Goal: Task Accomplishment & Management: Use online tool/utility

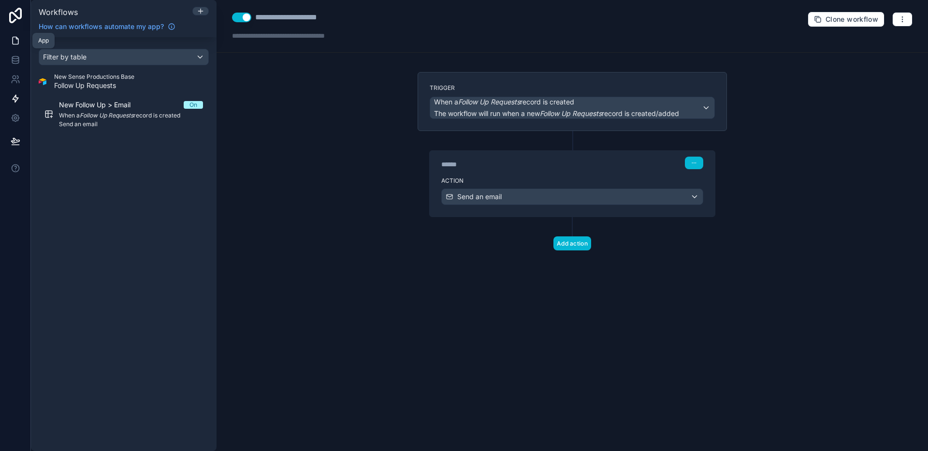
click at [16, 45] on icon at bounding box center [16, 41] width 10 height 10
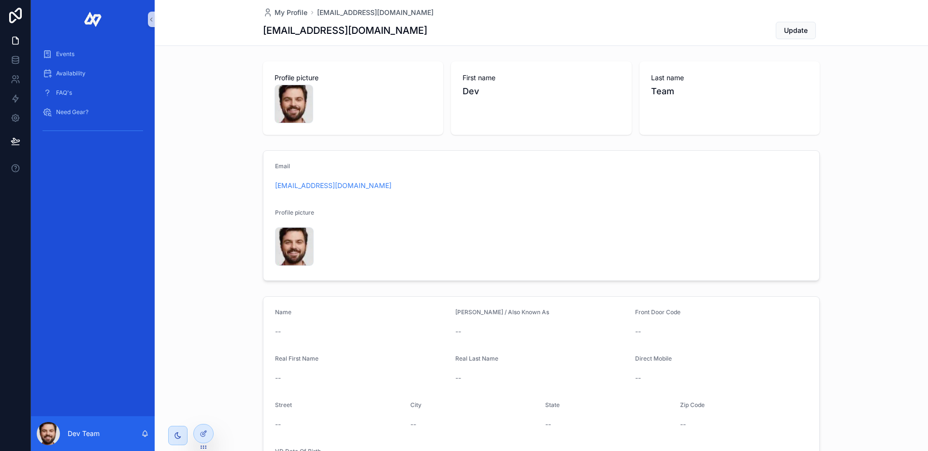
scroll to position [6, 0]
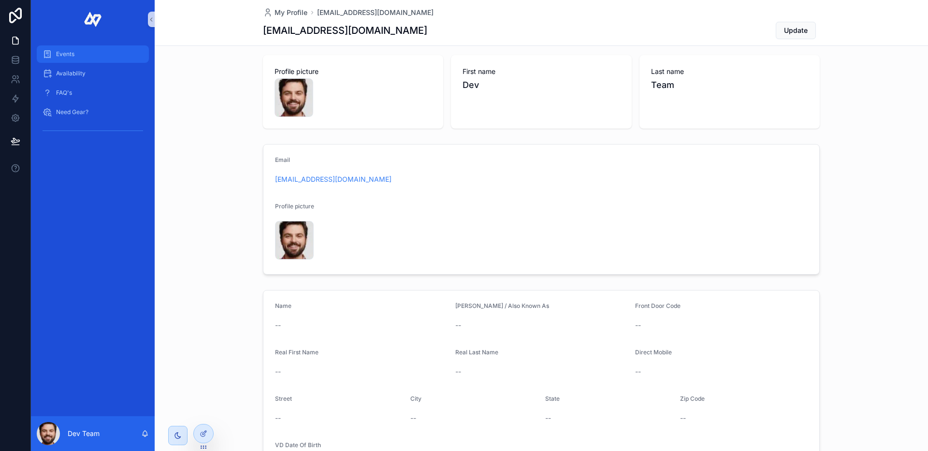
click at [89, 54] on div "Events" at bounding box center [93, 53] width 101 height 15
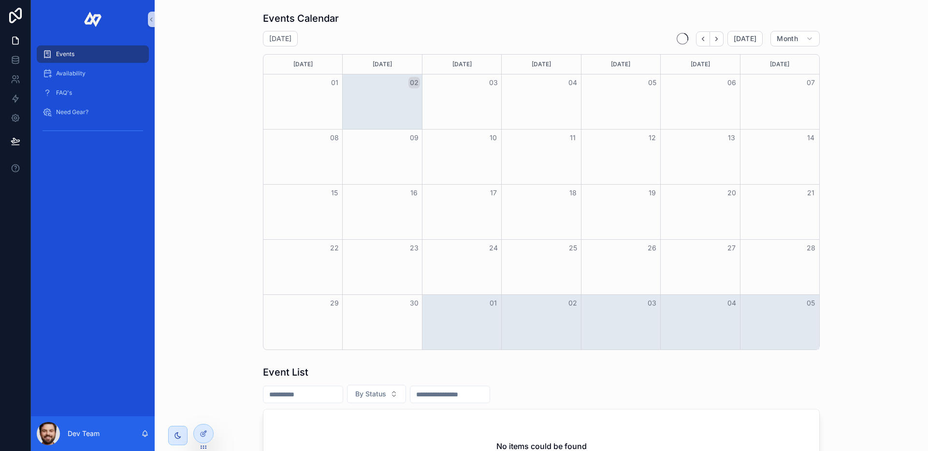
scroll to position [6, 0]
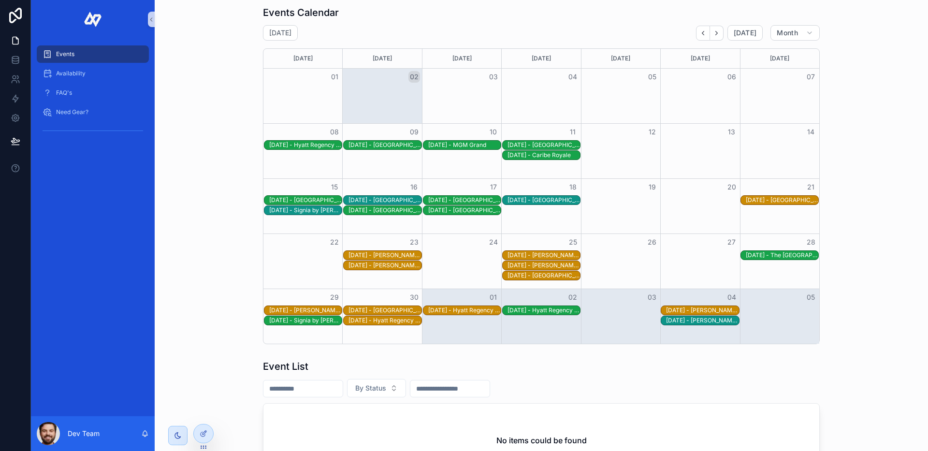
click at [453, 203] on div "[DATE] - [GEOGRAPHIC_DATA]" at bounding box center [464, 200] width 73 height 8
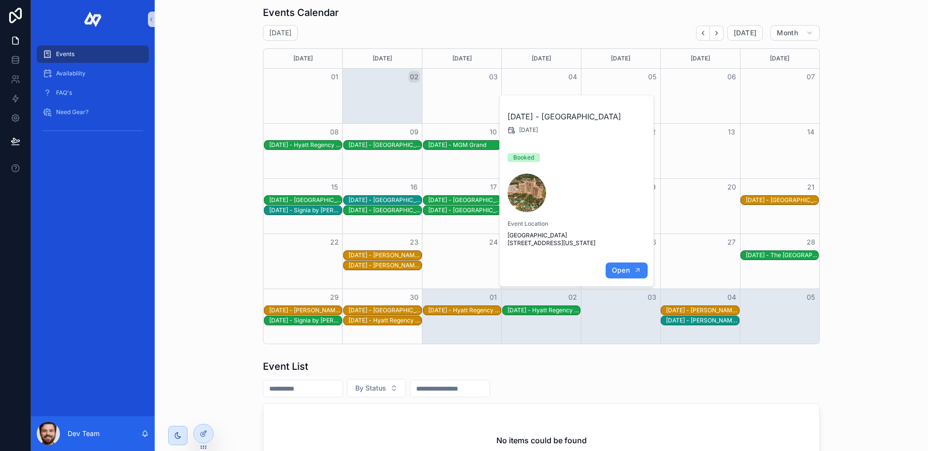
click at [614, 275] on span "Open" at bounding box center [621, 270] width 18 height 9
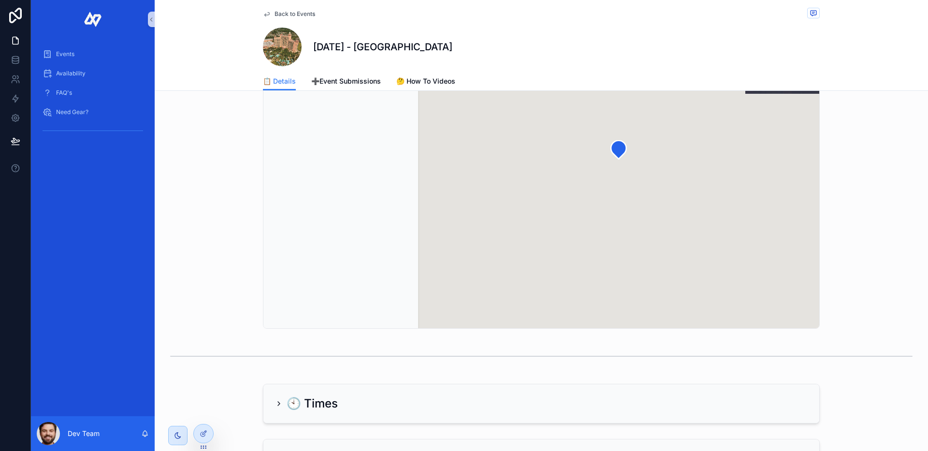
scroll to position [376, 0]
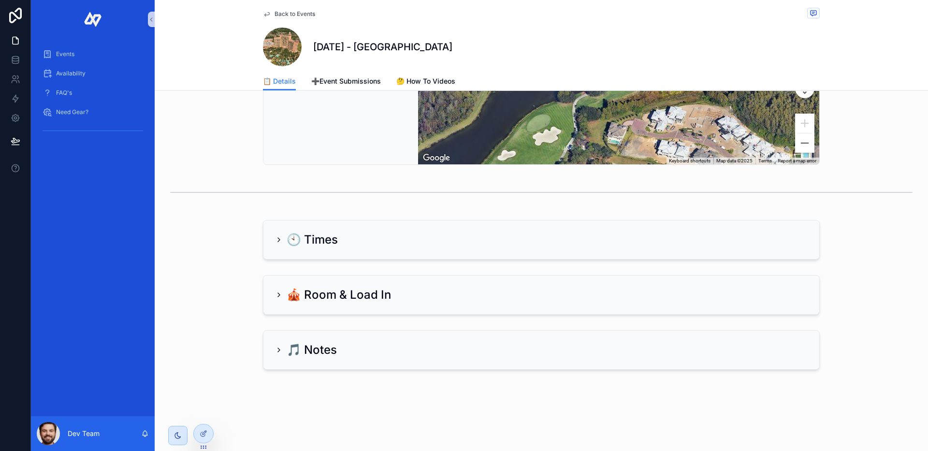
click at [275, 236] on icon "scrollable content" at bounding box center [279, 240] width 8 height 8
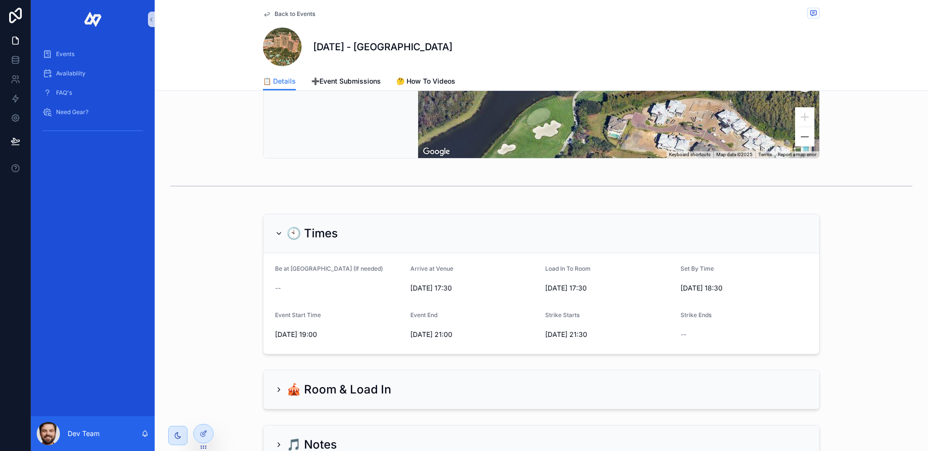
click at [275, 237] on icon "scrollable content" at bounding box center [279, 234] width 8 height 8
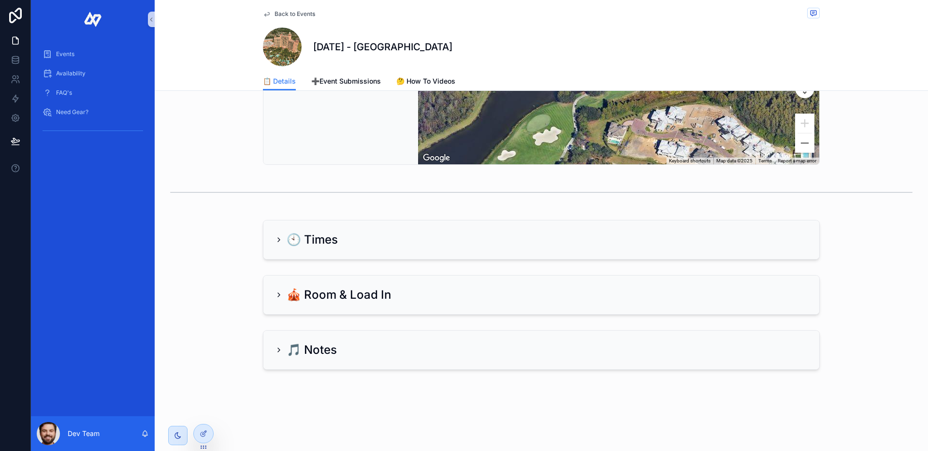
click at [275, 291] on icon "scrollable content" at bounding box center [279, 295] width 8 height 8
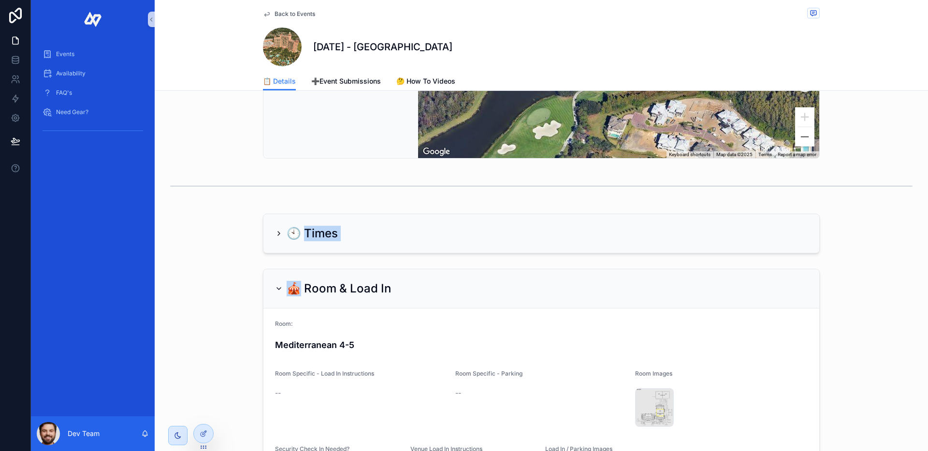
click at [275, 291] on icon "scrollable content" at bounding box center [279, 289] width 8 height 8
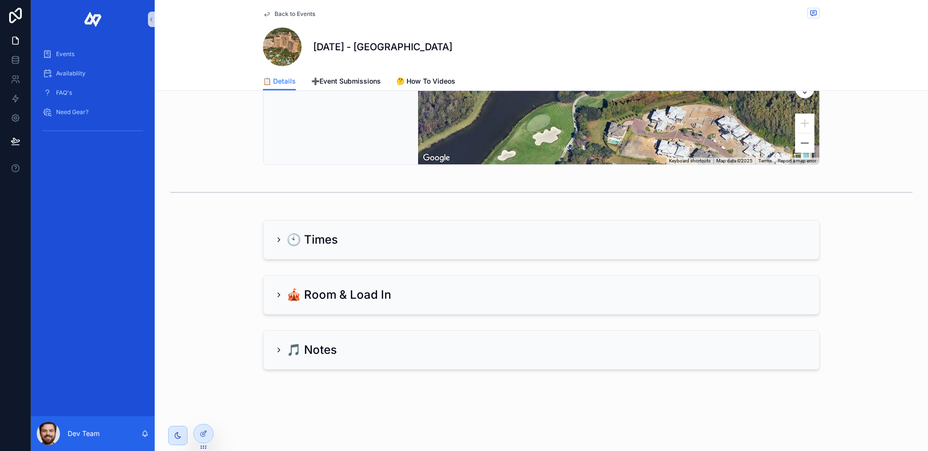
click at [167, 393] on div "Back to Events 9/17/2025 - JW Marriott Orlando Grande Lakes 📋 Details 📋 Details…" at bounding box center [541, 41] width 773 height 820
click at [205, 415] on icon at bounding box center [204, 413] width 8 height 8
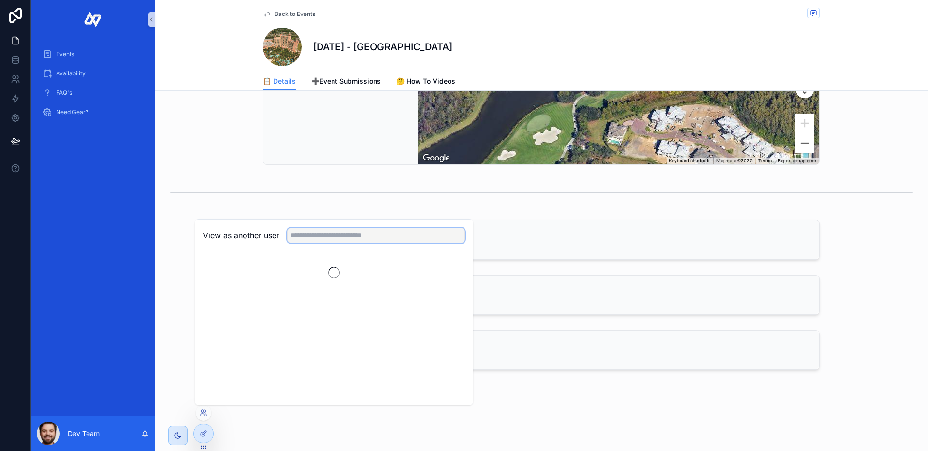
click at [330, 238] on input "text" at bounding box center [376, 235] width 178 height 15
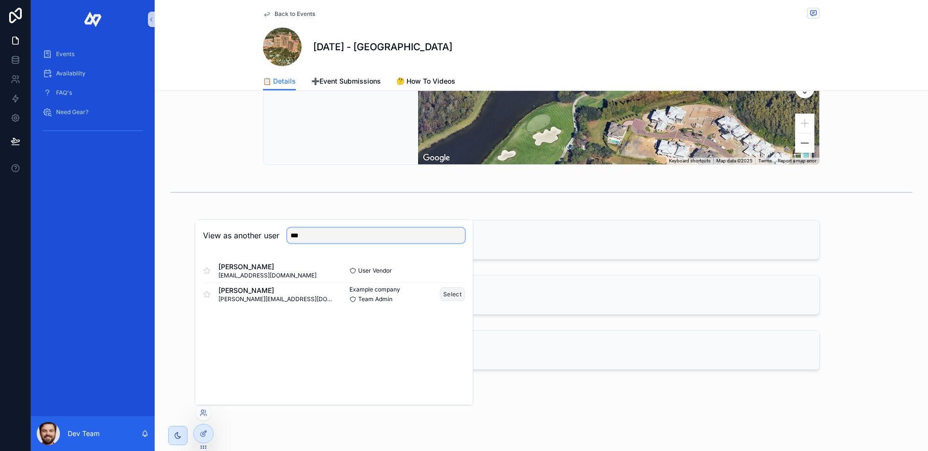
type input "***"
click at [454, 295] on button "Select" at bounding box center [452, 294] width 25 height 14
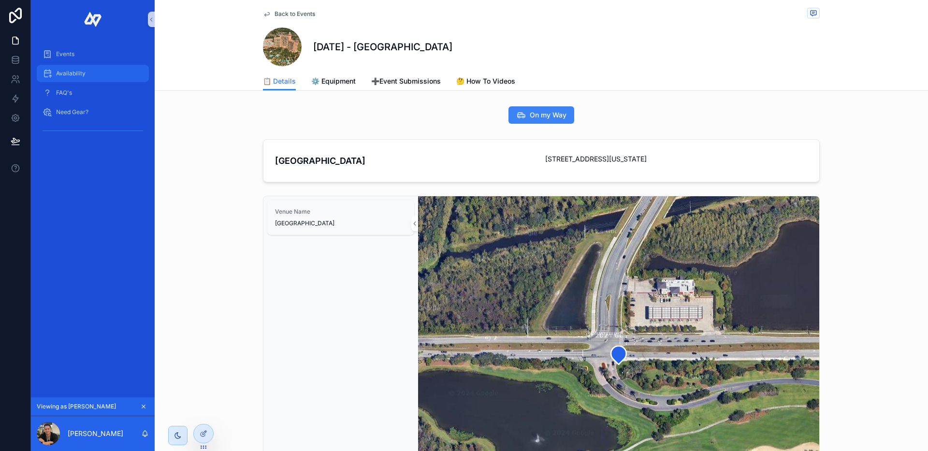
drag, startPoint x: 213, startPoint y: 159, endPoint x: 102, endPoint y: 79, distance: 137.1
click at [213, 159] on div "JW Marriott Orlando Grande Lakes 4040 Central Florida Pkwy Orlando, FL 32837 Ve…" at bounding box center [541, 336] width 773 height 403
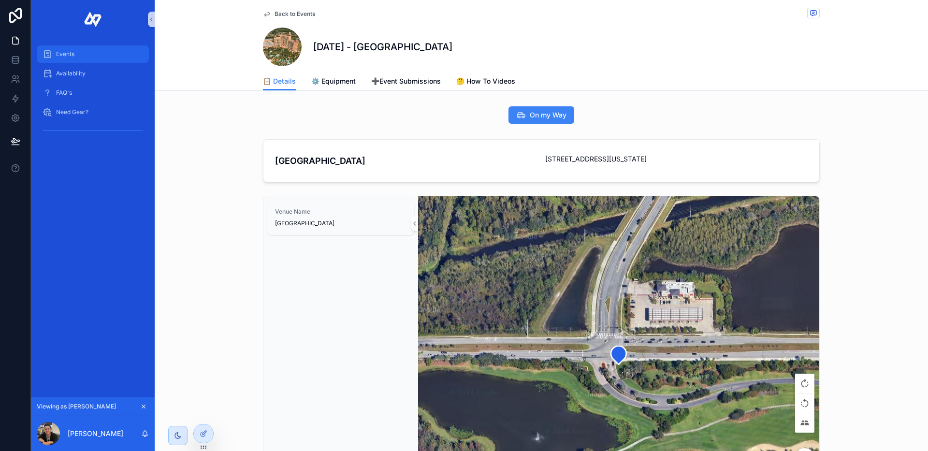
click at [65, 54] on span "Events" at bounding box center [65, 54] width 18 height 8
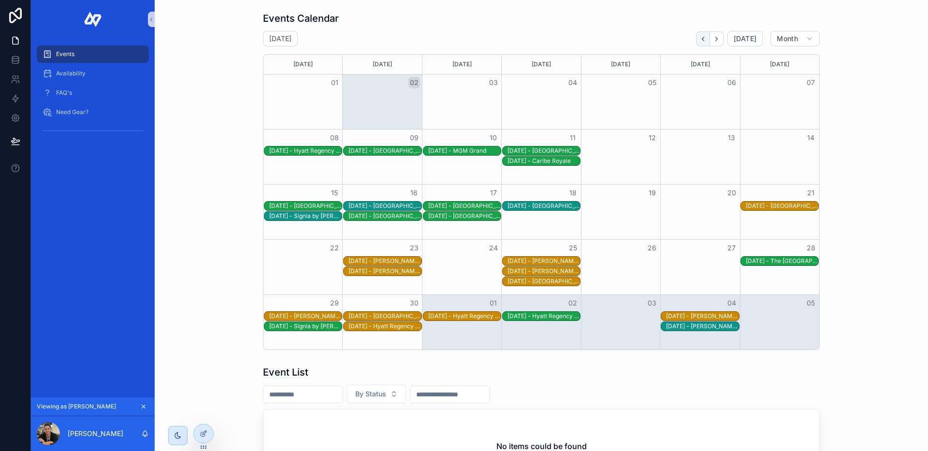
click at [700, 40] on icon "Back" at bounding box center [702, 38] width 7 height 7
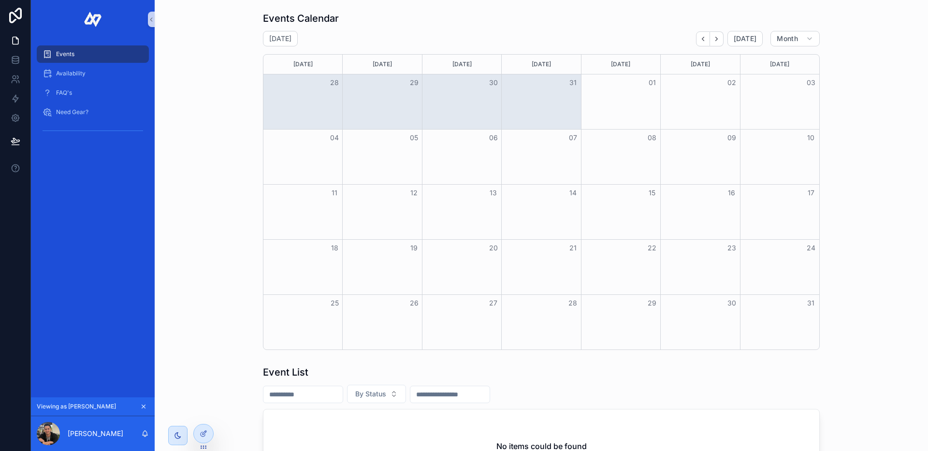
click at [233, 312] on div "Events Calendar August 2025 Today Month Monday Tuesday Wednesday Thursday Frida…" at bounding box center [541, 181] width 758 height 346
click at [716, 37] on icon "Next" at bounding box center [716, 38] width 7 height 7
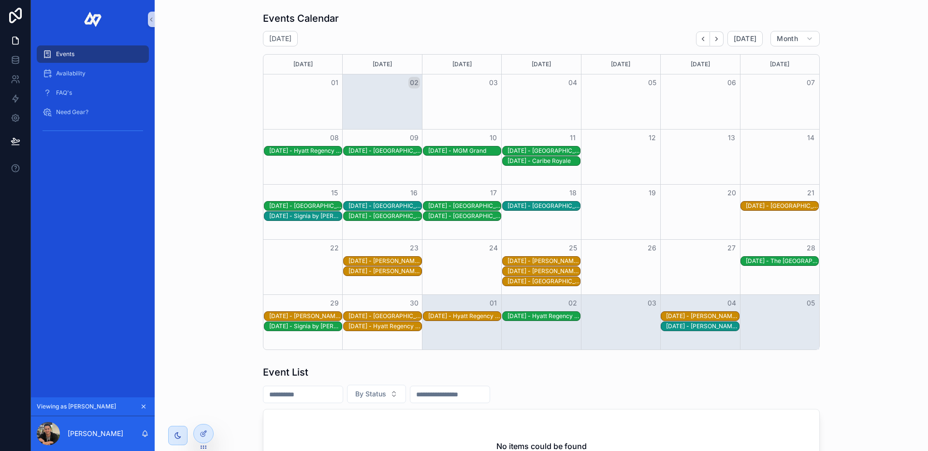
click at [530, 203] on div "[DATE] - [GEOGRAPHIC_DATA]" at bounding box center [544, 206] width 73 height 8
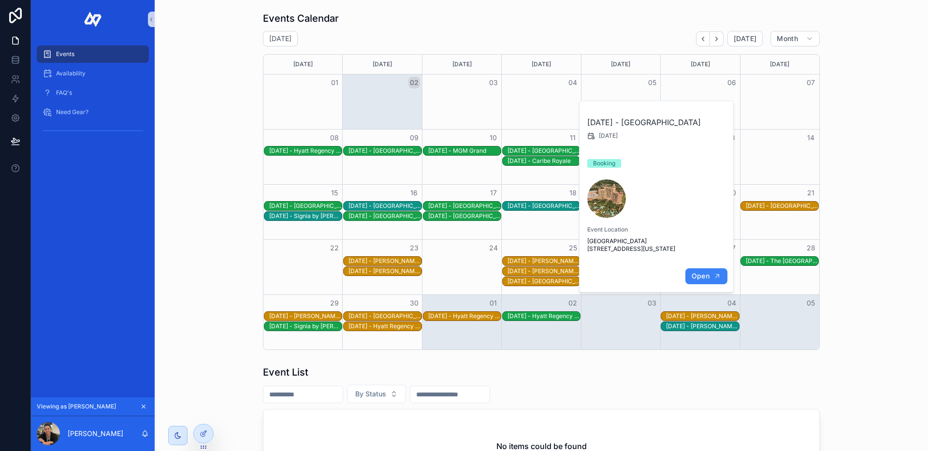
click at [695, 280] on span "Open" at bounding box center [701, 276] width 18 height 9
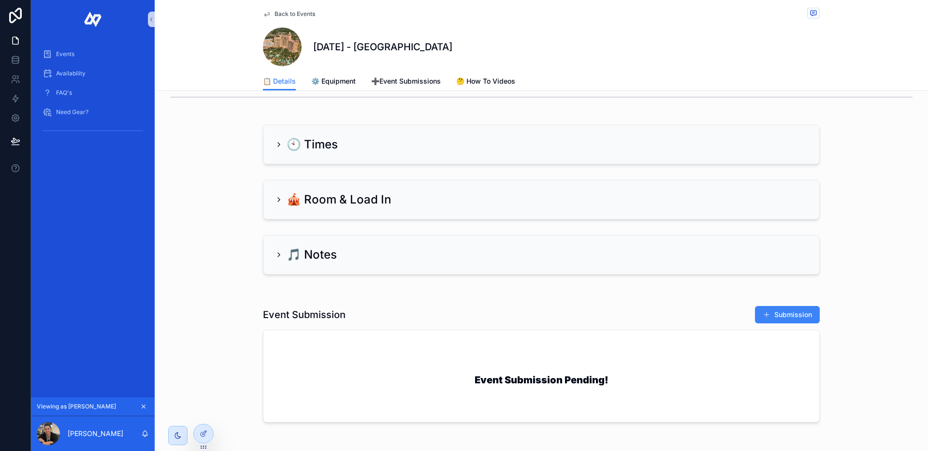
scroll to position [471, 0]
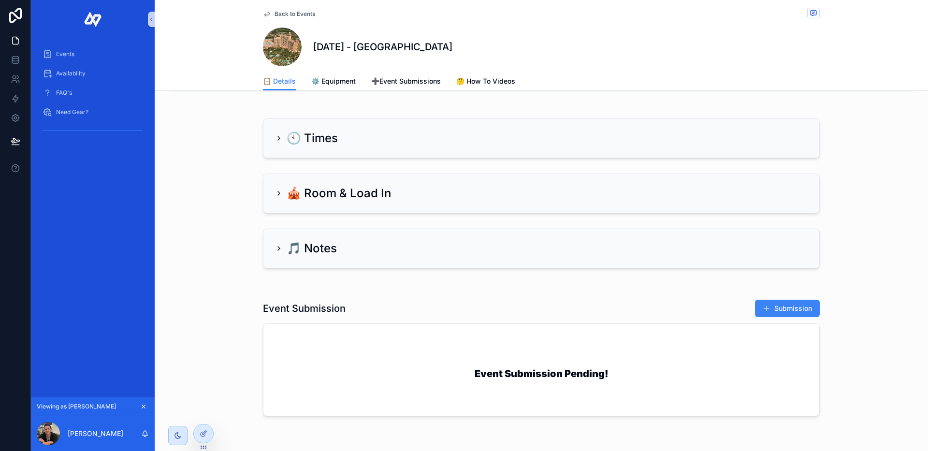
click at [276, 197] on icon "scrollable content" at bounding box center [279, 193] width 8 height 8
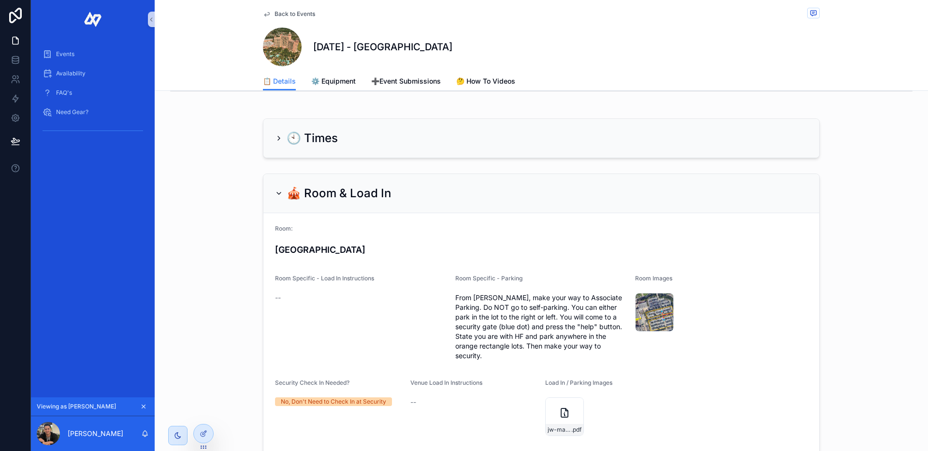
click at [276, 197] on icon "scrollable content" at bounding box center [279, 193] width 8 height 8
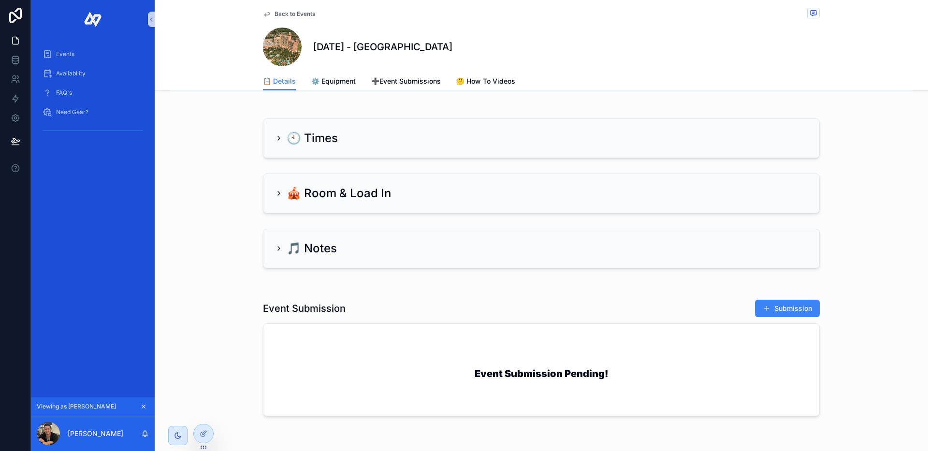
click at [275, 252] on icon "scrollable content" at bounding box center [279, 249] width 8 height 8
click at [276, 252] on icon "scrollable content" at bounding box center [279, 249] width 8 height 8
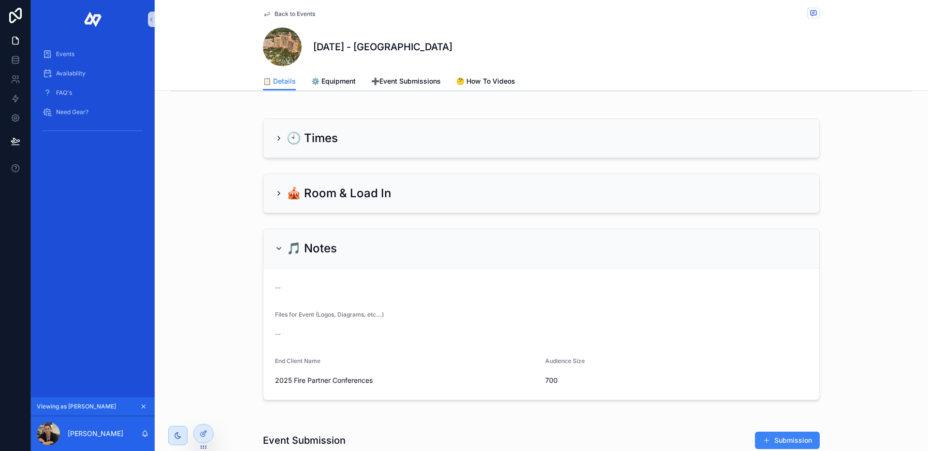
click at [277, 249] on icon "scrollable content" at bounding box center [279, 249] width 4 height 2
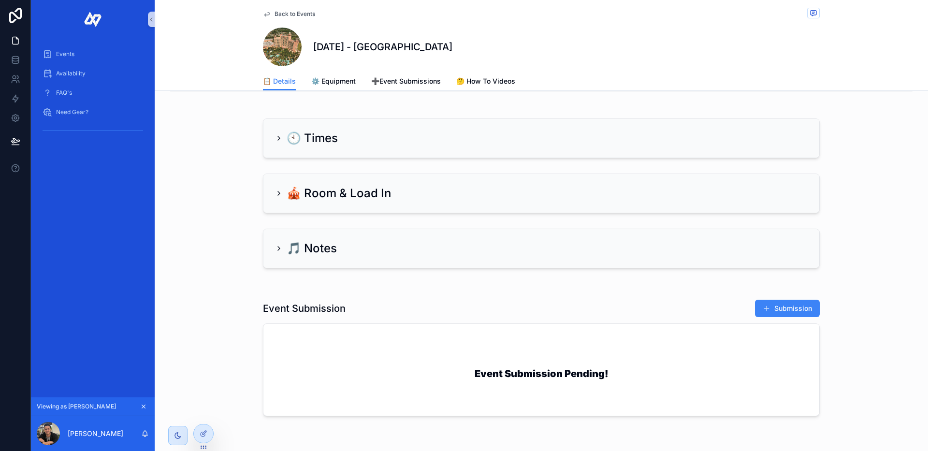
click at [276, 141] on icon "scrollable content" at bounding box center [279, 138] width 8 height 8
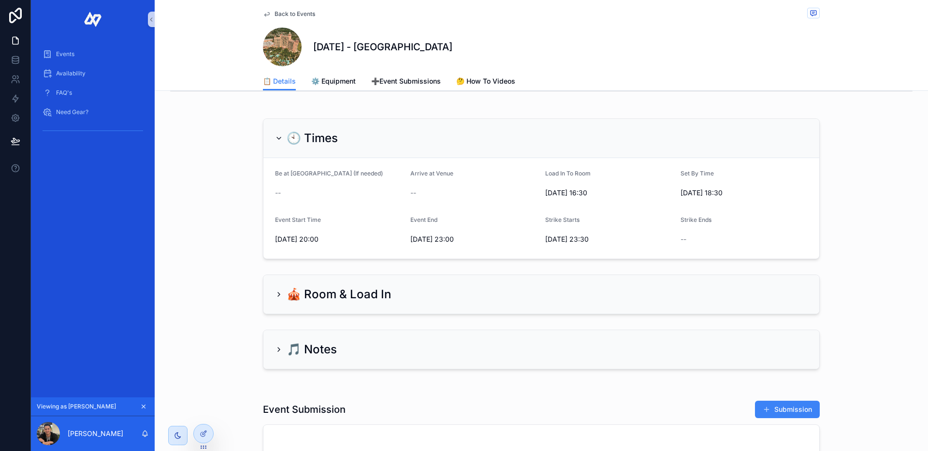
click at [276, 141] on icon "scrollable content" at bounding box center [279, 138] width 8 height 8
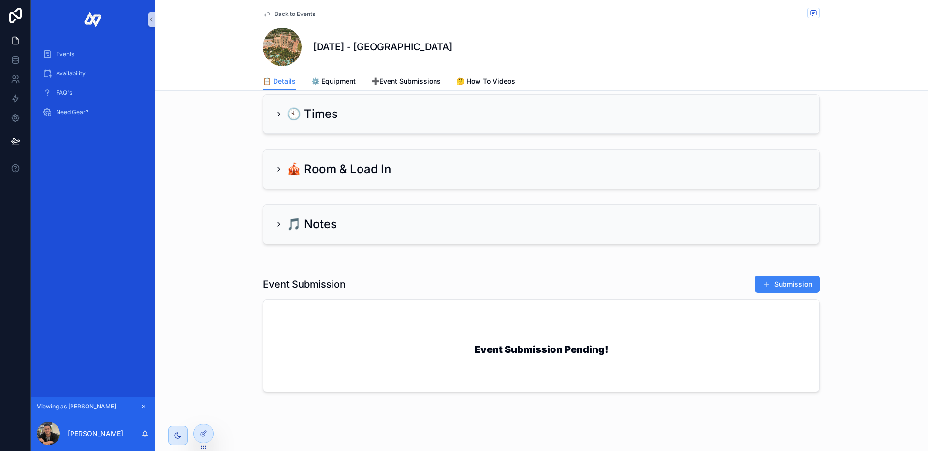
scroll to position [501, 0]
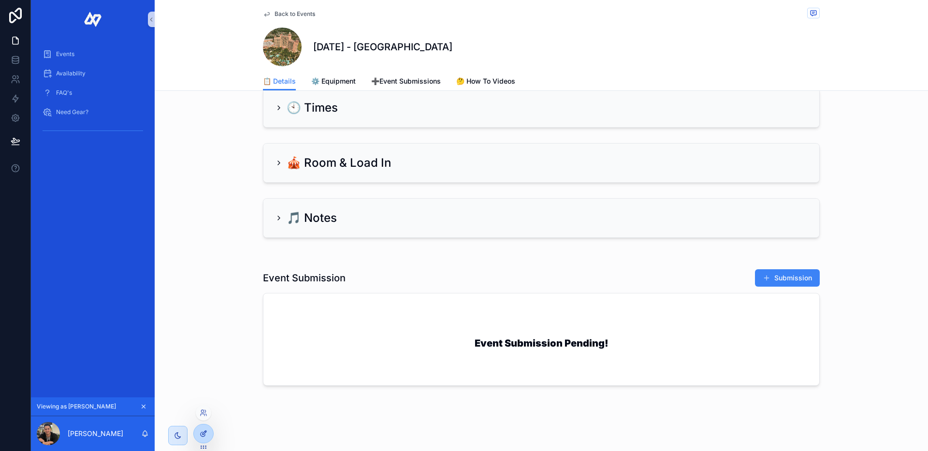
click at [202, 435] on icon at bounding box center [204, 434] width 8 height 8
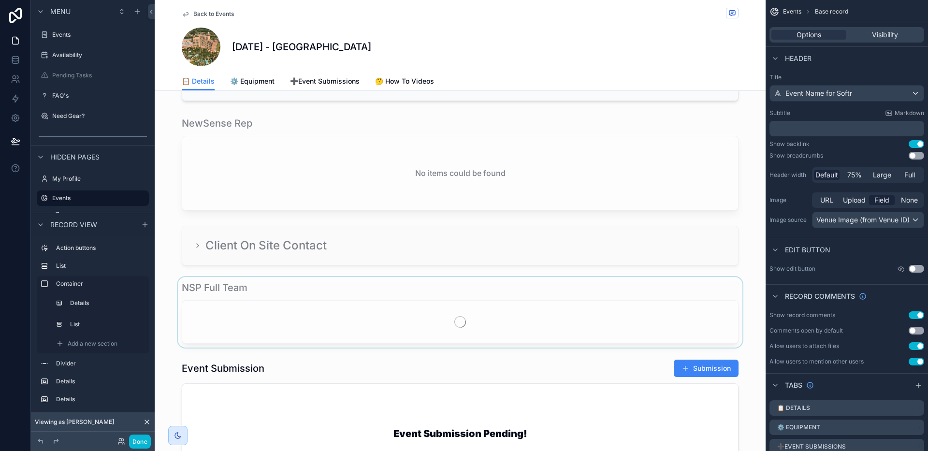
scroll to position [706, 0]
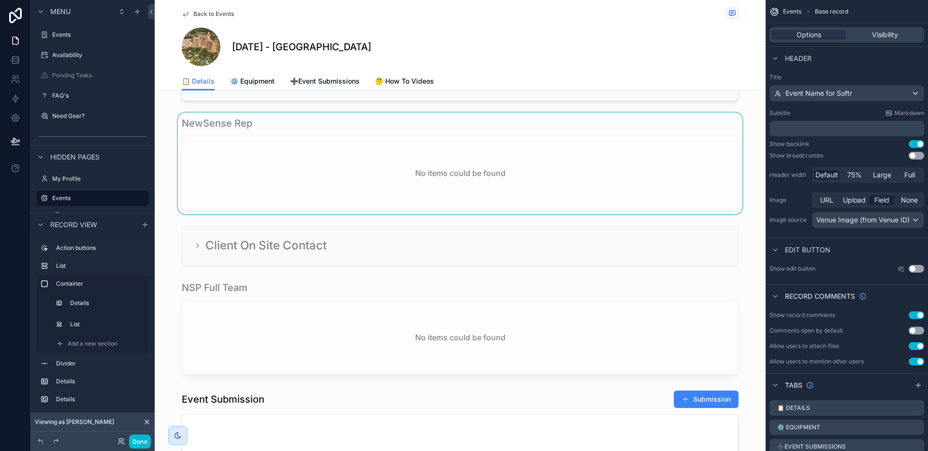
click at [313, 134] on div "scrollable content" at bounding box center [460, 164] width 611 height 102
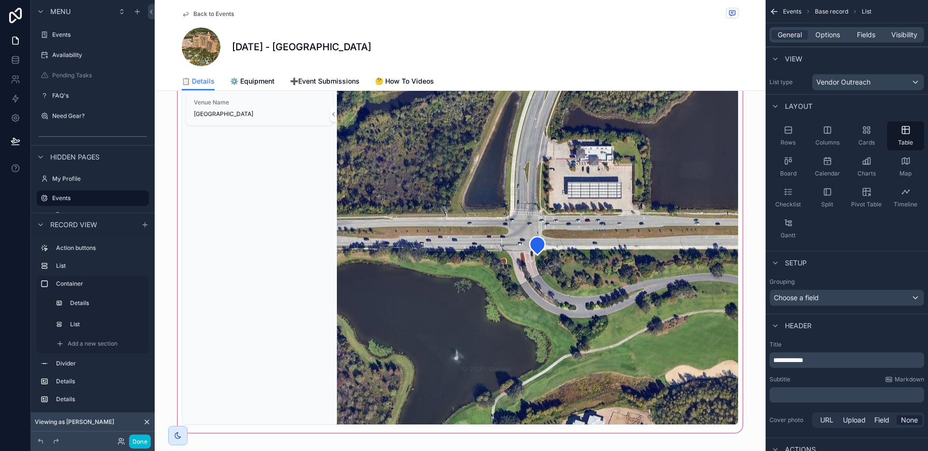
scroll to position [0, 0]
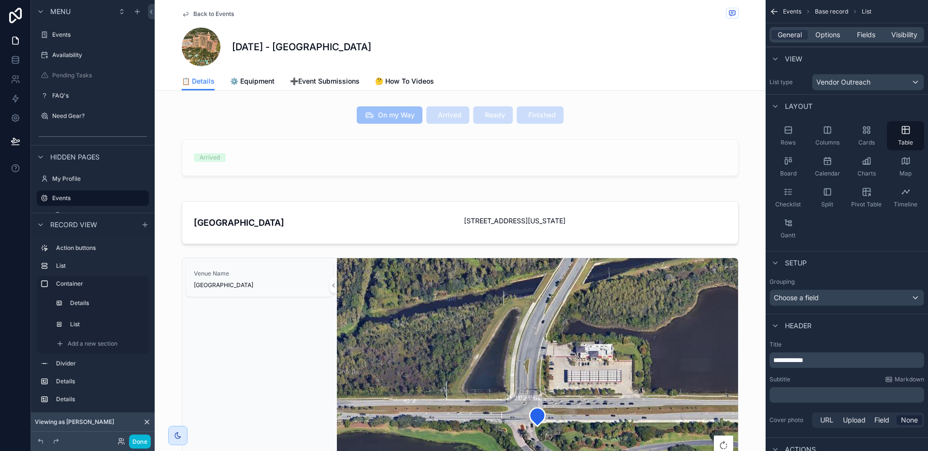
click at [195, 14] on span "Back to Events" at bounding box center [213, 14] width 41 height 8
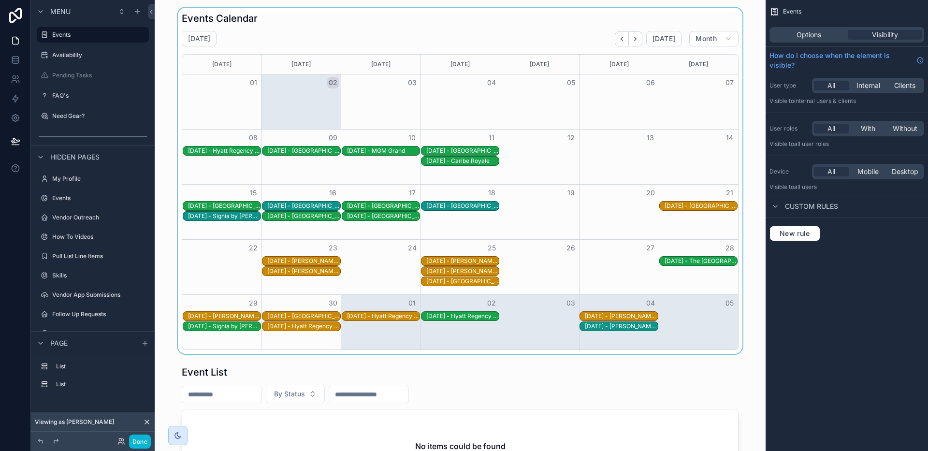
click at [619, 35] on div "scrollable content" at bounding box center [460, 181] width 596 height 346
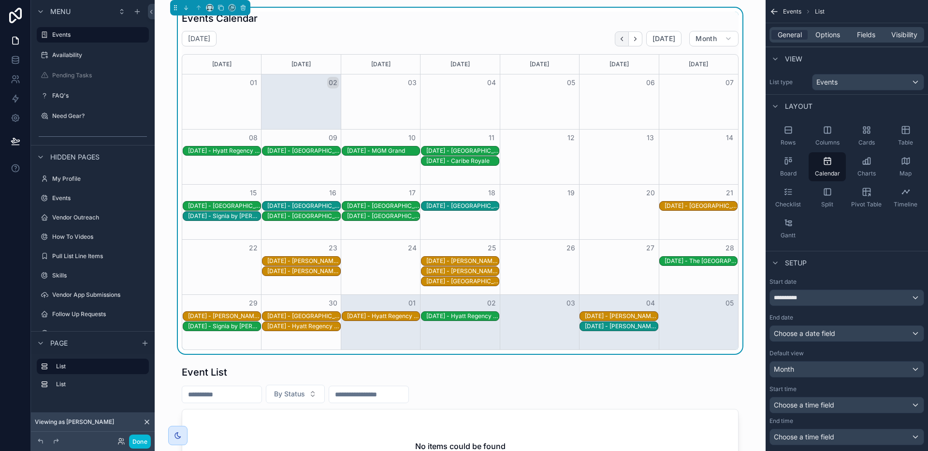
click at [620, 38] on icon "Back" at bounding box center [621, 38] width 7 height 7
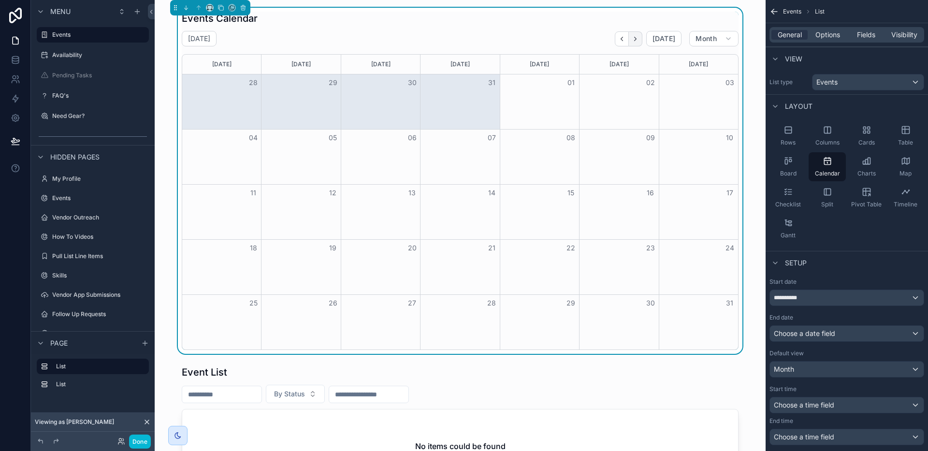
click at [635, 43] on button "Next" at bounding box center [636, 38] width 14 height 15
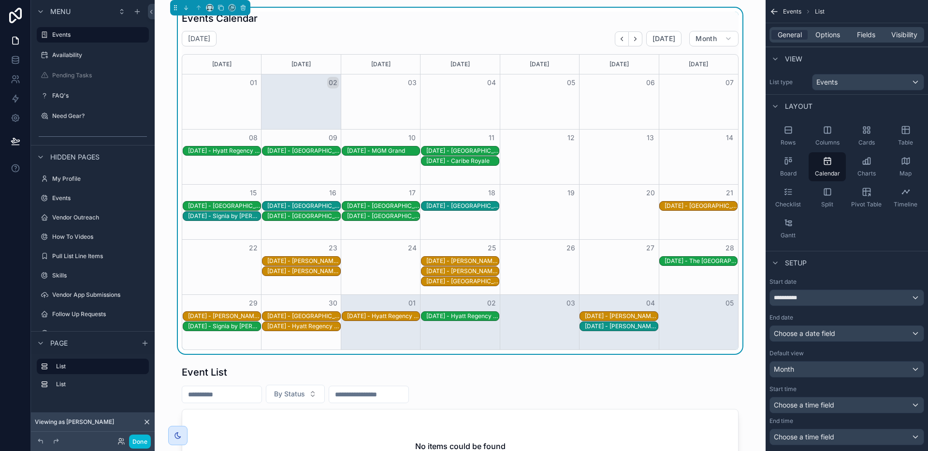
click at [227, 150] on div "9/8/2025 - Hyatt Regency - Orlando" at bounding box center [224, 151] width 73 height 8
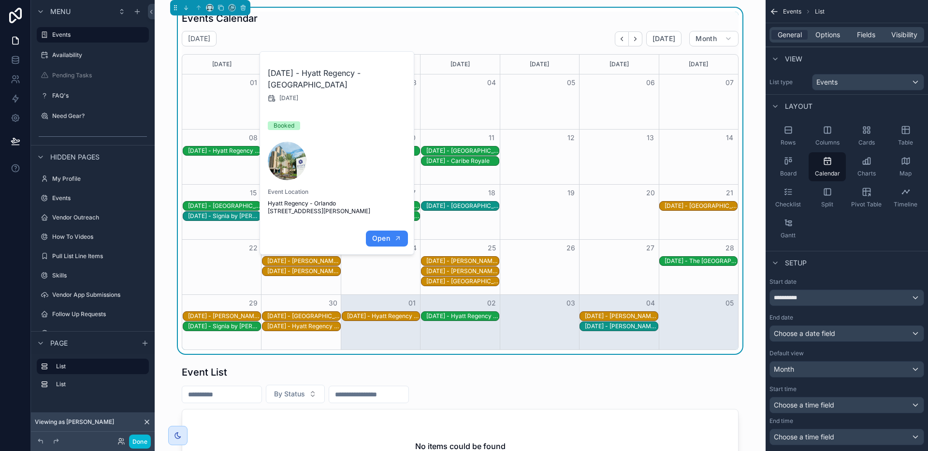
click at [392, 238] on button "Open" at bounding box center [387, 239] width 42 height 16
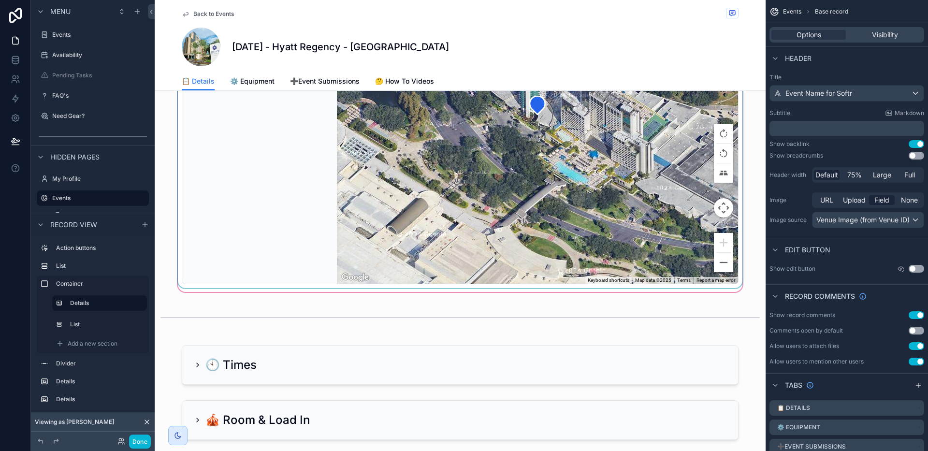
click at [211, 288] on div "scrollable content" at bounding box center [460, 115] width 568 height 346
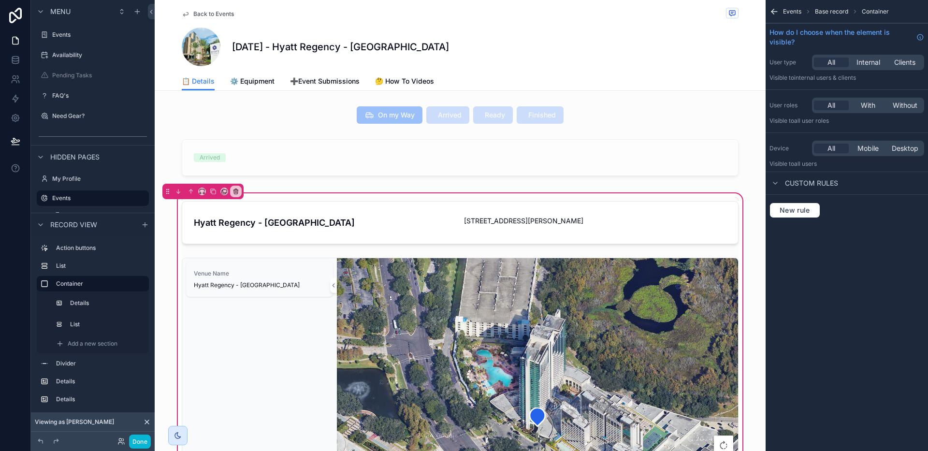
click at [193, 15] on span "Back to Events" at bounding box center [213, 14] width 41 height 8
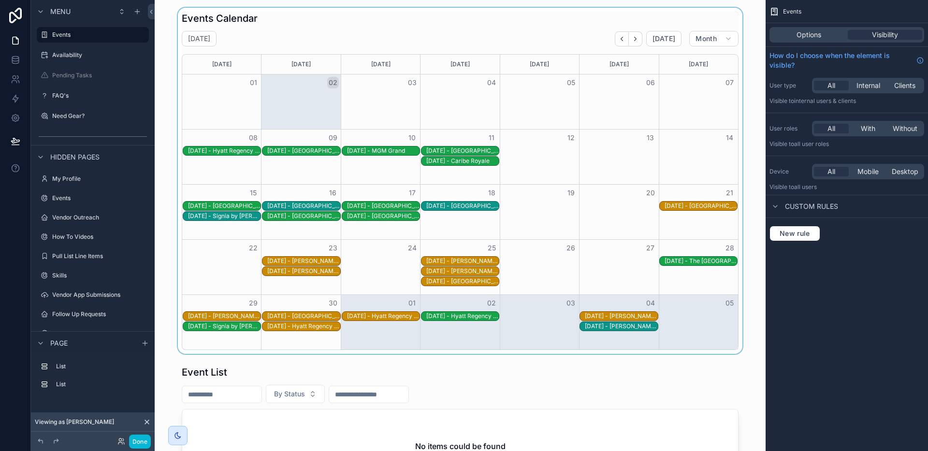
click at [305, 148] on div "9/9/2025 - Sapphire Falls Resort" at bounding box center [303, 151] width 73 height 8
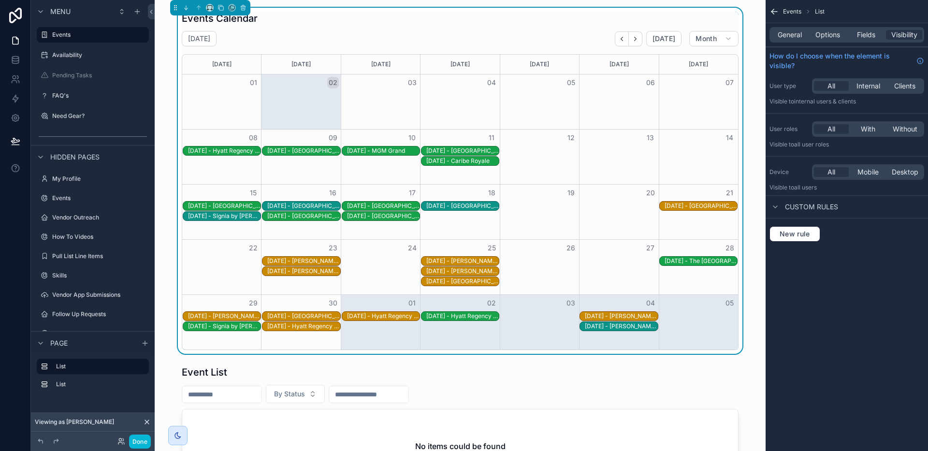
click at [306, 153] on div "9/9/2025 - Sapphire Falls Resort" at bounding box center [303, 151] width 73 height 8
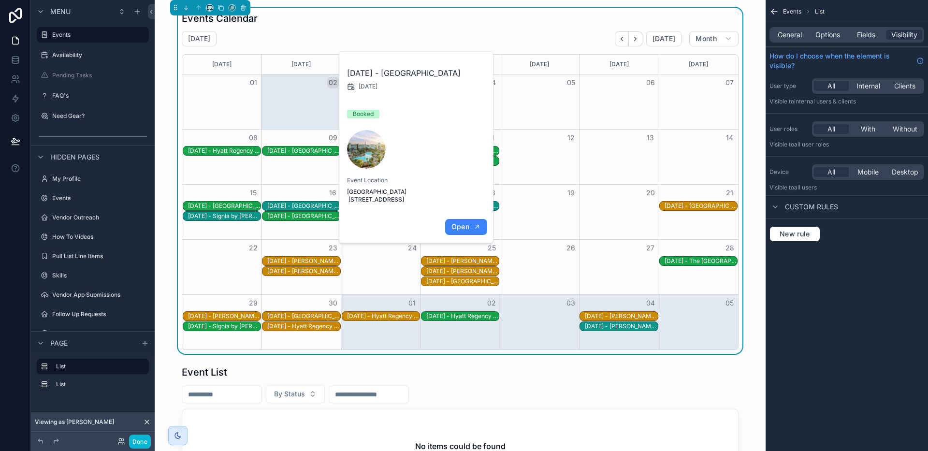
click at [456, 231] on span "Open" at bounding box center [461, 226] width 18 height 9
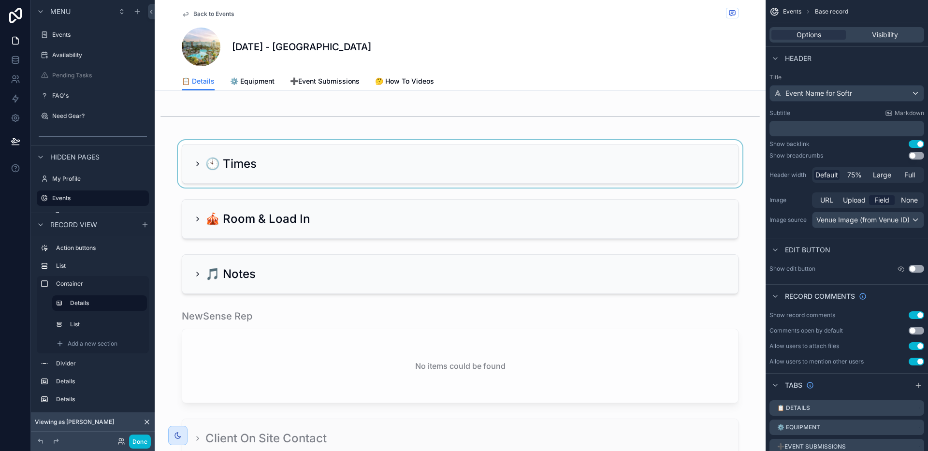
scroll to position [563, 0]
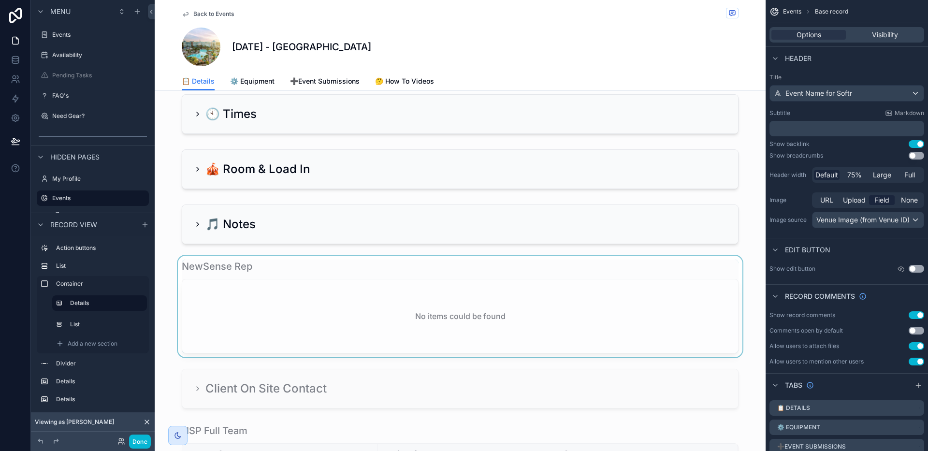
click at [238, 277] on div "scrollable content" at bounding box center [460, 307] width 611 height 102
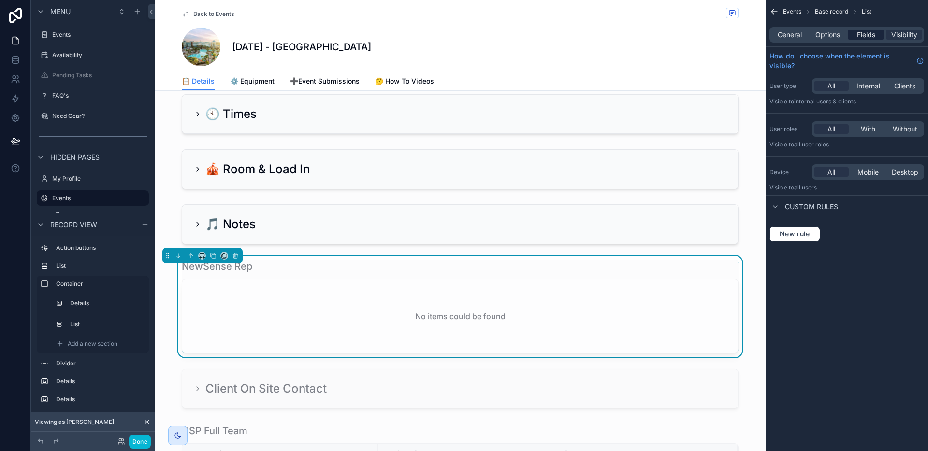
click at [862, 38] on span "Fields" at bounding box center [866, 35] width 18 height 10
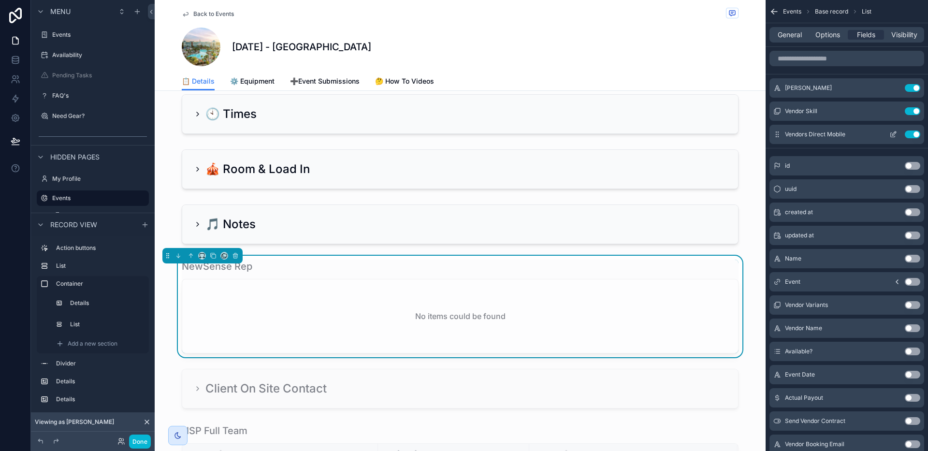
click at [893, 132] on icon "scrollable content" at bounding box center [893, 135] width 8 height 8
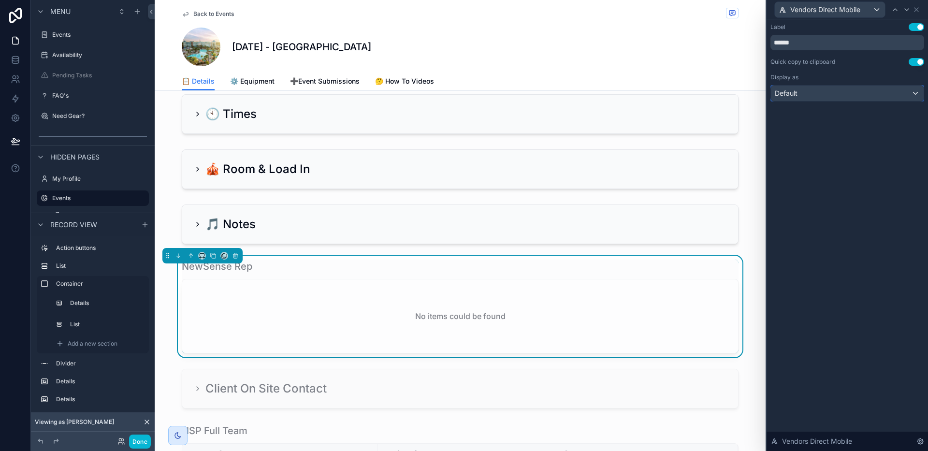
click at [816, 89] on div "Default" at bounding box center [847, 93] width 153 height 15
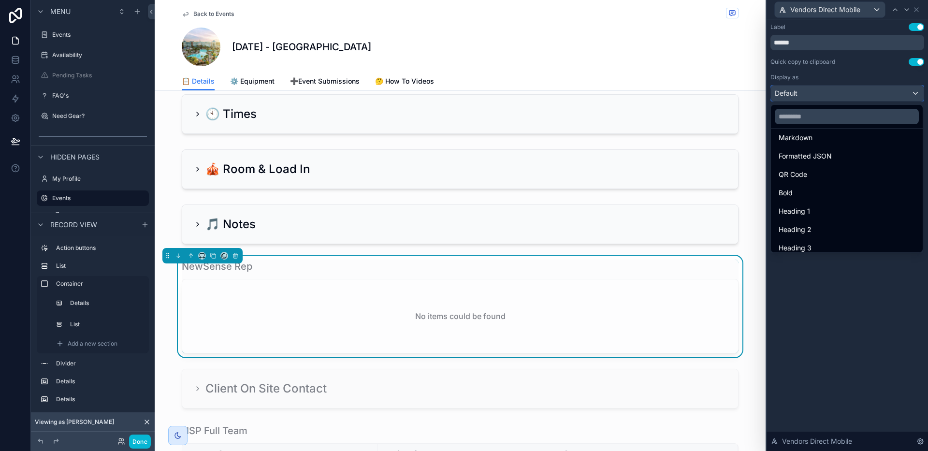
scroll to position [14, 0]
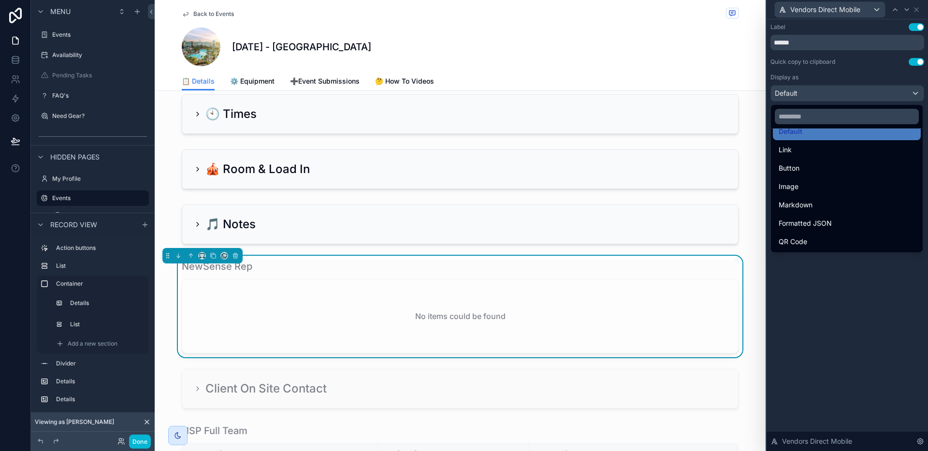
click at [203, 13] on span "Back to Events" at bounding box center [213, 14] width 41 height 8
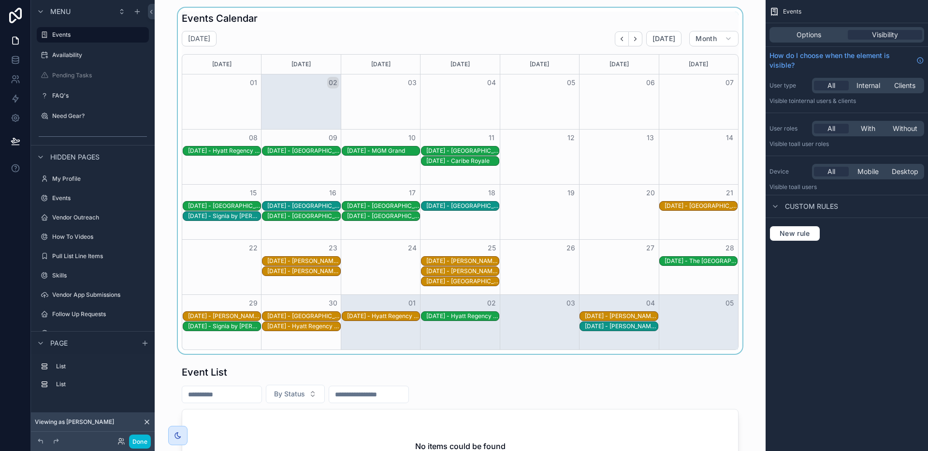
click at [528, 26] on div "scrollable content" at bounding box center [460, 181] width 596 height 346
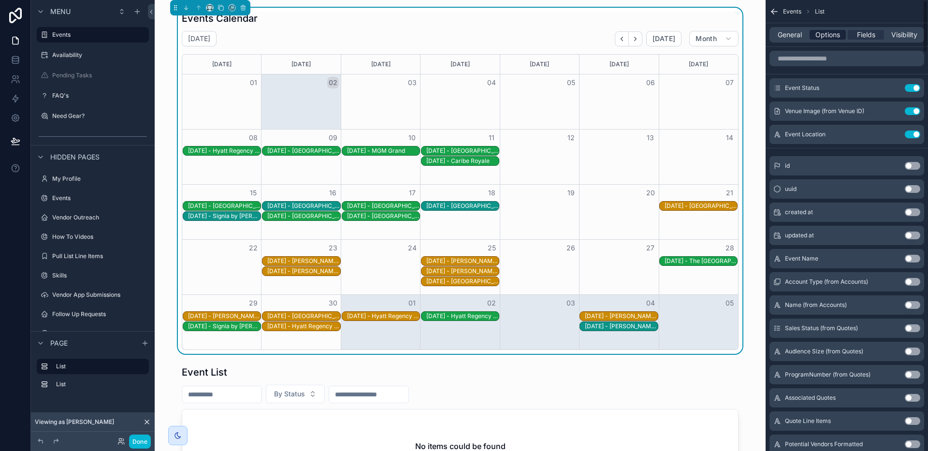
click at [829, 37] on span "Options" at bounding box center [828, 35] width 25 height 10
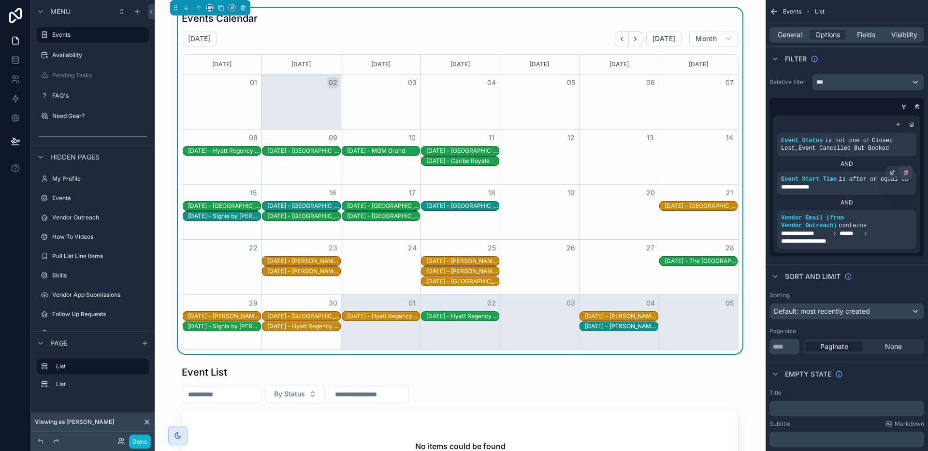
click at [908, 175] on div "scrollable content" at bounding box center [906, 173] width 14 height 14
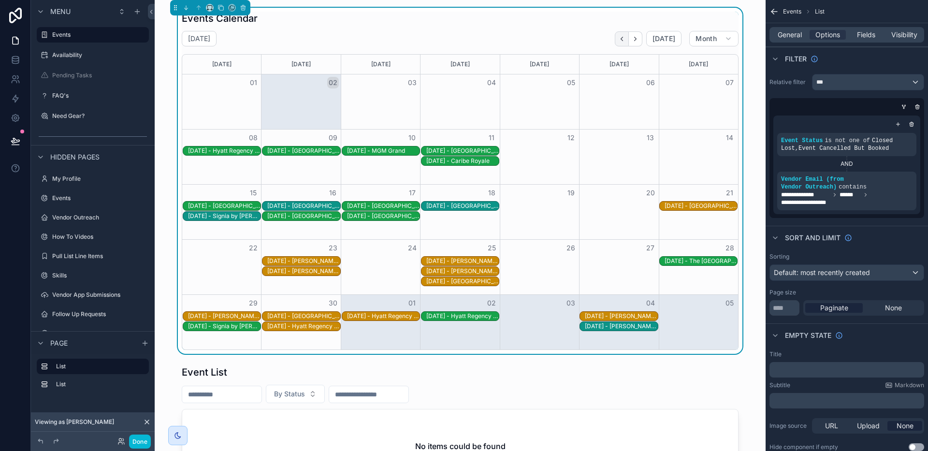
click at [622, 39] on icon "Back" at bounding box center [621, 38] width 7 height 7
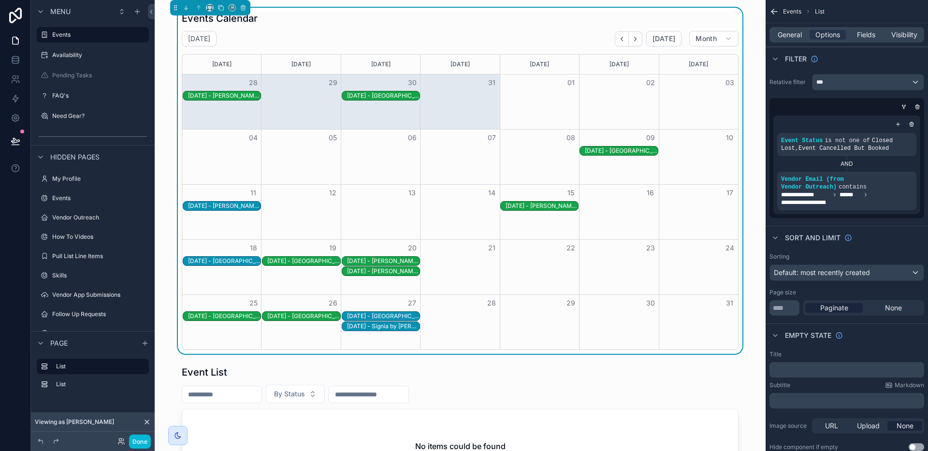
click at [404, 271] on div "8/20/2025 - Rosen Shingle Creek" at bounding box center [383, 271] width 73 height 8
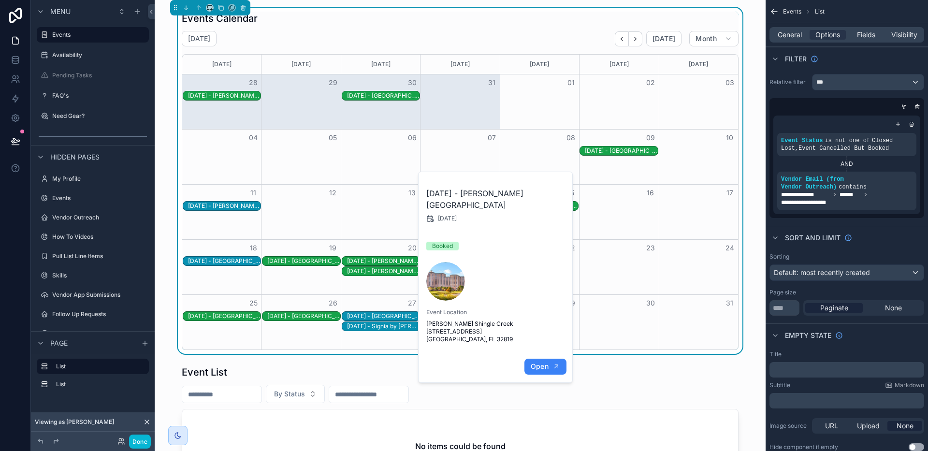
click at [538, 362] on span "Open" at bounding box center [540, 366] width 18 height 9
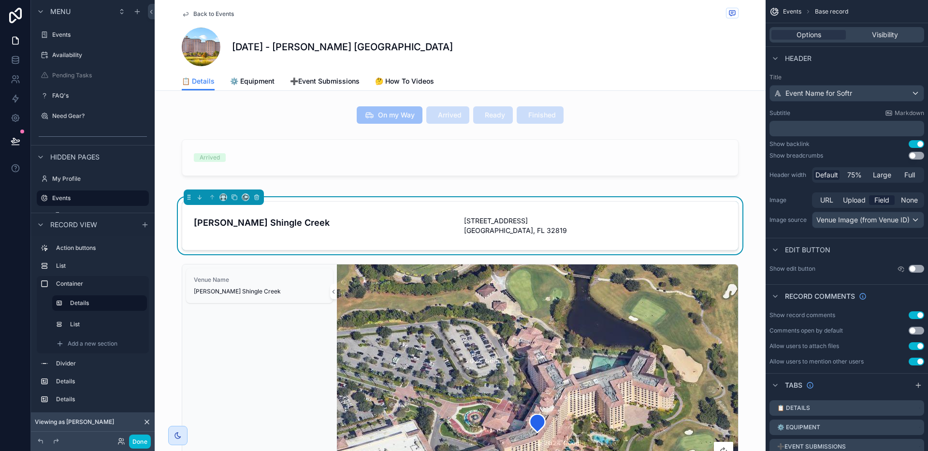
click at [220, 15] on span "Back to Events" at bounding box center [213, 14] width 41 height 8
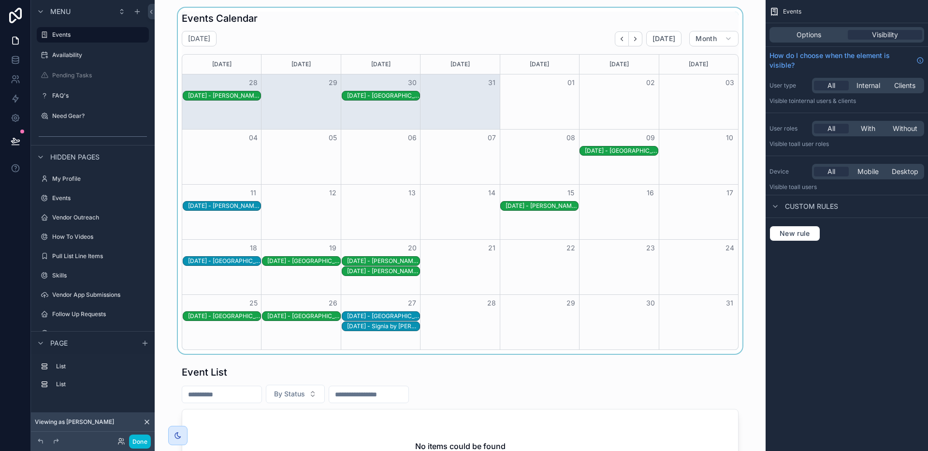
click at [381, 258] on div "8/20/2025 - Rosen Shingle Creek" at bounding box center [383, 261] width 73 height 8
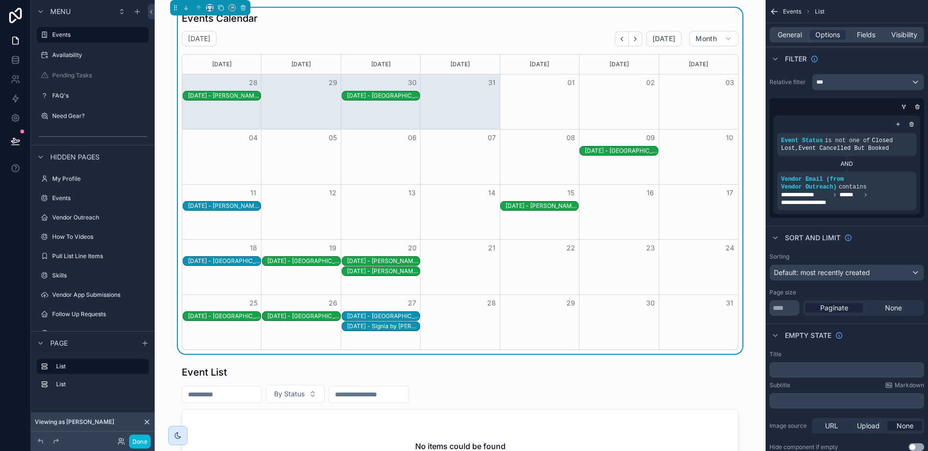
click at [394, 318] on div "8/27/2025 - Omni Orlando Resort Champions Gate" at bounding box center [383, 316] width 73 height 8
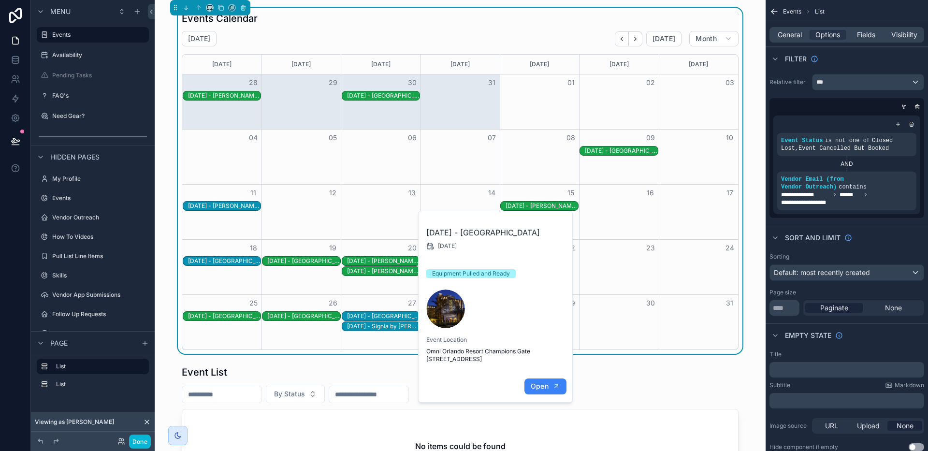
click at [531, 391] on span "Open" at bounding box center [540, 386] width 18 height 9
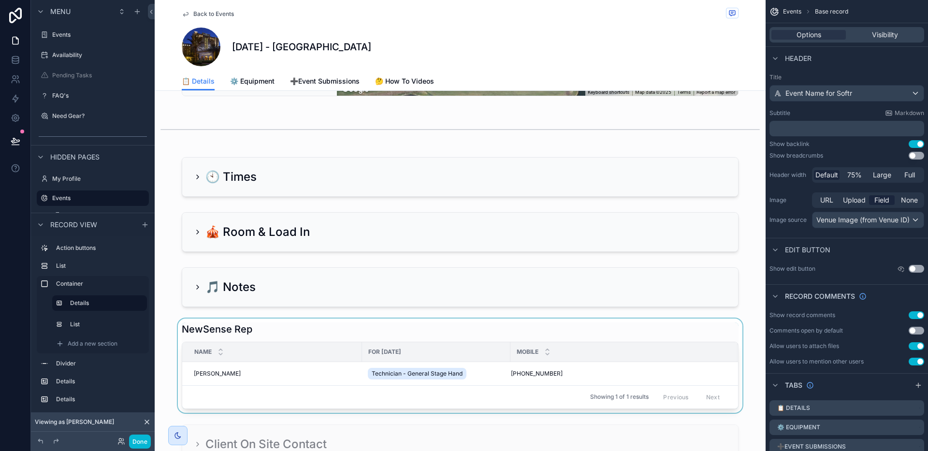
scroll to position [560, 0]
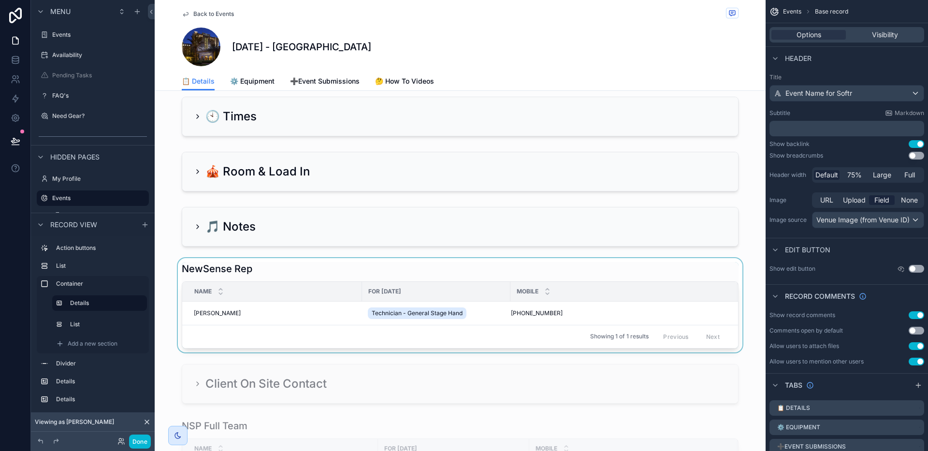
click at [451, 275] on div "scrollable content" at bounding box center [460, 305] width 611 height 94
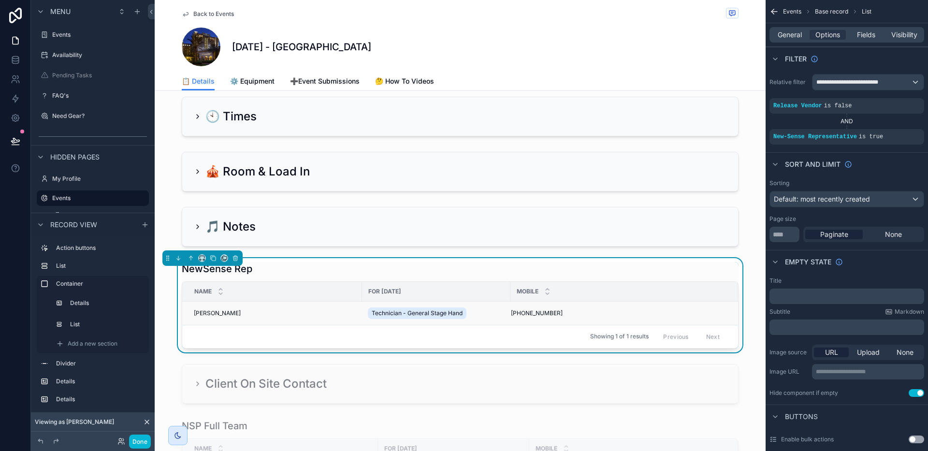
click at [306, 317] on div "Derwin Leonard Derwin Leonard" at bounding box center [275, 313] width 162 height 8
click at [286, 317] on div "Derwin Leonard Derwin Leonard" at bounding box center [275, 313] width 162 height 8
click at [520, 317] on span "321-236-6696" at bounding box center [537, 313] width 52 height 8
click at [591, 276] on div "NewSense Rep" at bounding box center [460, 269] width 557 height 14
click at [868, 29] on div "General Options Fields Visibility" at bounding box center [847, 34] width 155 height 15
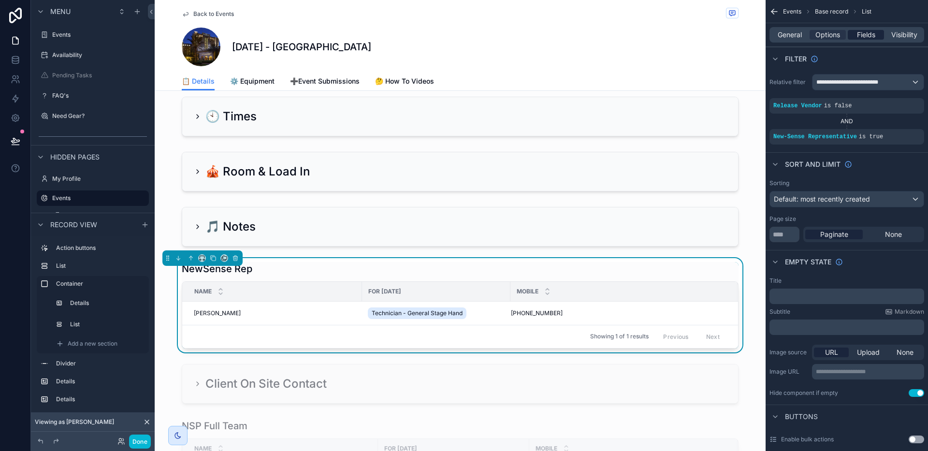
click at [872, 35] on span "Fields" at bounding box center [866, 35] width 18 height 10
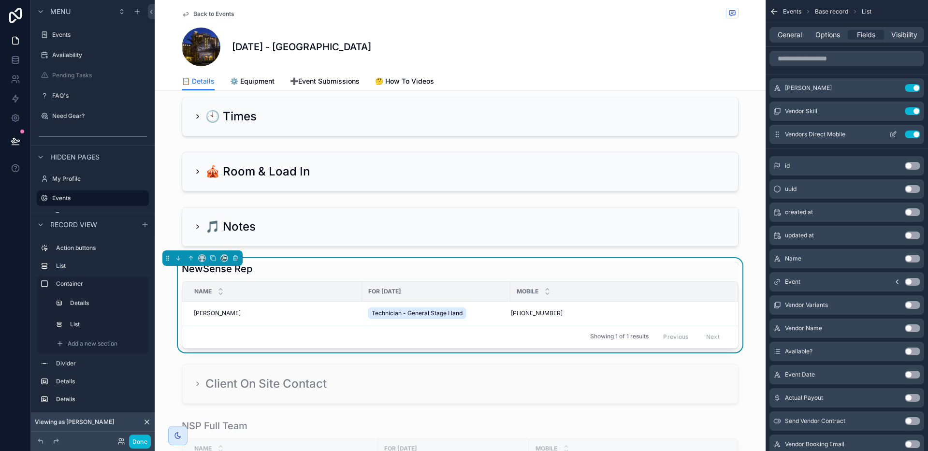
click at [893, 131] on icon "scrollable content" at bounding box center [893, 135] width 8 height 8
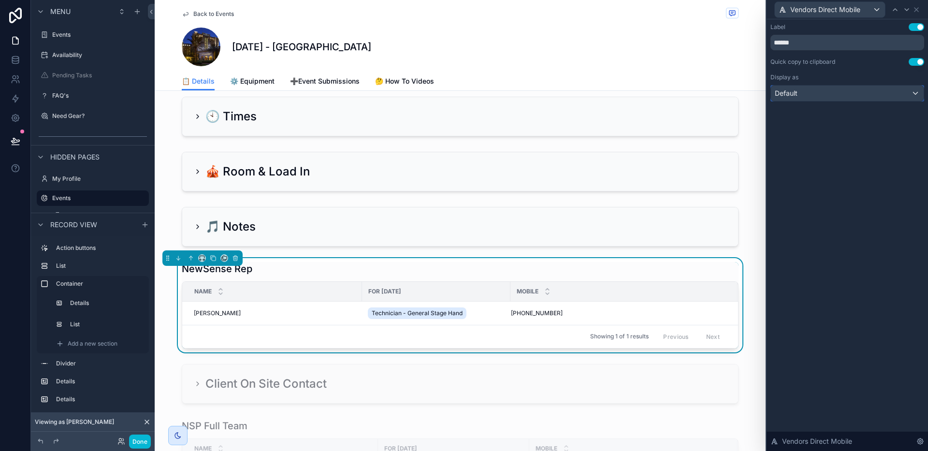
click at [844, 97] on div "Default" at bounding box center [847, 93] width 153 height 15
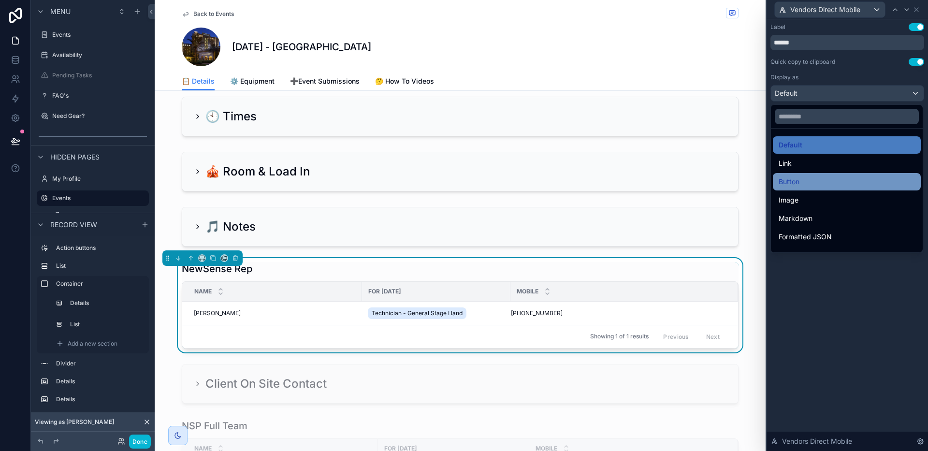
click at [826, 178] on div "Button" at bounding box center [847, 182] width 136 height 12
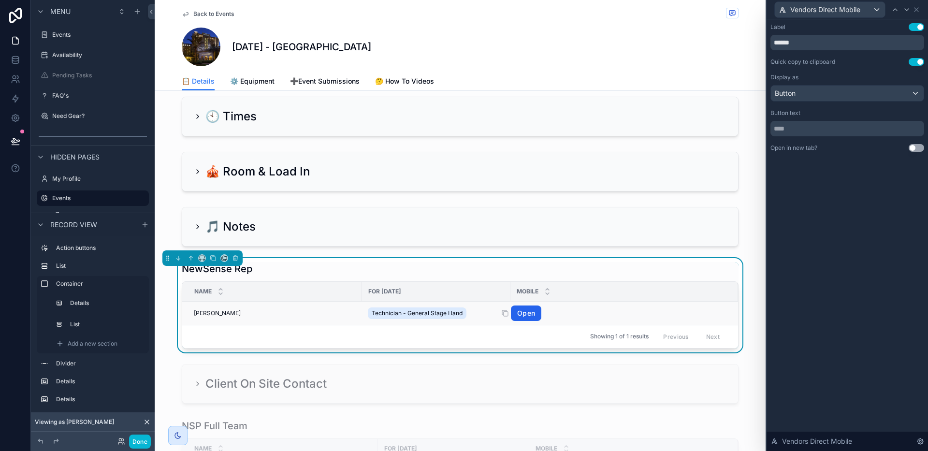
click at [525, 318] on link "Open" at bounding box center [526, 313] width 30 height 15
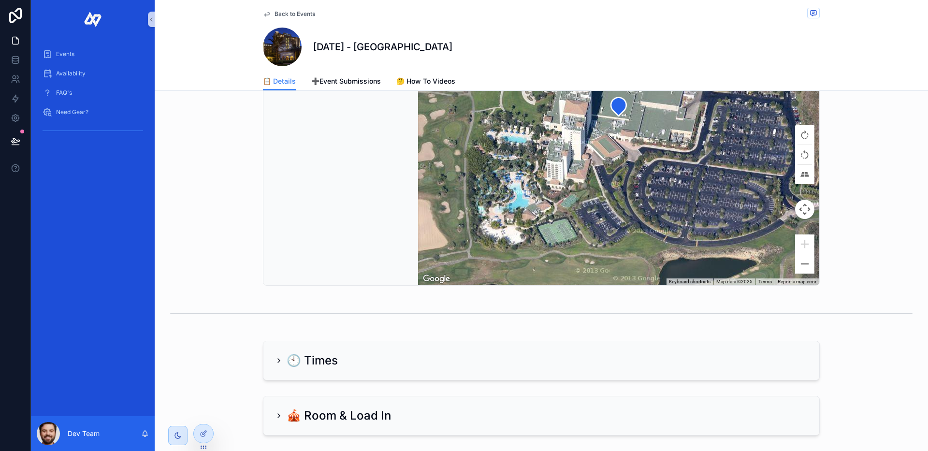
scroll to position [469, 0]
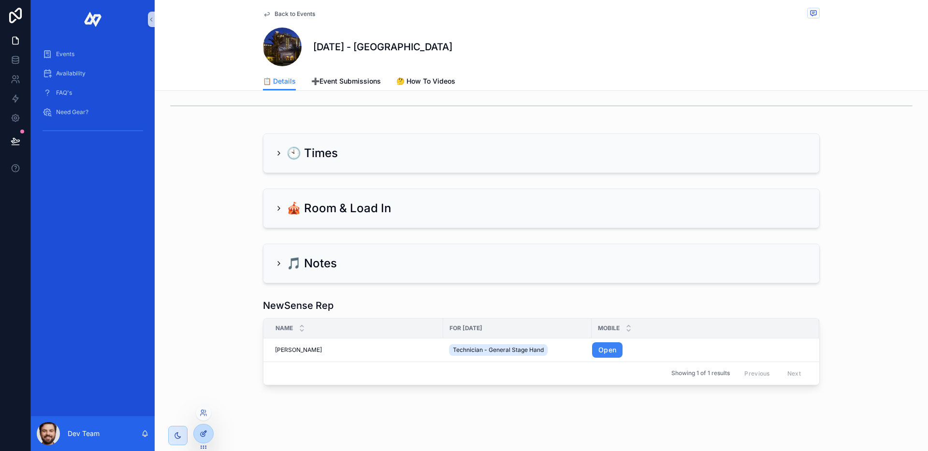
click at [201, 427] on div at bounding box center [203, 433] width 19 height 18
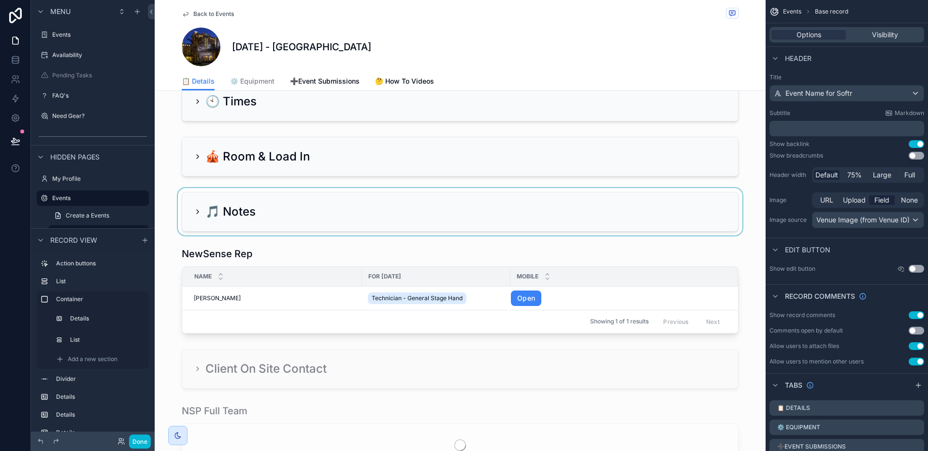
scroll to position [568, 0]
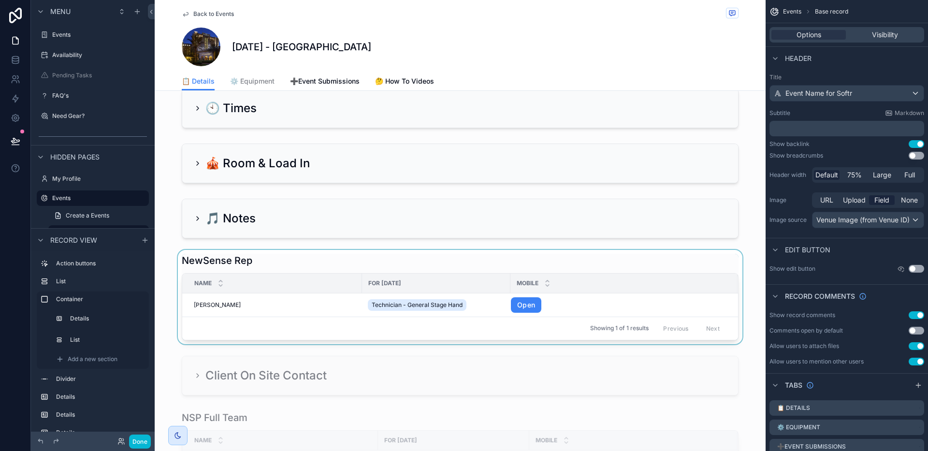
click at [497, 271] on div "scrollable content" at bounding box center [460, 297] width 611 height 94
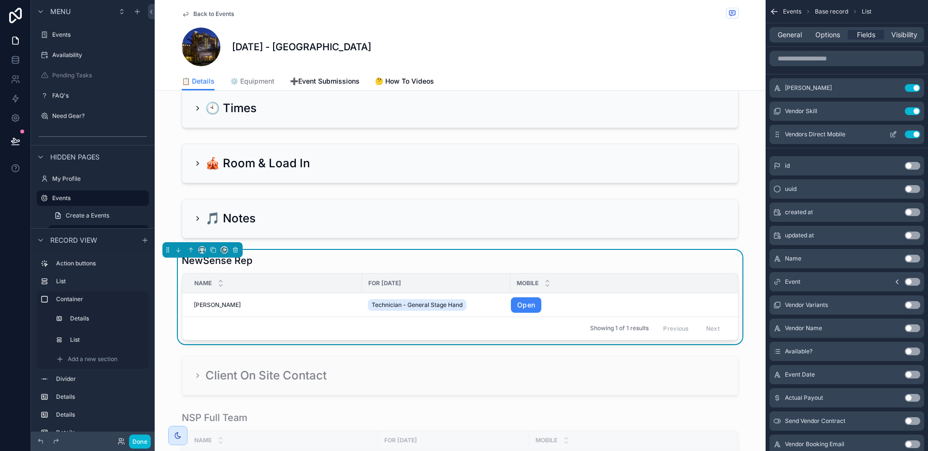
click at [896, 133] on icon "scrollable content" at bounding box center [893, 135] width 8 height 8
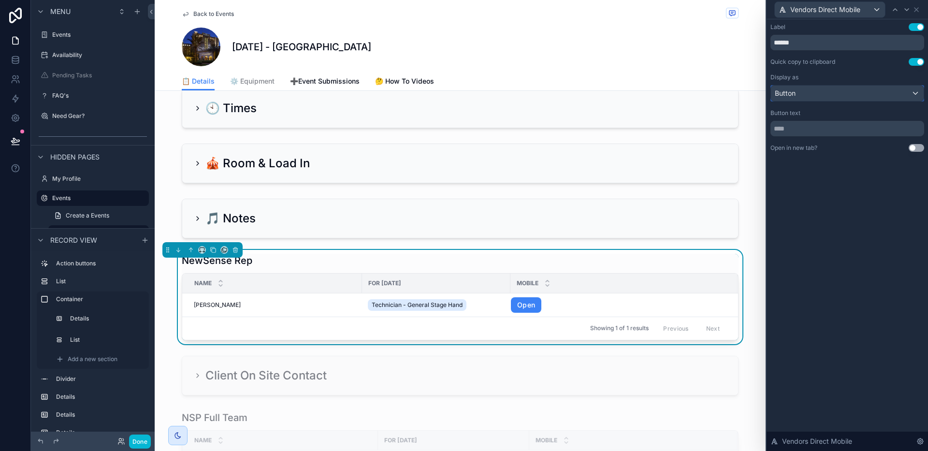
click at [842, 95] on div "Button" at bounding box center [847, 93] width 153 height 15
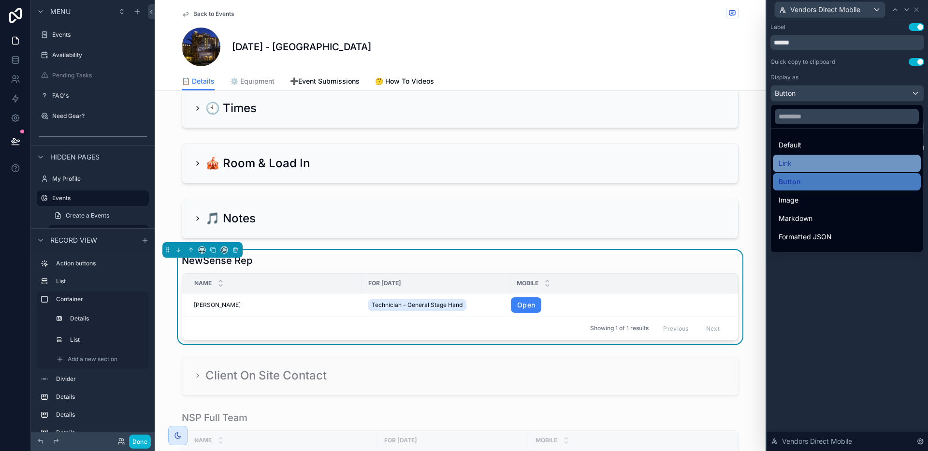
click at [827, 165] on div "Link" at bounding box center [847, 164] width 136 height 12
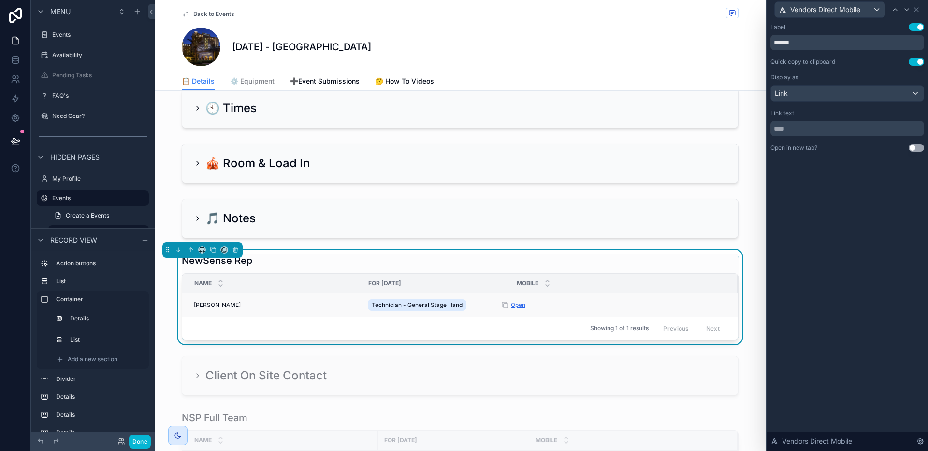
click at [516, 308] on link "Open" at bounding box center [518, 304] width 15 height 7
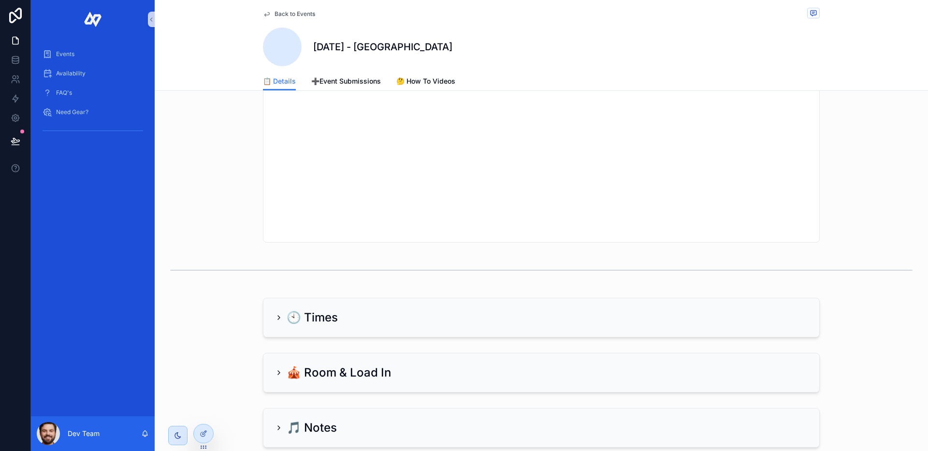
scroll to position [438, 0]
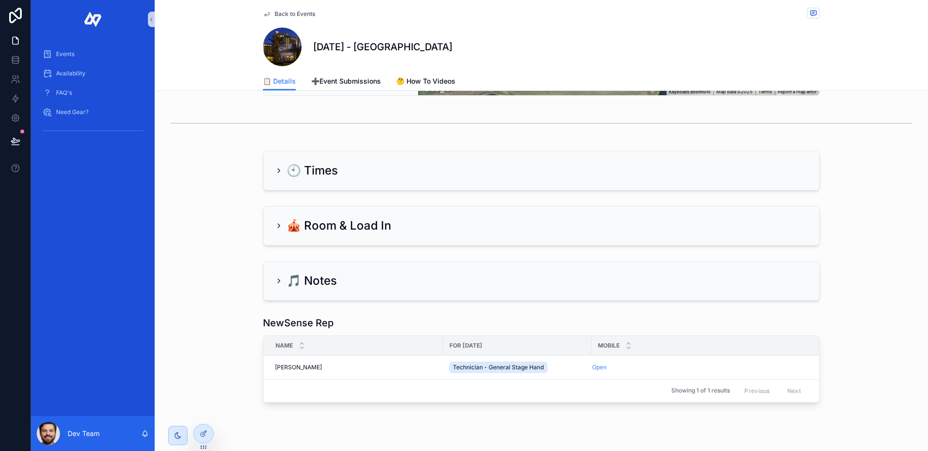
click at [337, 330] on div "NewSense Rep" at bounding box center [541, 323] width 557 height 14
click at [206, 437] on icon at bounding box center [204, 434] width 8 height 8
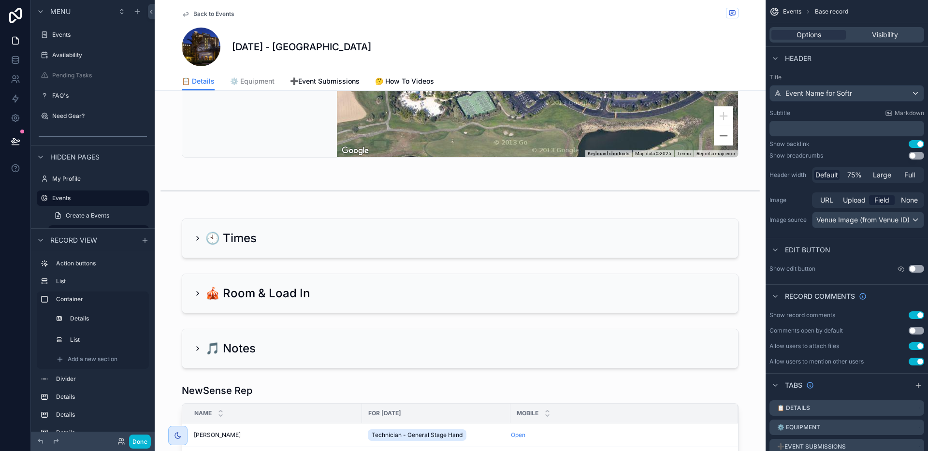
scroll to position [715, 0]
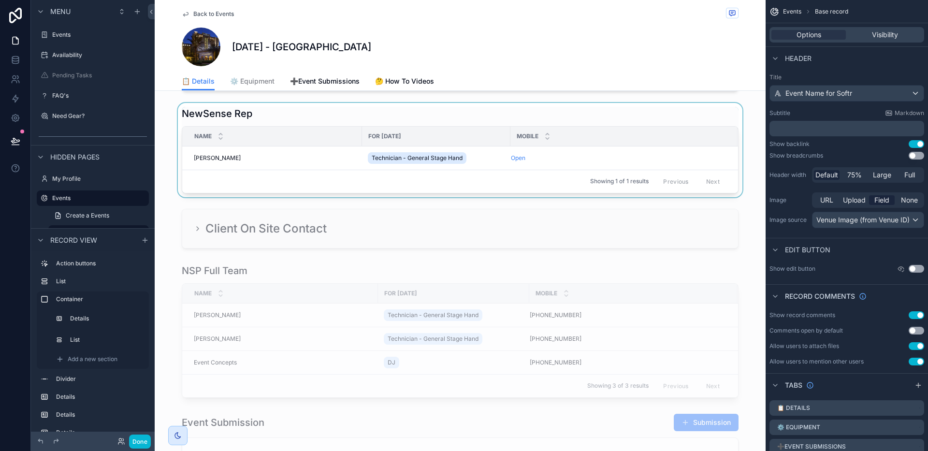
click at [509, 124] on div "scrollable content" at bounding box center [460, 150] width 611 height 94
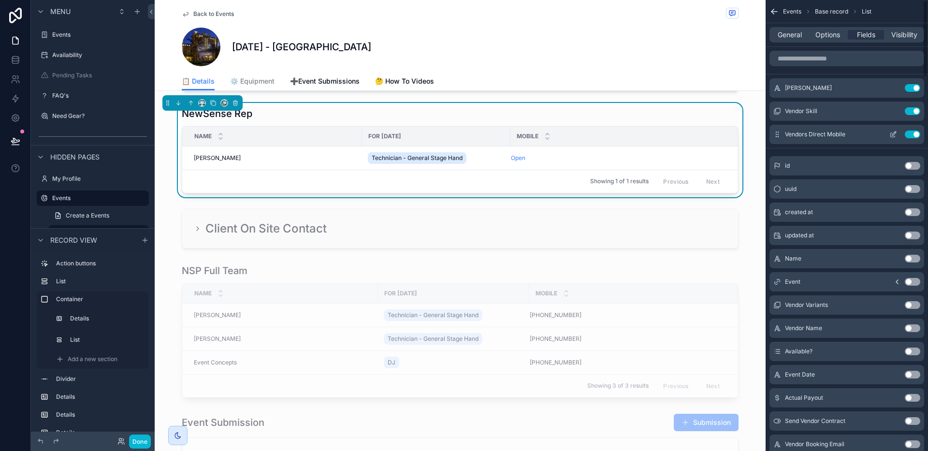
click at [891, 135] on icon "scrollable content" at bounding box center [893, 135] width 8 height 8
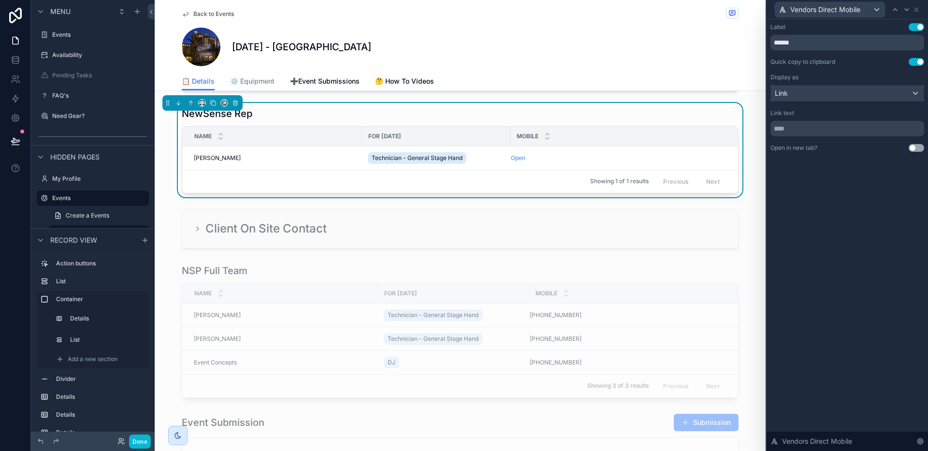
click at [834, 95] on div "Link" at bounding box center [847, 93] width 153 height 15
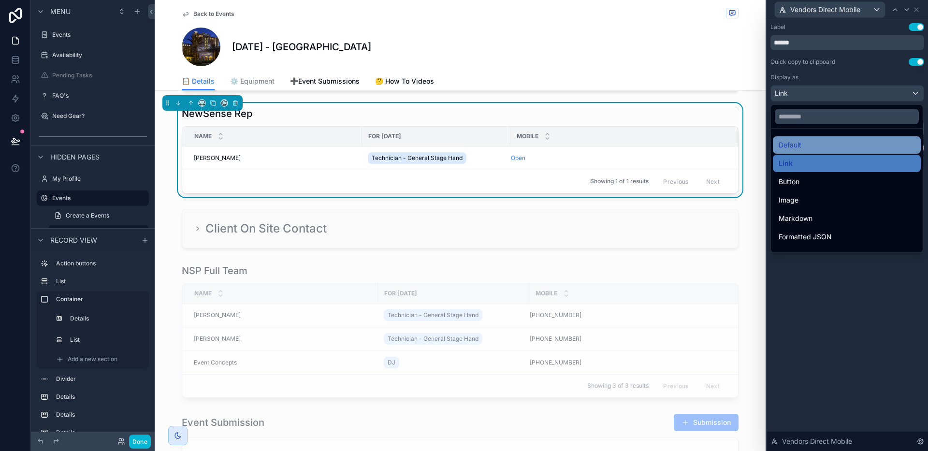
click at [831, 146] on div "Default" at bounding box center [847, 145] width 136 height 12
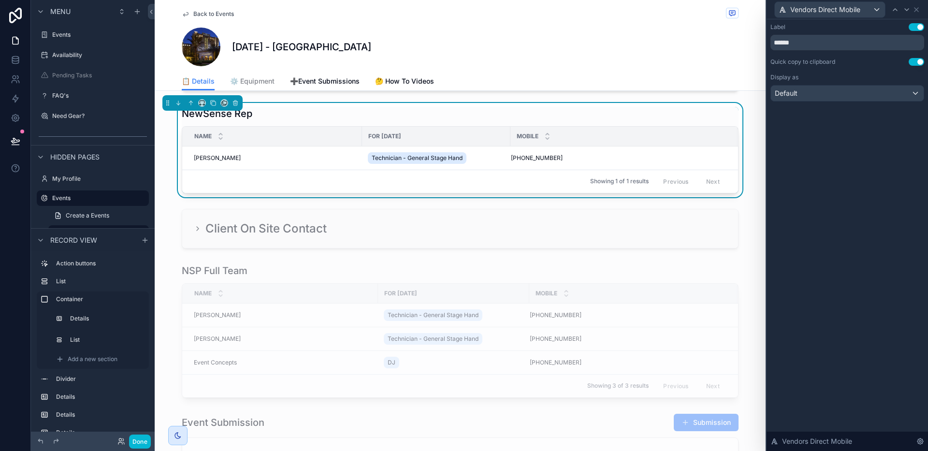
click at [834, 172] on div "Label Use setting ****** Quick copy to clipboard Use setting Display as Default…" at bounding box center [847, 235] width 161 height 432
click at [877, 186] on div "Label Use setting ****** Quick copy to clipboard Use setting Display as Default…" at bounding box center [847, 235] width 161 height 432
click at [919, 11] on icon at bounding box center [917, 10] width 8 height 8
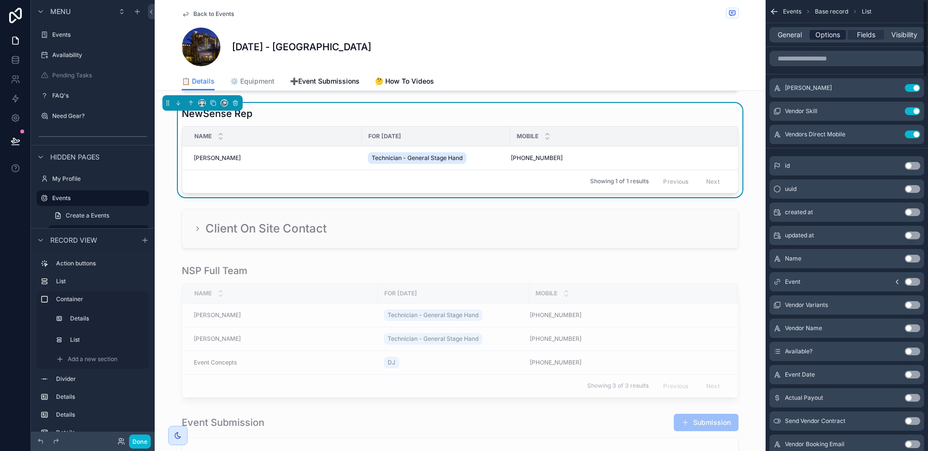
click at [828, 36] on span "Options" at bounding box center [828, 35] width 25 height 10
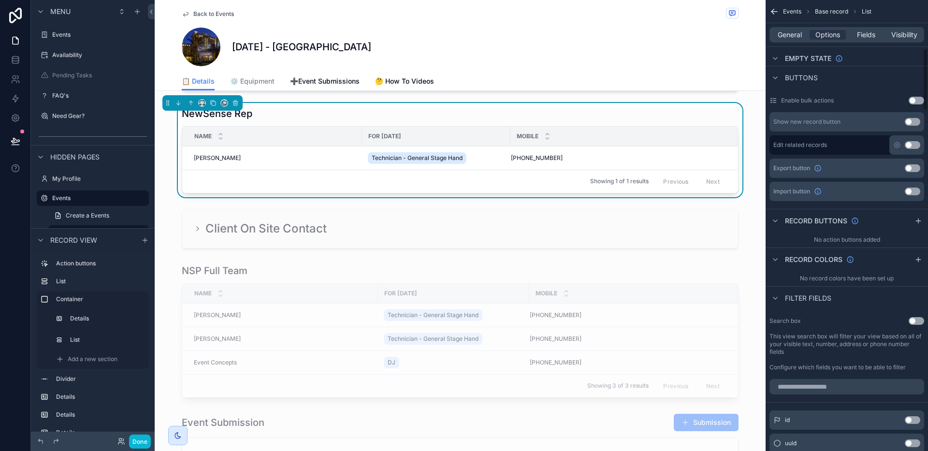
scroll to position [351, 0]
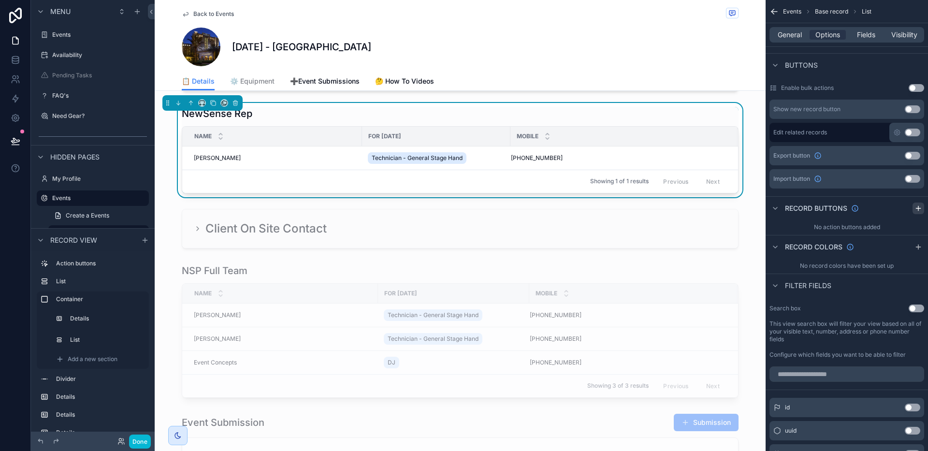
click at [916, 207] on icon "scrollable content" at bounding box center [919, 208] width 8 height 8
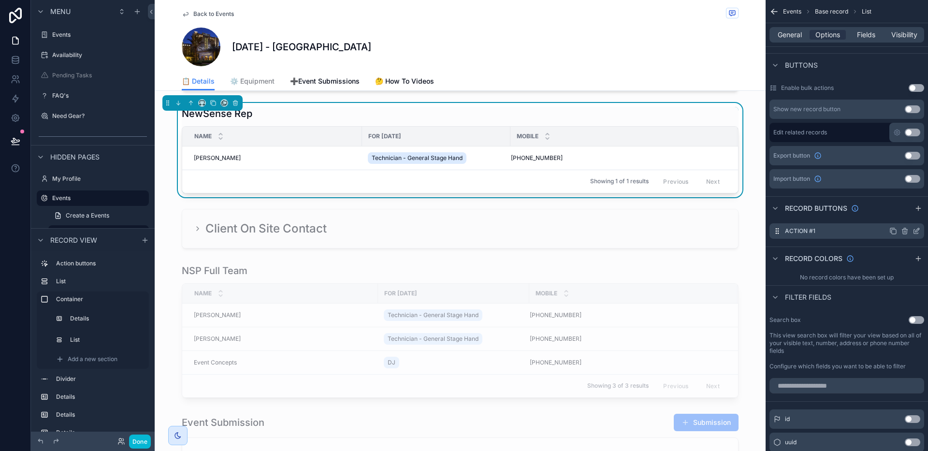
click at [916, 231] on icon "scrollable content" at bounding box center [918, 230] width 4 height 4
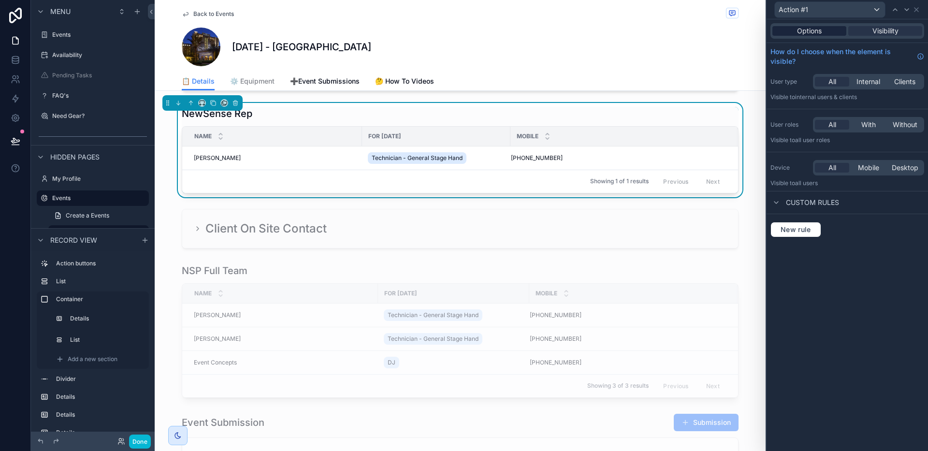
click at [815, 33] on span "Options" at bounding box center [809, 31] width 25 height 10
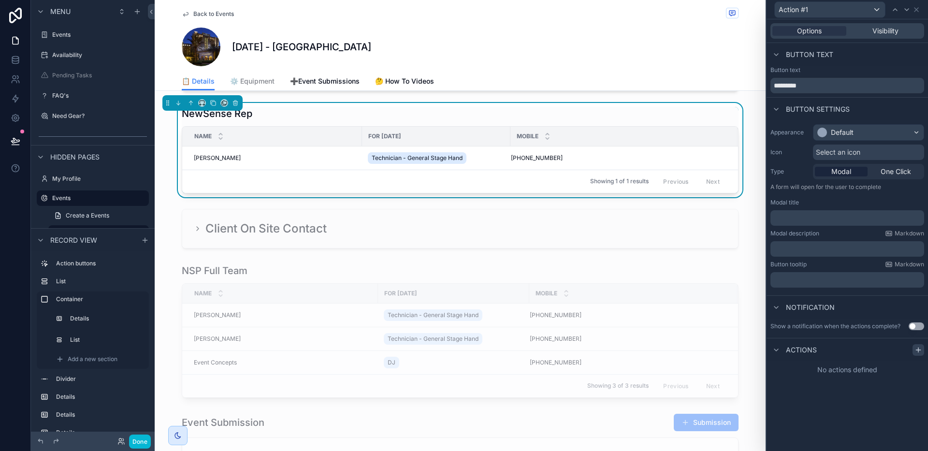
click at [926, 349] on div "Actions" at bounding box center [847, 349] width 161 height 23
click at [918, 352] on icon at bounding box center [919, 350] width 8 height 8
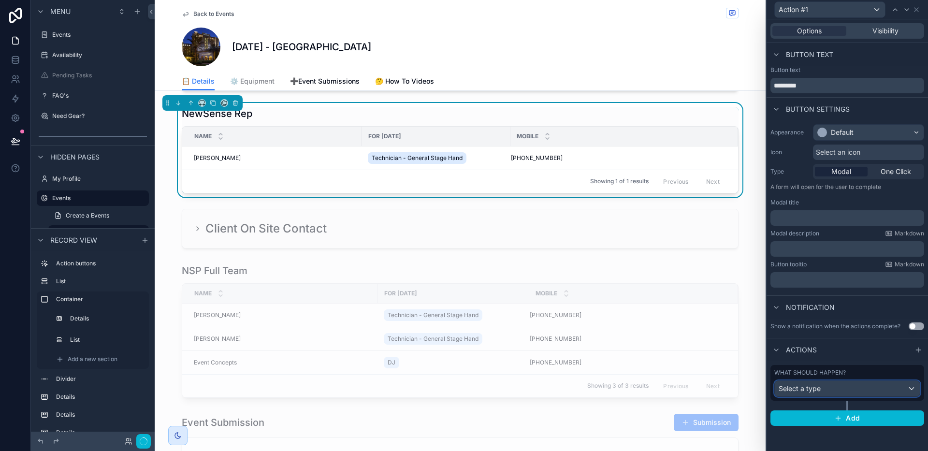
click at [837, 385] on div "Select a type" at bounding box center [847, 388] width 145 height 15
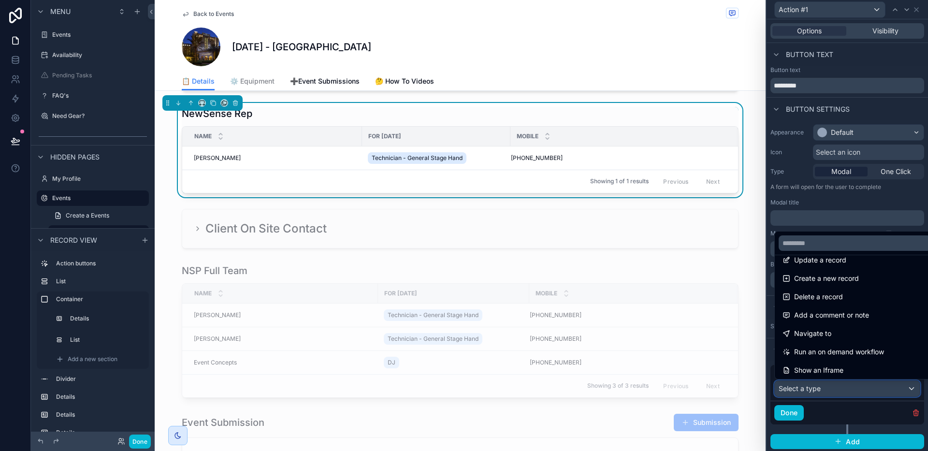
scroll to position [0, 0]
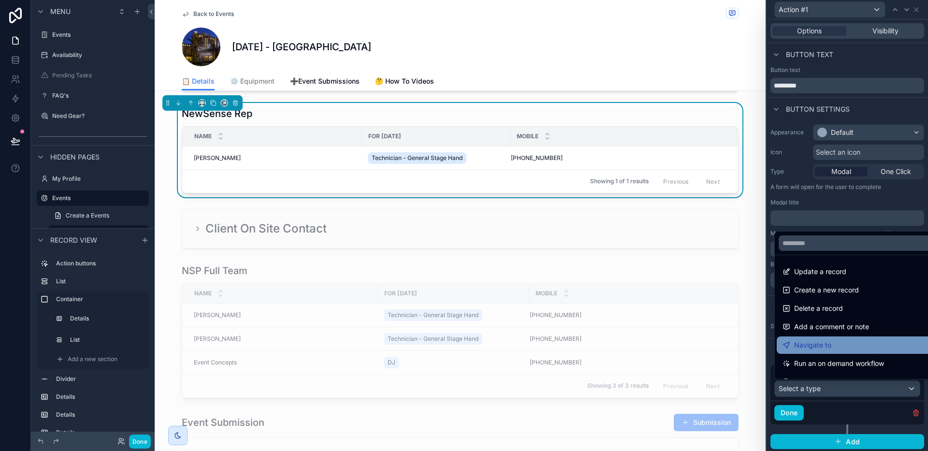
click at [832, 342] on div "Navigate to" at bounding box center [855, 345] width 145 height 12
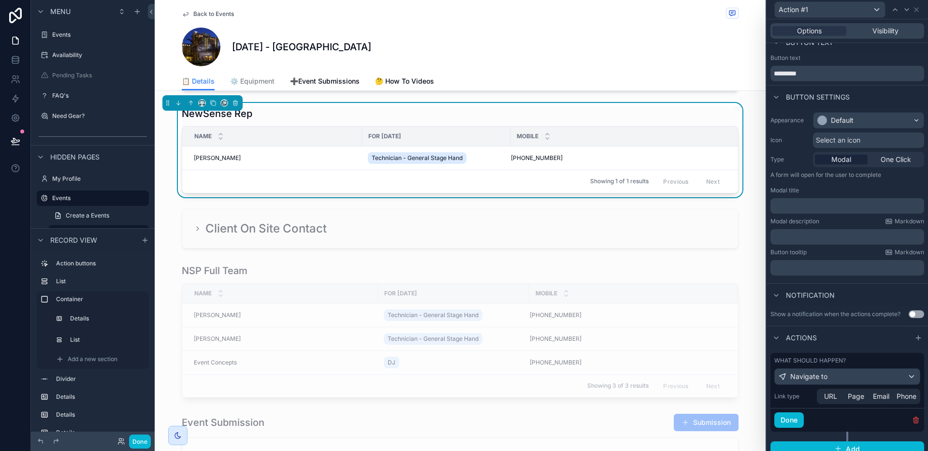
scroll to position [18, 0]
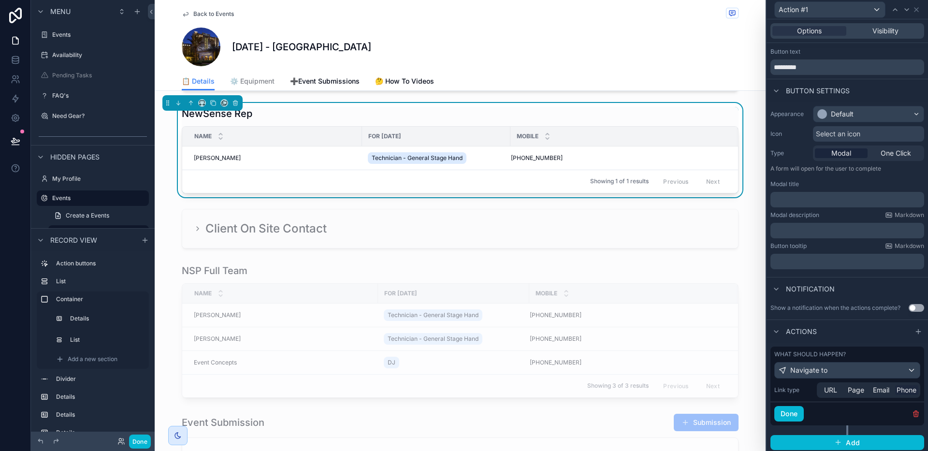
click at [899, 390] on span "Phone" at bounding box center [907, 390] width 20 height 10
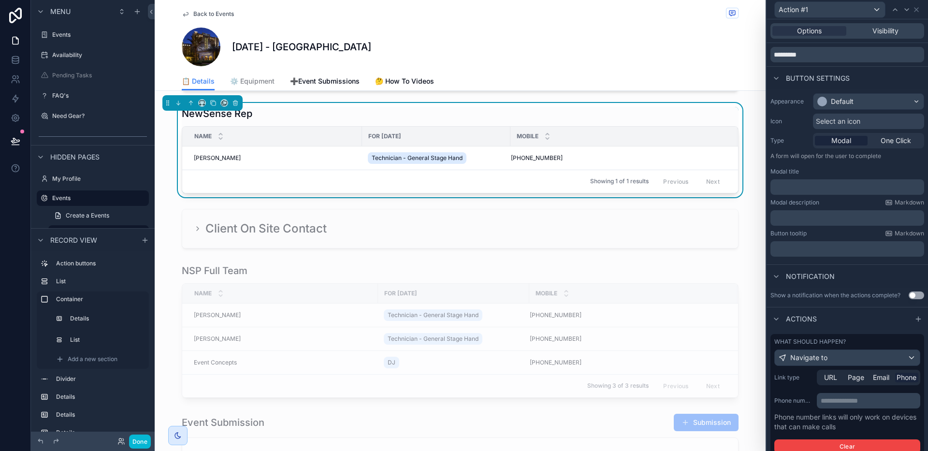
scroll to position [47, 0]
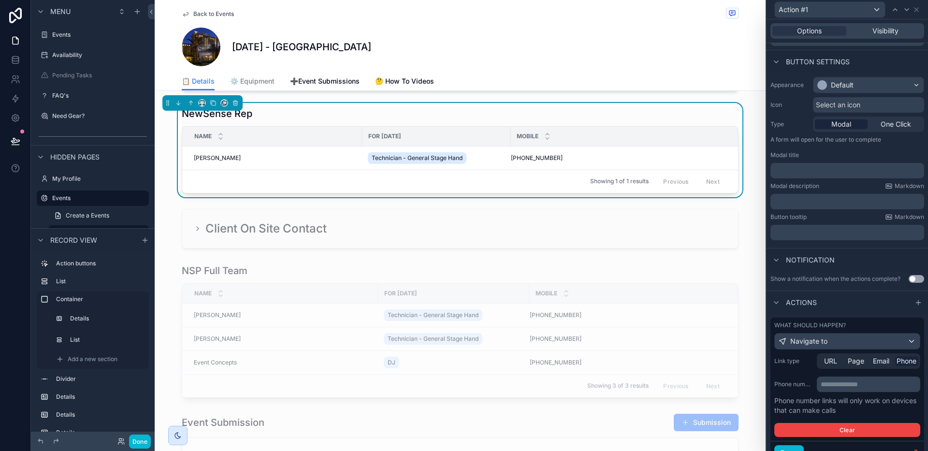
click at [845, 384] on p "**********" at bounding box center [870, 384] width 98 height 10
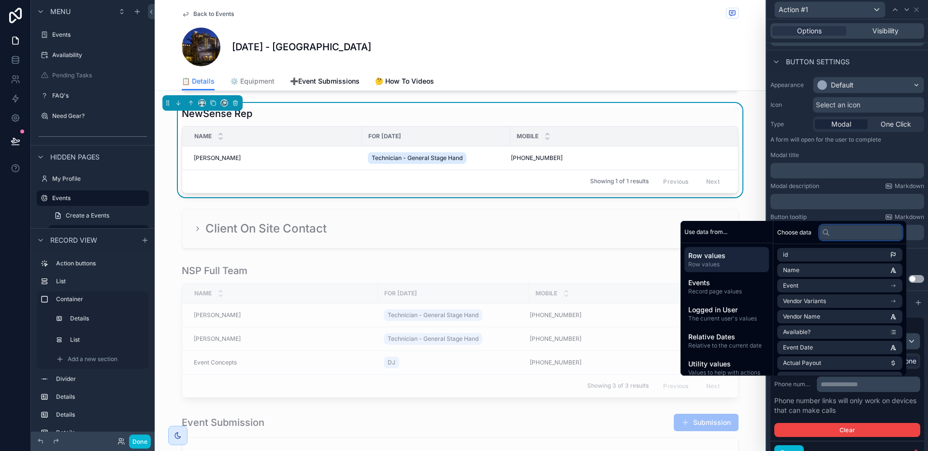
click at [834, 236] on input "text" at bounding box center [860, 232] width 83 height 15
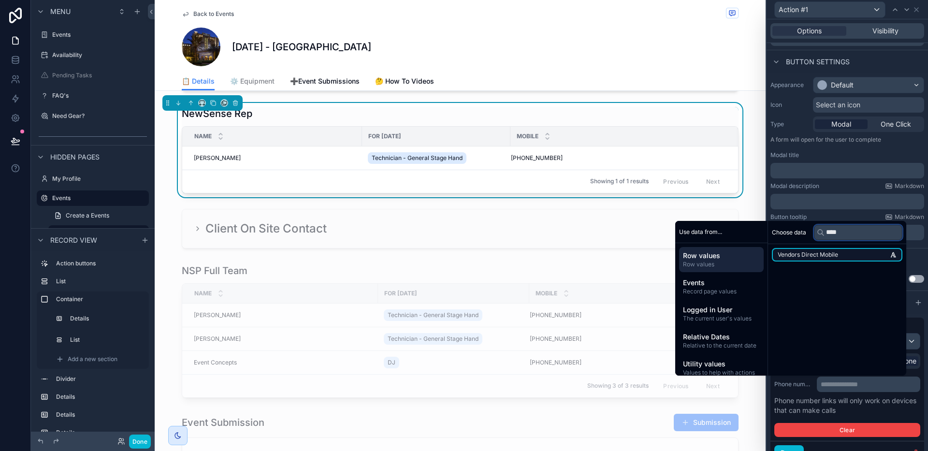
type input "****"
click at [840, 253] on li "Vendors Direct Mobile" at bounding box center [837, 255] width 131 height 14
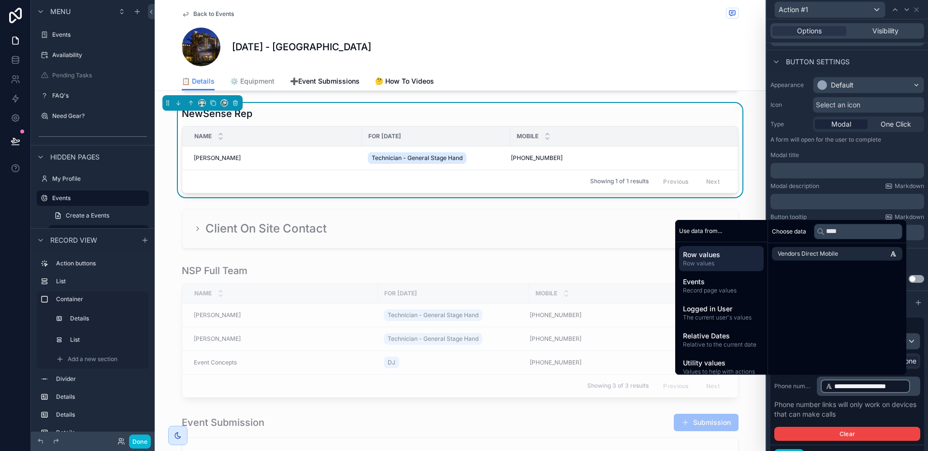
click at [792, 395] on div "**********" at bounding box center [847, 386] width 146 height 19
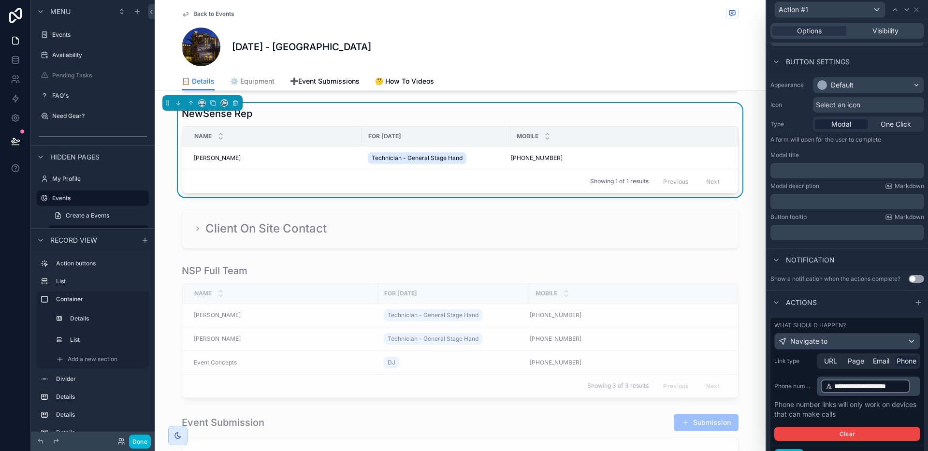
scroll to position [93, 0]
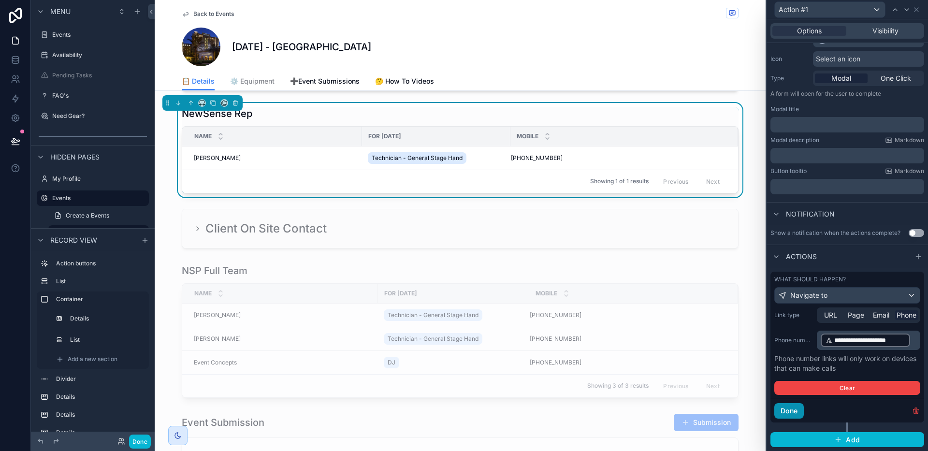
click at [799, 409] on button "Done" at bounding box center [788, 410] width 29 height 15
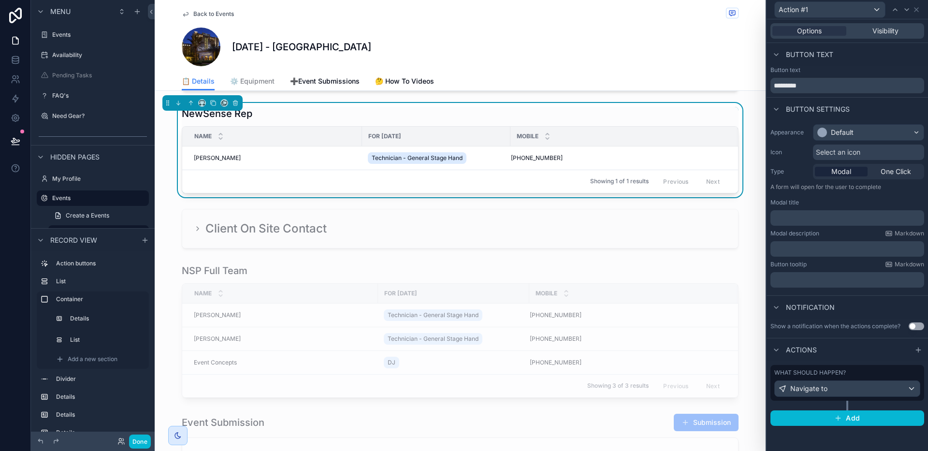
scroll to position [0, 0]
click at [849, 86] on input "*********" at bounding box center [848, 85] width 154 height 15
click at [851, 130] on div "Default" at bounding box center [842, 133] width 23 height 10
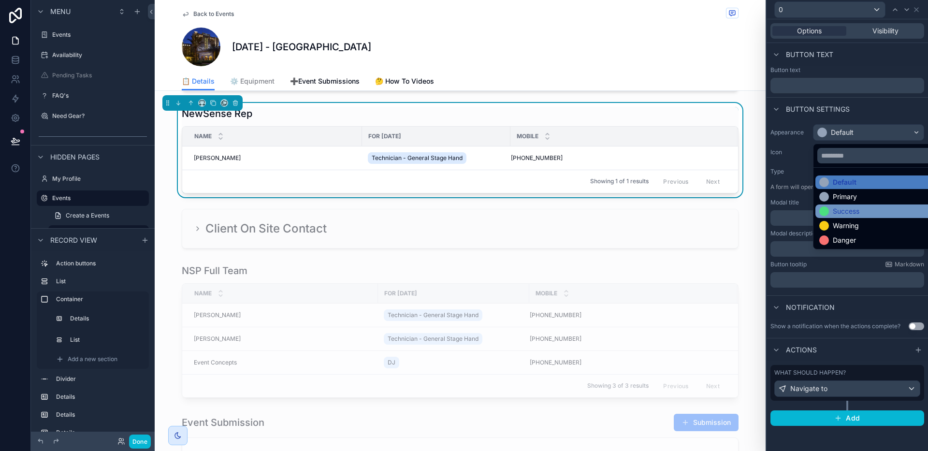
click at [840, 209] on div "Success" at bounding box center [846, 211] width 27 height 10
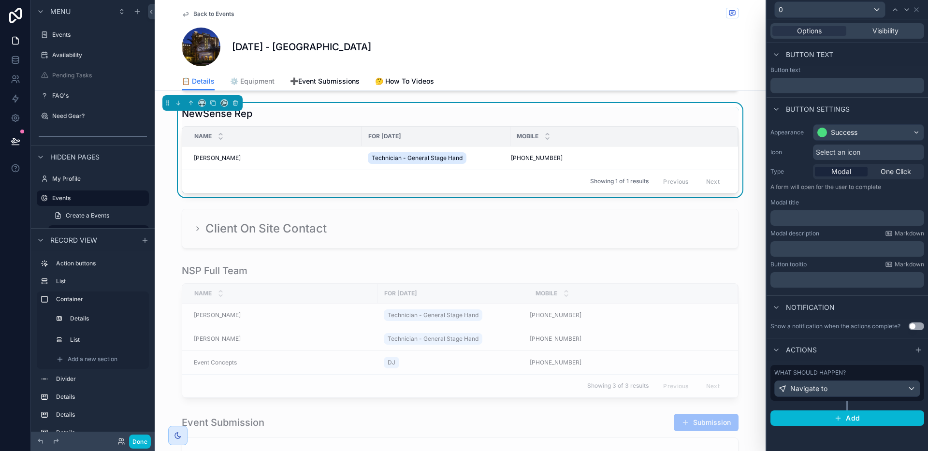
click at [846, 156] on span "Select an icon" at bounding box center [838, 152] width 44 height 10
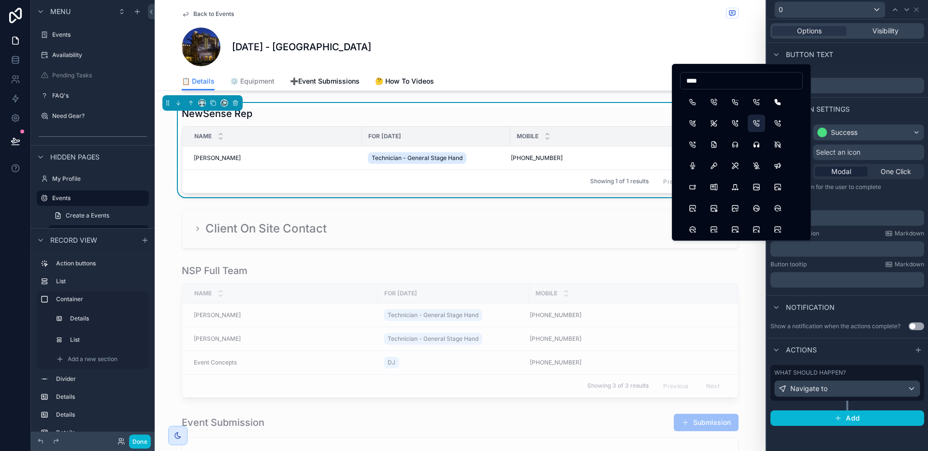
type input "****"
click at [689, 104] on button "Phone" at bounding box center [692, 101] width 17 height 17
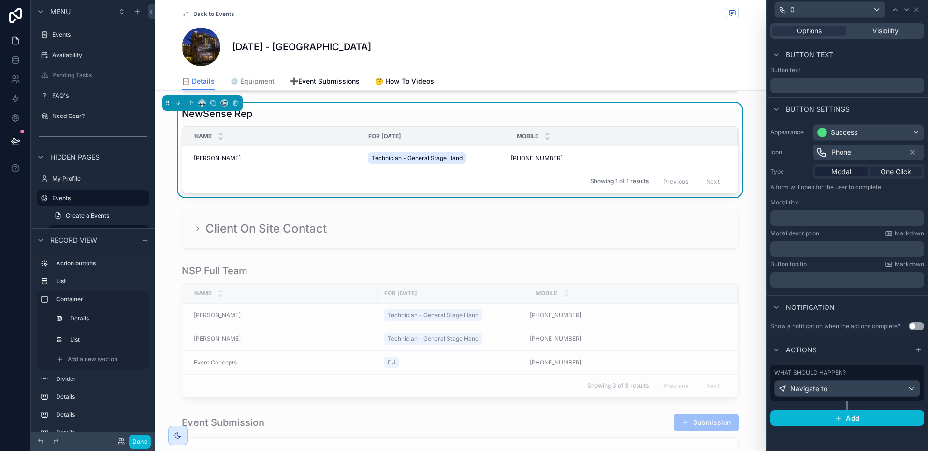
click at [892, 174] on span "One Click" at bounding box center [896, 172] width 30 height 10
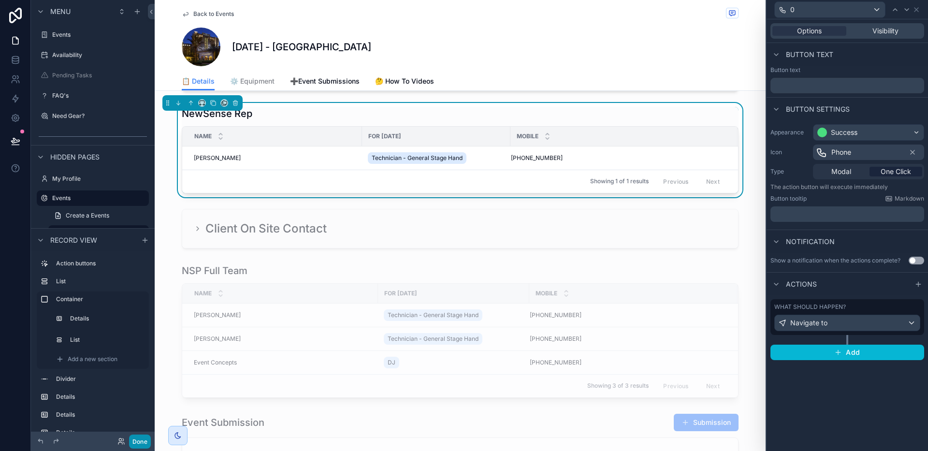
click at [142, 442] on button "Done" at bounding box center [140, 442] width 22 height 14
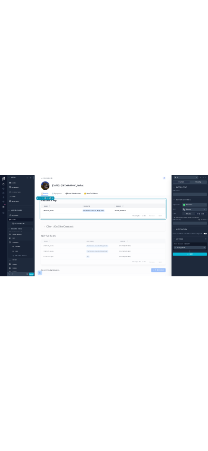
scroll to position [469, 0]
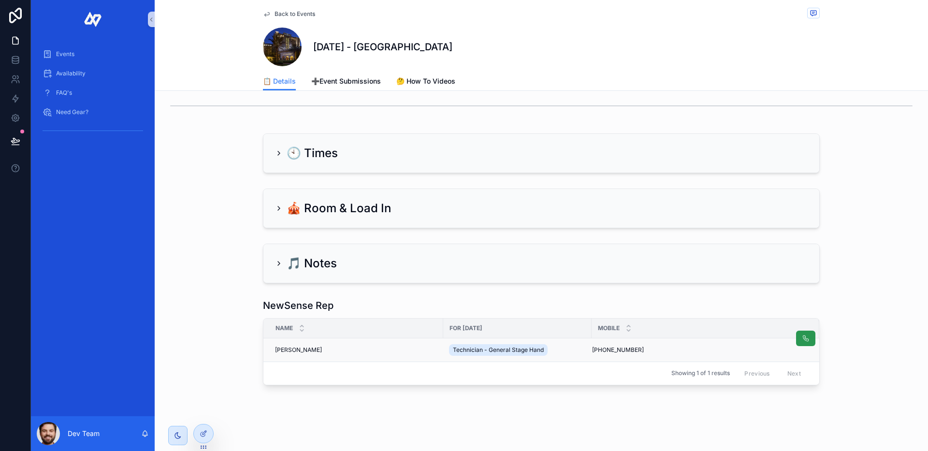
click at [803, 335] on icon "scrollable content" at bounding box center [806, 339] width 8 height 8
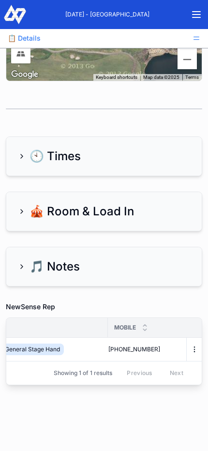
scroll to position [0, 233]
click at [194, 349] on icon "scrollable content" at bounding box center [194, 349] width 0 height 0
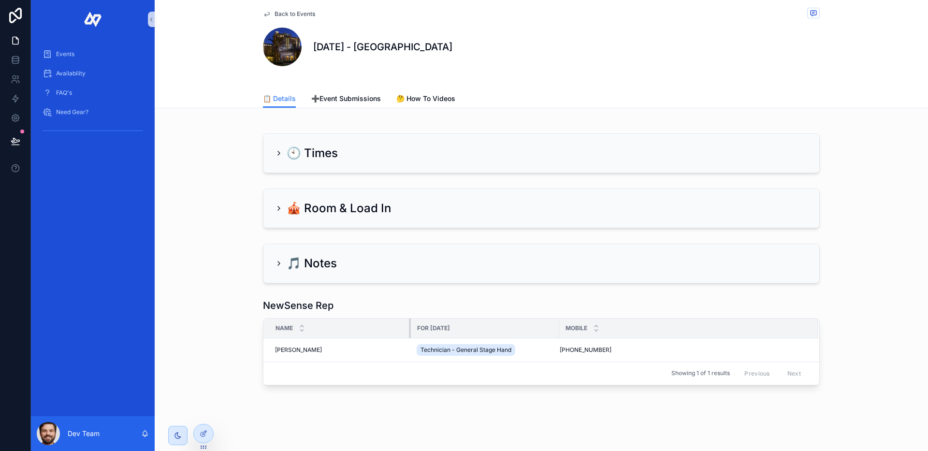
scroll to position [480, 0]
drag, startPoint x: 439, startPoint y: 321, endPoint x: 335, endPoint y: 333, distance: 104.7
click at [337, 333] on div "scrollable content" at bounding box center [339, 328] width 4 height 19
drag, startPoint x: 483, startPoint y: 333, endPoint x: 464, endPoint y: 335, distance: 19.0
click at [467, 335] on div "scrollable content" at bounding box center [469, 328] width 4 height 19
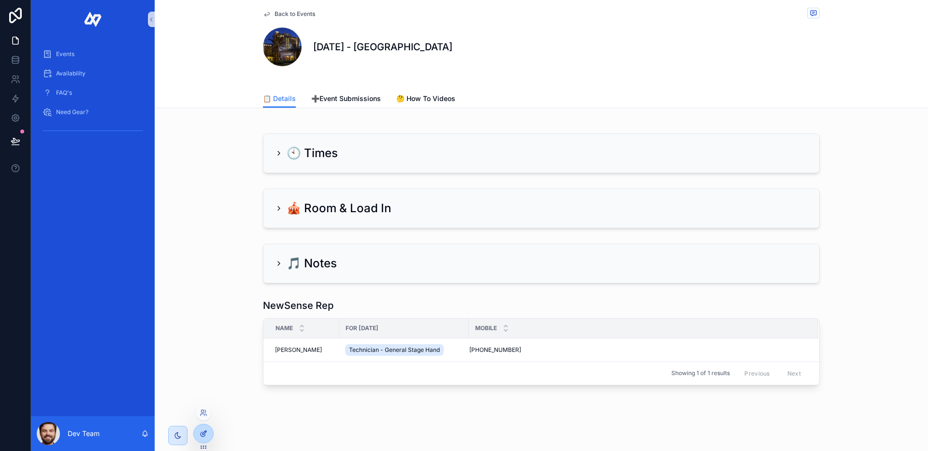
click at [204, 432] on icon at bounding box center [204, 434] width 8 height 8
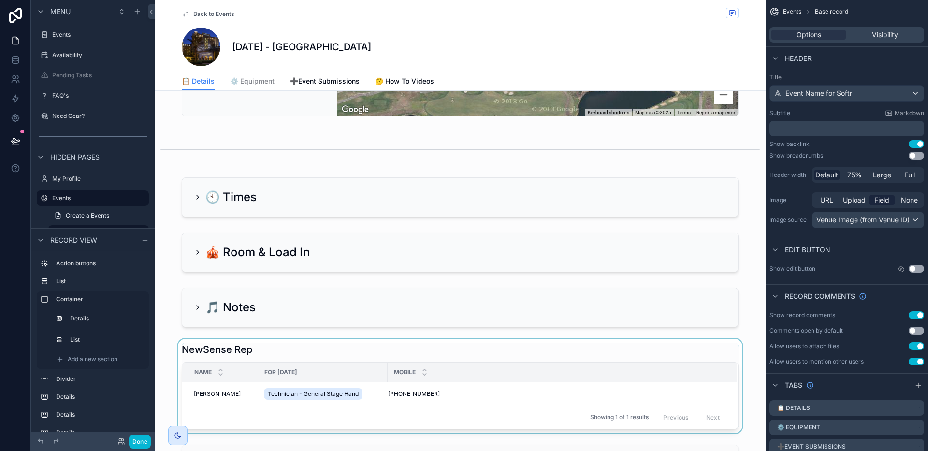
scroll to position [548, 0]
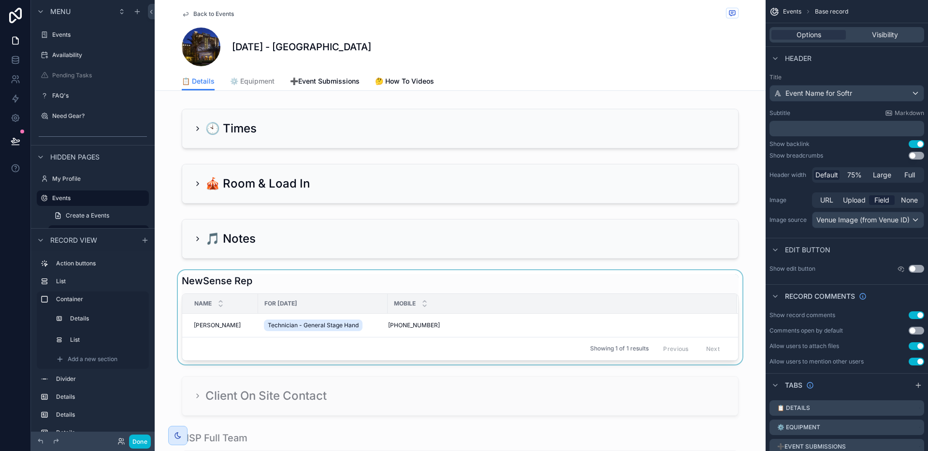
click at [454, 292] on div "scrollable content" at bounding box center [460, 317] width 611 height 94
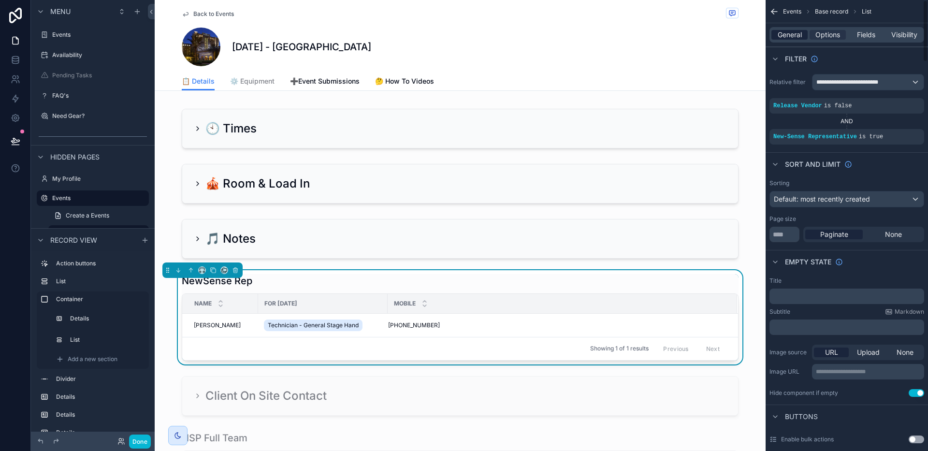
click at [795, 31] on span "General" at bounding box center [790, 35] width 24 height 10
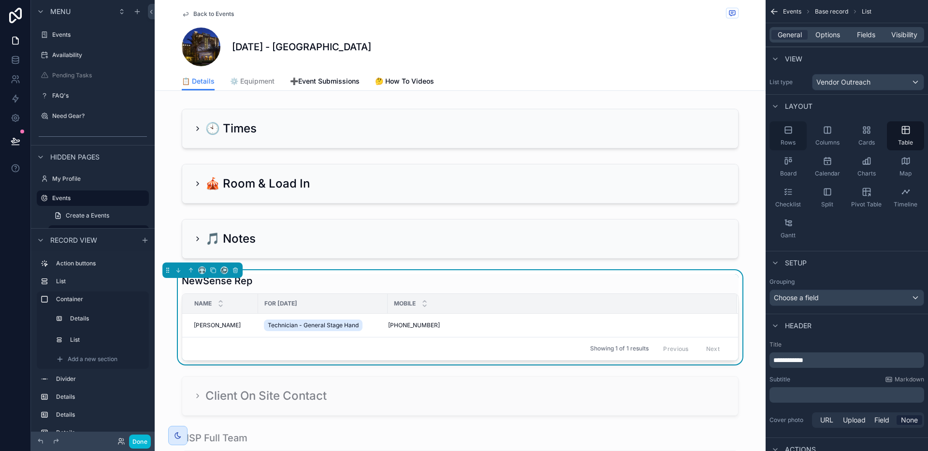
click at [796, 130] on div "Rows" at bounding box center [788, 135] width 37 height 29
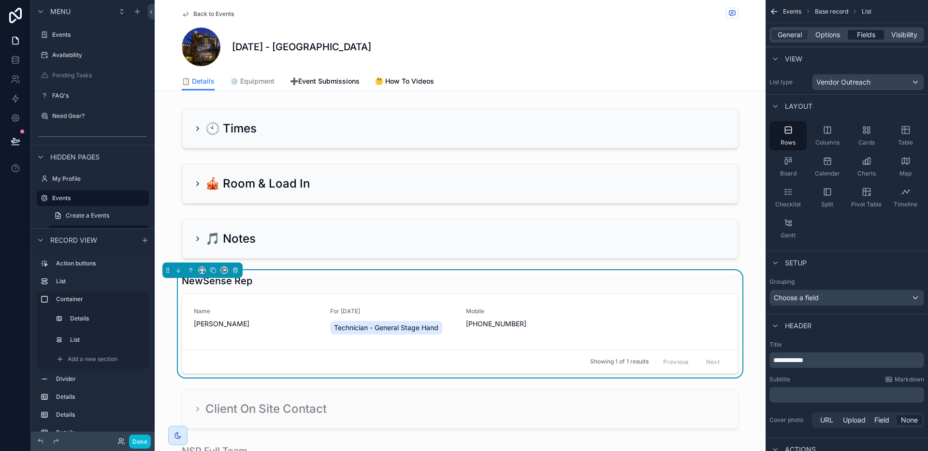
click at [868, 38] on span "Fields" at bounding box center [866, 35] width 18 height 10
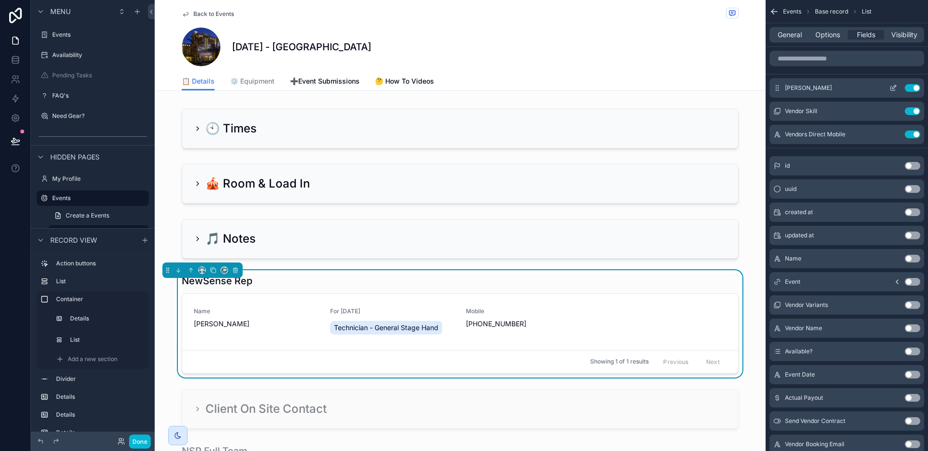
click at [893, 88] on icon "scrollable content" at bounding box center [893, 88] width 8 height 8
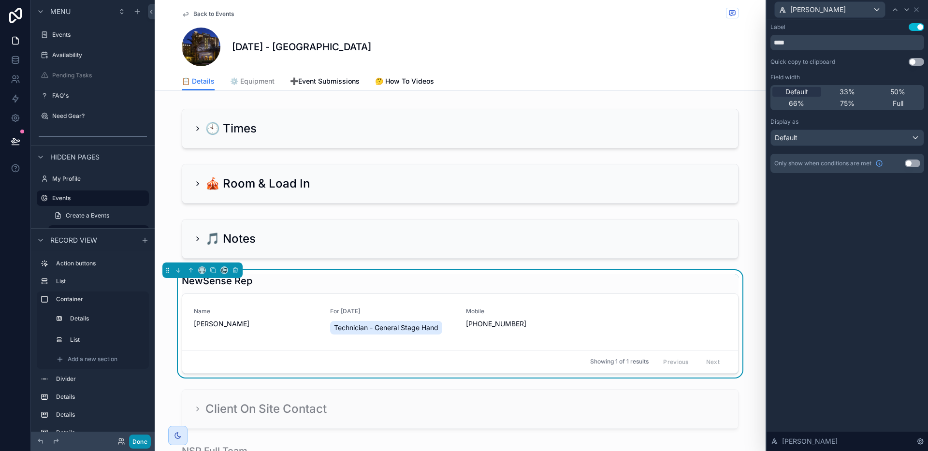
click at [141, 443] on button "Done" at bounding box center [140, 442] width 22 height 14
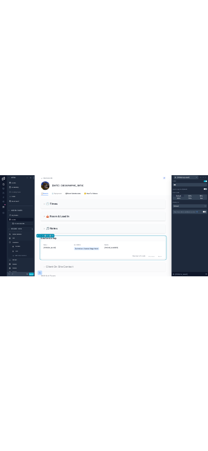
scroll to position [475, 0]
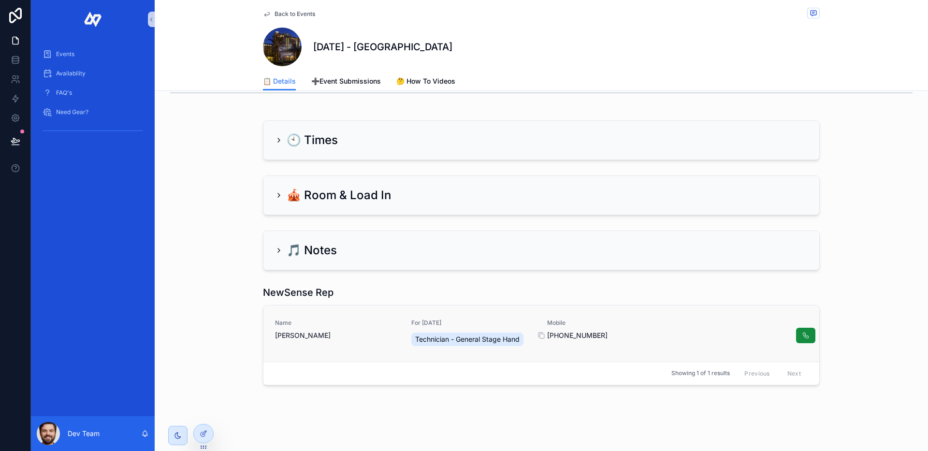
click at [637, 336] on span "321-236-6696" at bounding box center [609, 336] width 125 height 10
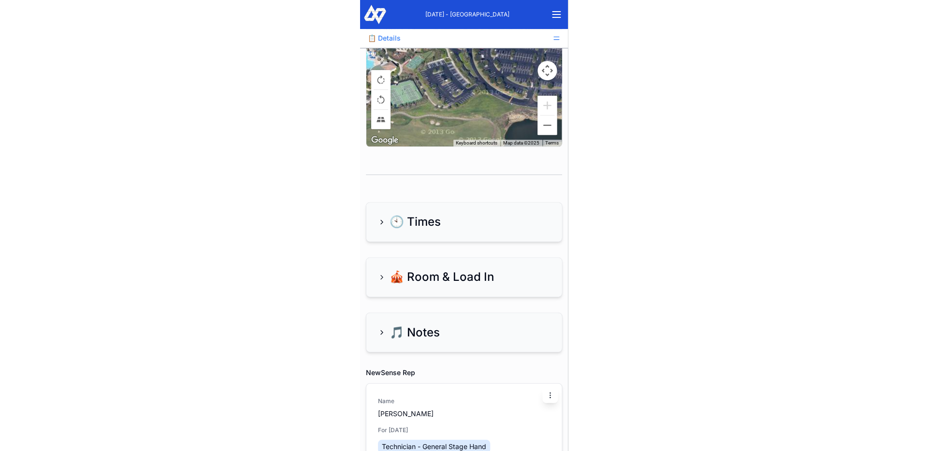
scroll to position [569, 0]
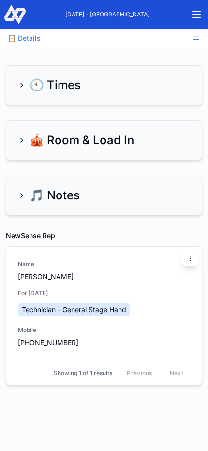
click at [190, 258] on icon "scrollable content" at bounding box center [189, 258] width 0 height 0
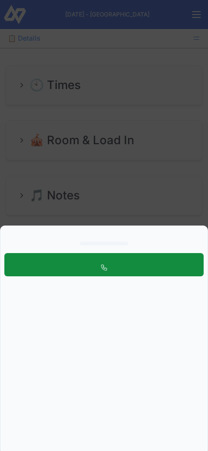
click at [192, 236] on div "scrollable content" at bounding box center [104, 337] width 208 height 225
click at [182, 209] on div "scrollable content" at bounding box center [104, 225] width 208 height 451
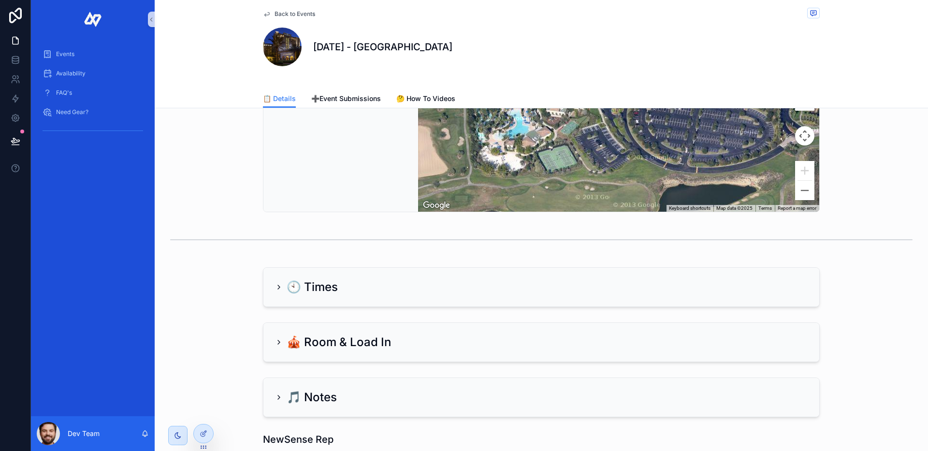
scroll to position [493, 0]
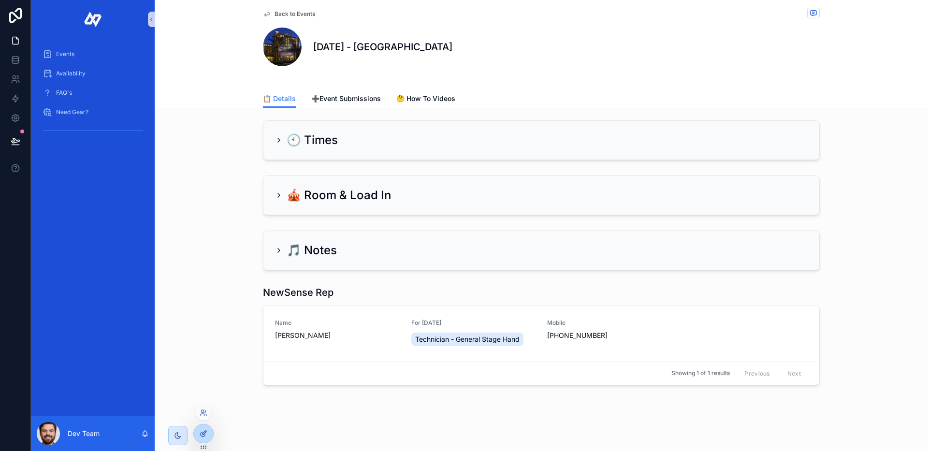
click at [208, 432] on div at bounding box center [203, 433] width 19 height 18
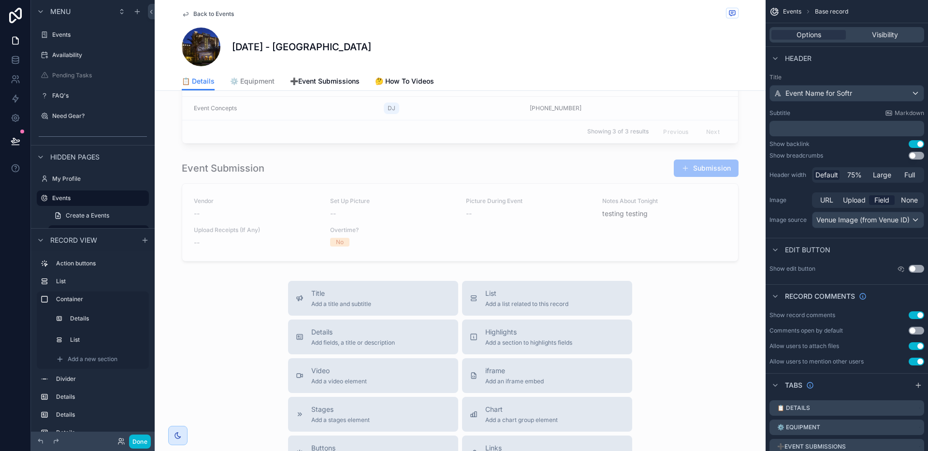
scroll to position [679, 0]
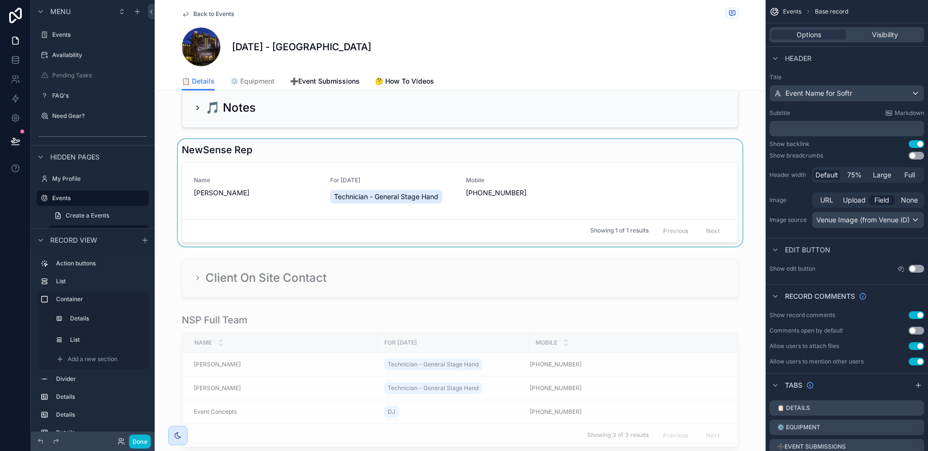
click at [334, 160] on div "scrollable content" at bounding box center [460, 192] width 611 height 107
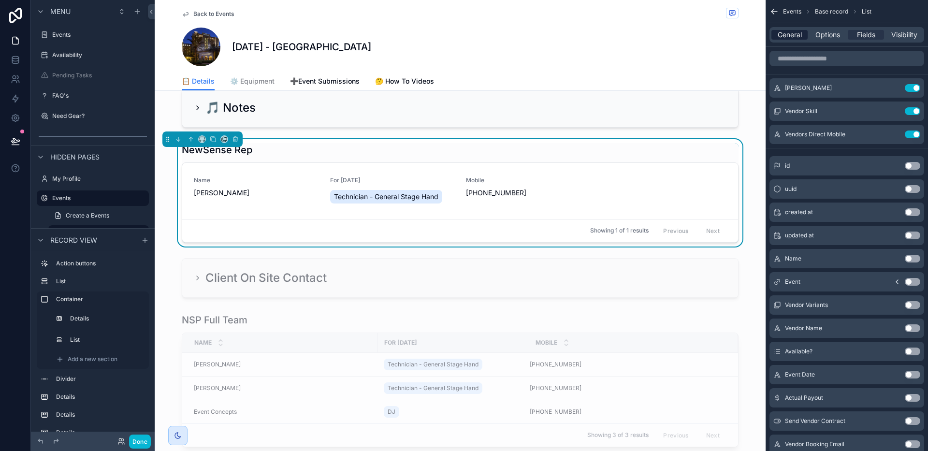
click at [790, 33] on span "General" at bounding box center [790, 35] width 24 height 10
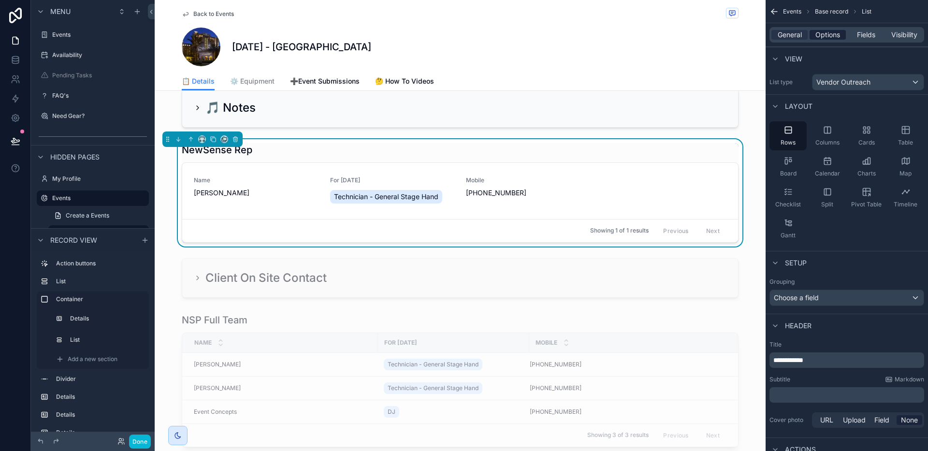
click at [839, 34] on span "Options" at bounding box center [828, 35] width 25 height 10
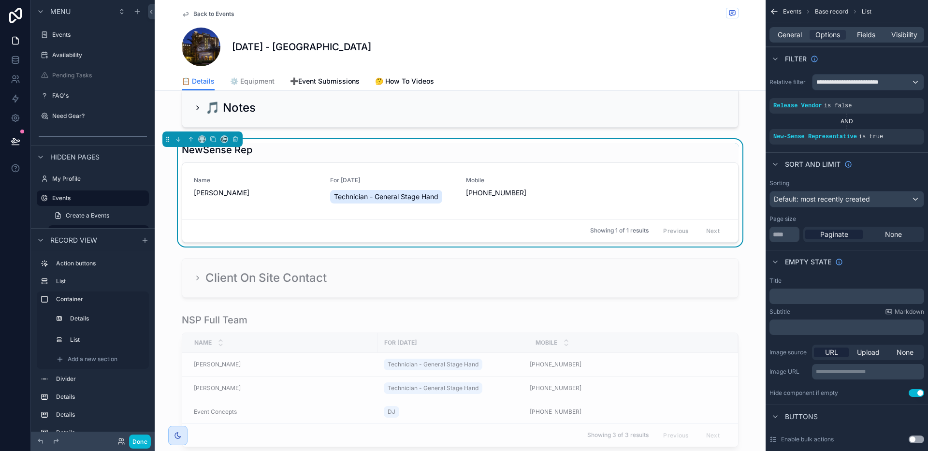
drag, startPoint x: 891, startPoint y: 236, endPoint x: 895, endPoint y: 241, distance: 5.8
click at [892, 237] on span "None" at bounding box center [893, 235] width 17 height 10
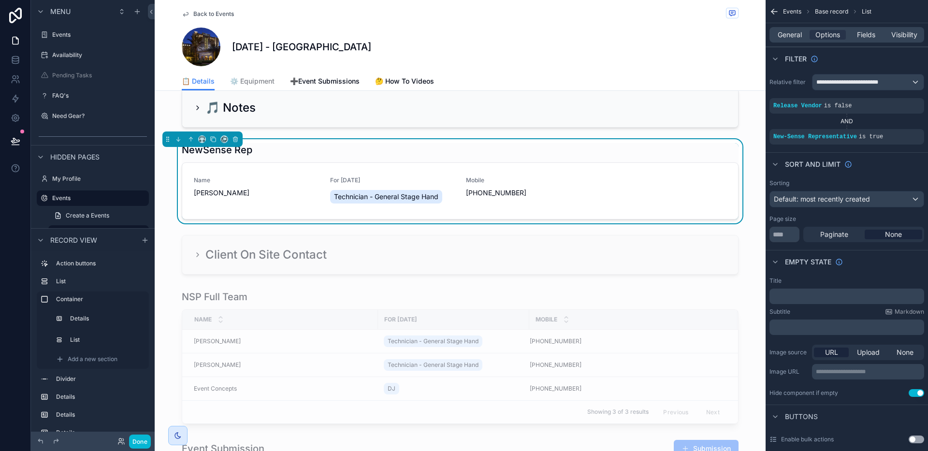
click at [671, 153] on div "NewSense Rep" at bounding box center [460, 150] width 557 height 14
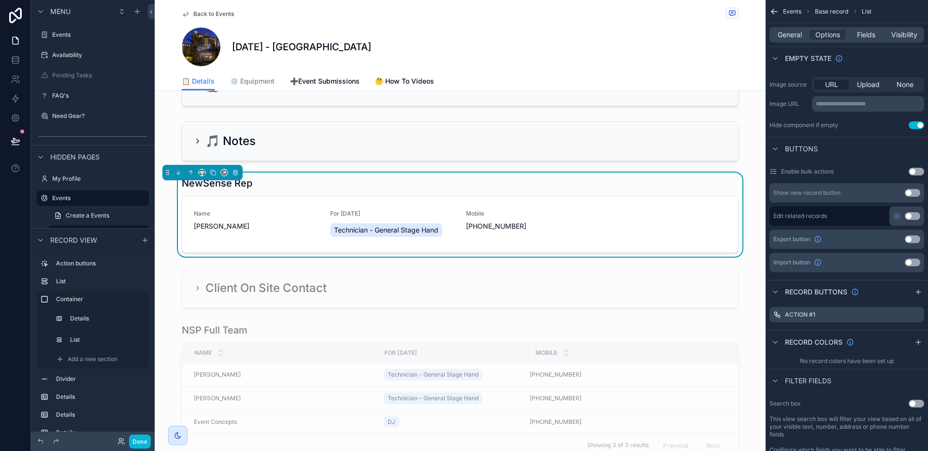
scroll to position [640, 0]
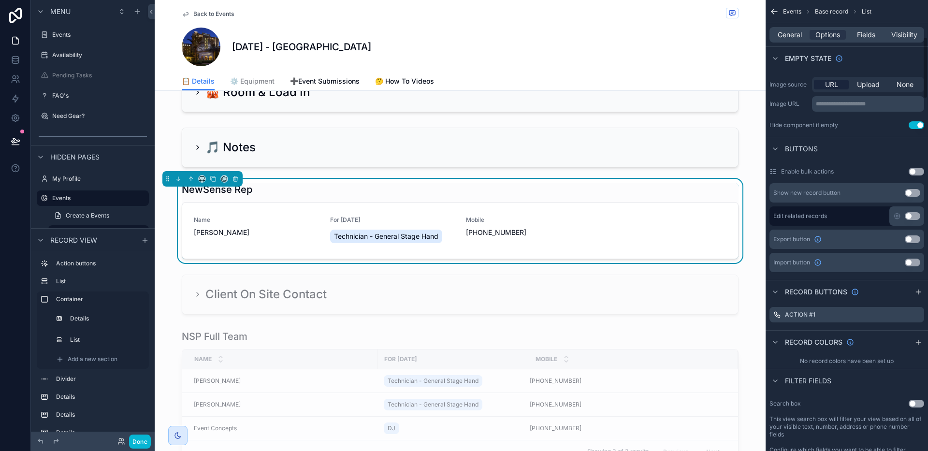
click at [784, 40] on div "General Options Fields Visibility" at bounding box center [847, 34] width 155 height 15
click at [786, 37] on span "General" at bounding box center [790, 35] width 24 height 10
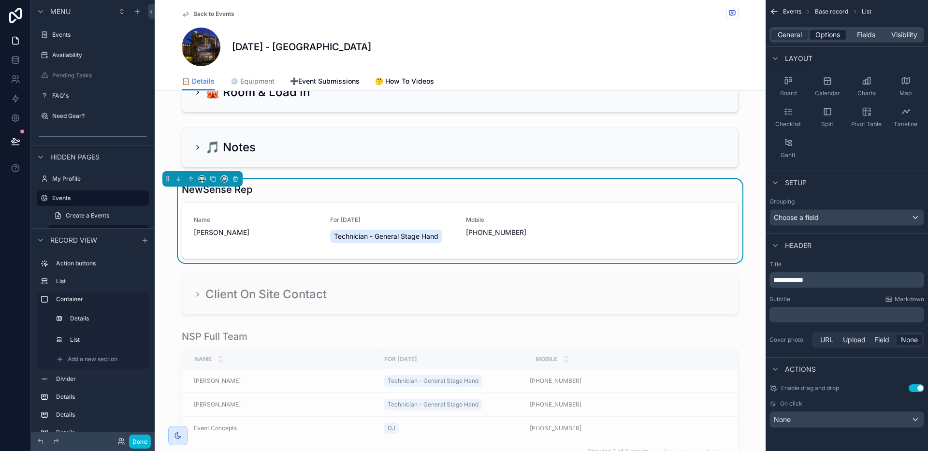
click at [821, 34] on span "Options" at bounding box center [828, 35] width 25 height 10
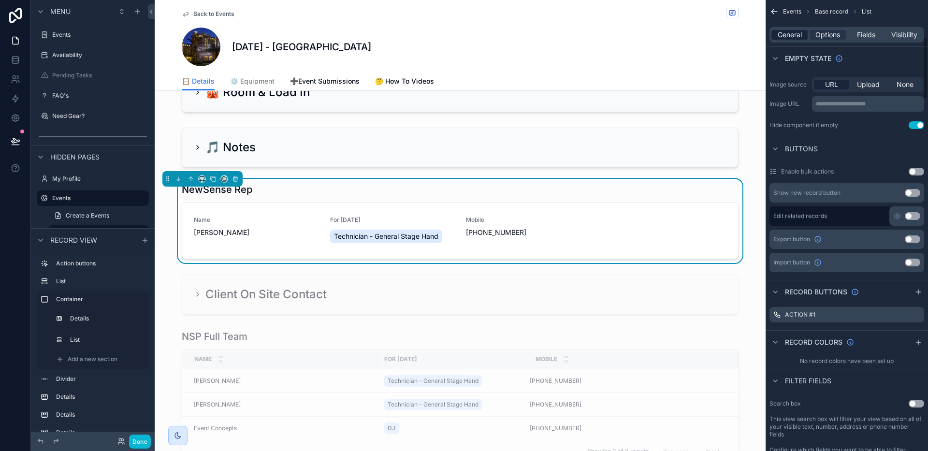
click at [798, 32] on span "General" at bounding box center [790, 35] width 24 height 10
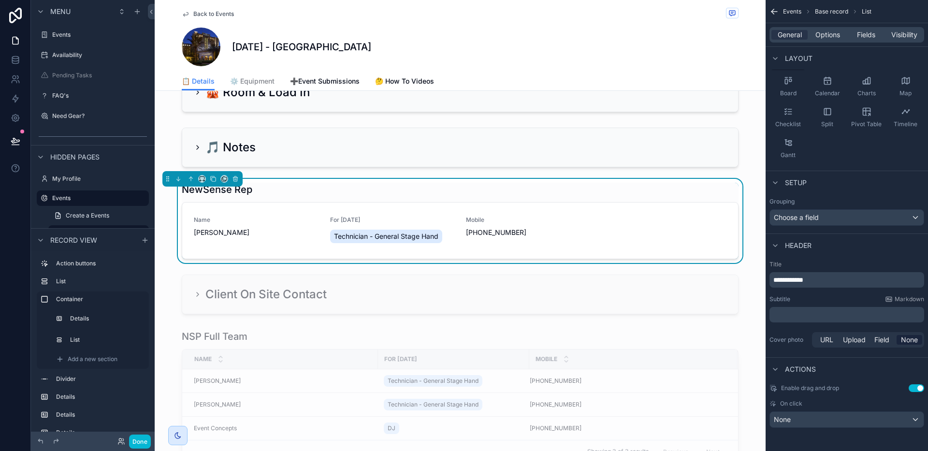
click at [830, 33] on span "Options" at bounding box center [828, 35] width 25 height 10
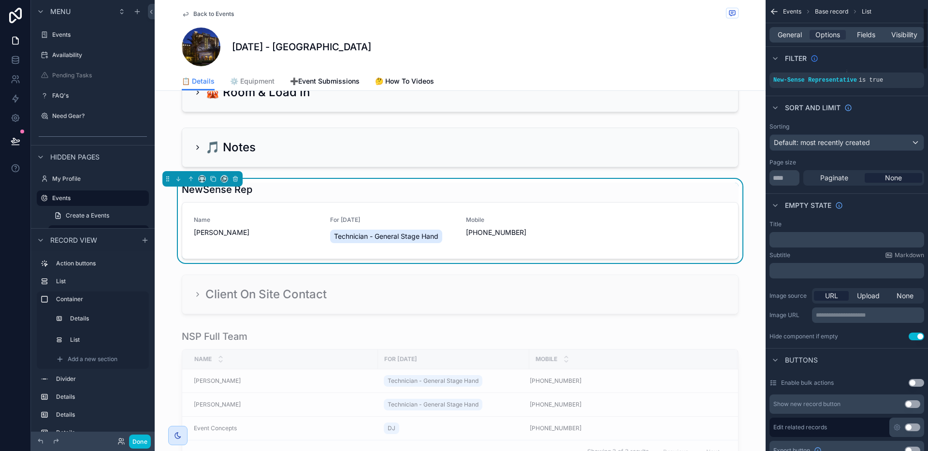
scroll to position [0, 0]
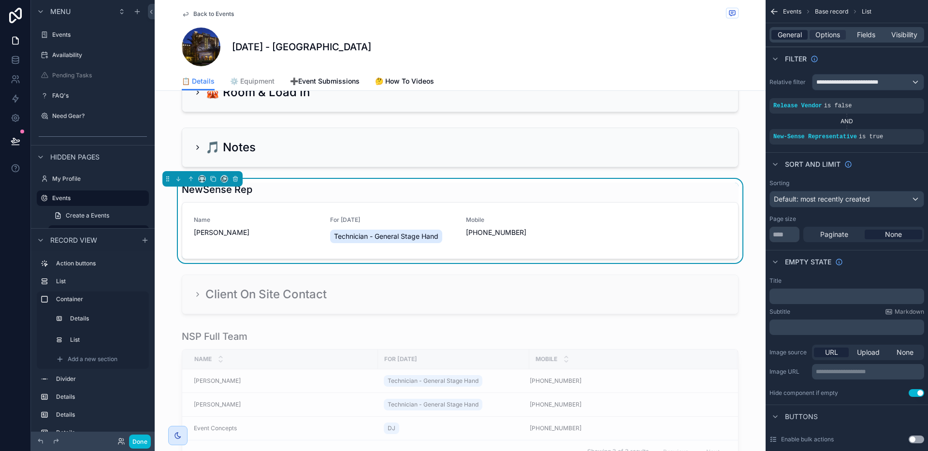
click at [793, 34] on span "General" at bounding box center [790, 35] width 24 height 10
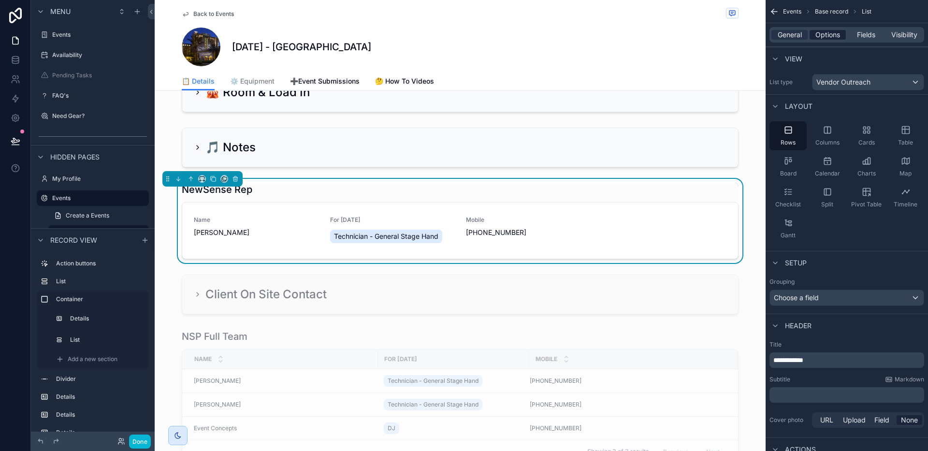
click at [822, 34] on span "Options" at bounding box center [828, 35] width 25 height 10
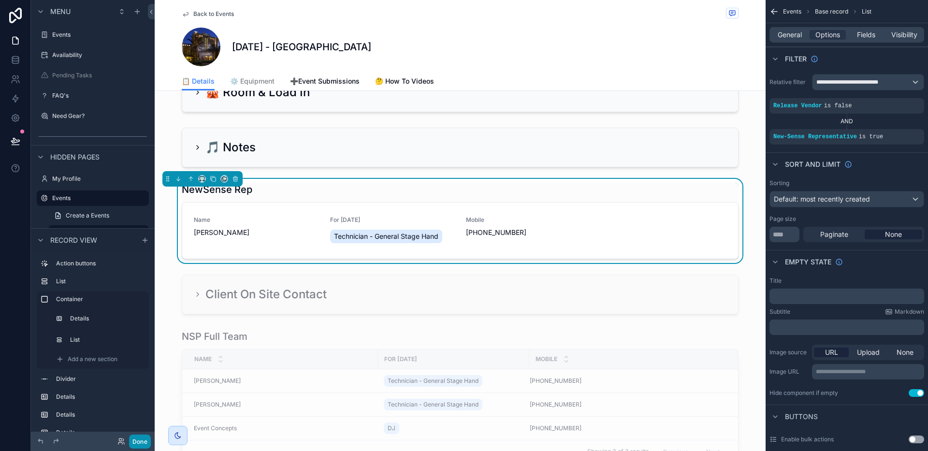
click at [143, 441] on button "Done" at bounding box center [140, 442] width 22 height 14
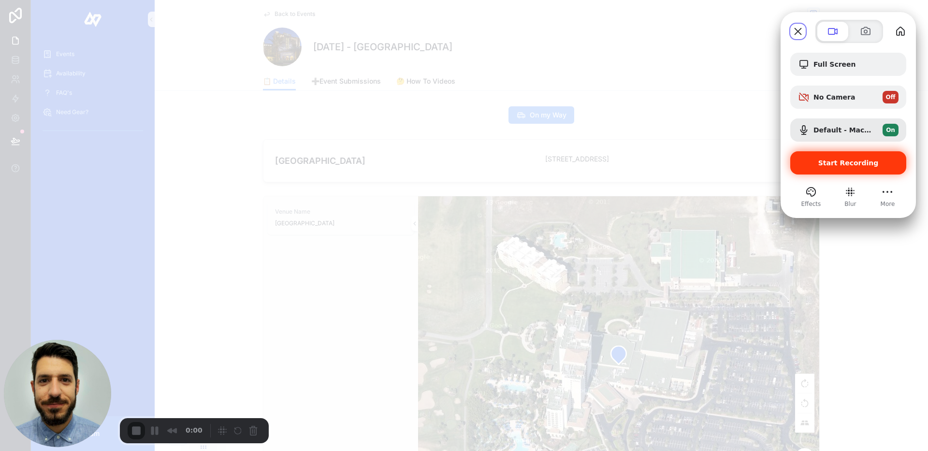
click at [818, 161] on span "Start Recording" at bounding box center [848, 163] width 101 height 8
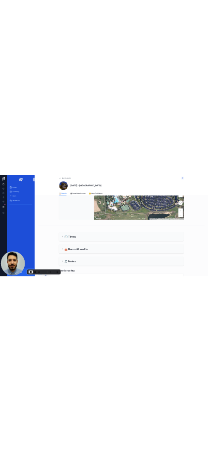
scroll to position [452, 0]
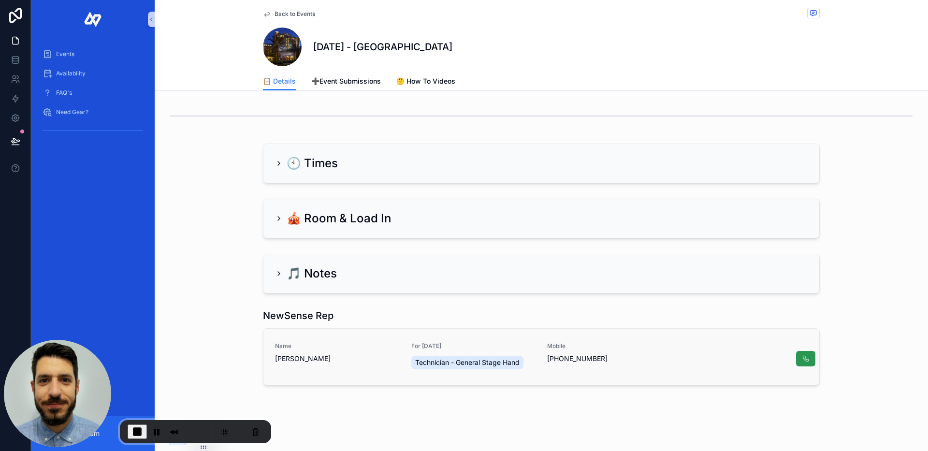
click at [806, 360] on icon "scrollable content" at bounding box center [806, 359] width 8 height 8
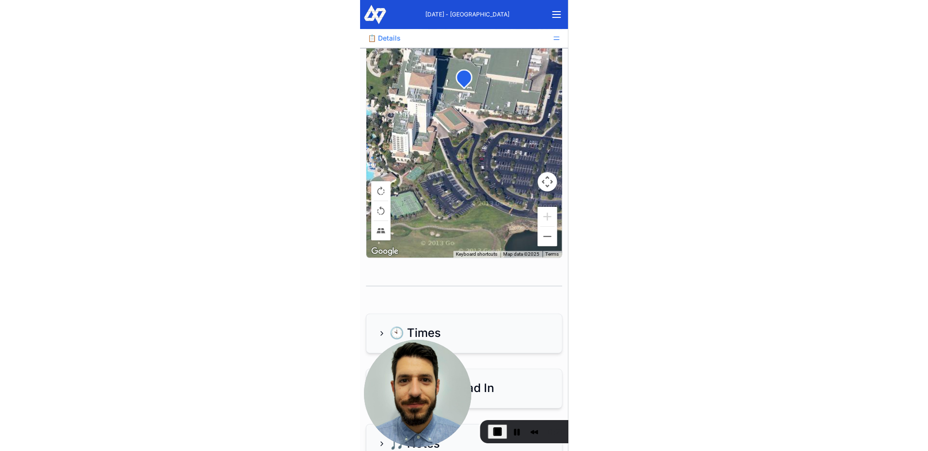
scroll to position [545, 0]
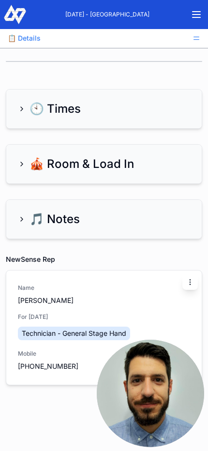
click at [190, 284] on icon "scrollable content" at bounding box center [189, 284] width 0 height 0
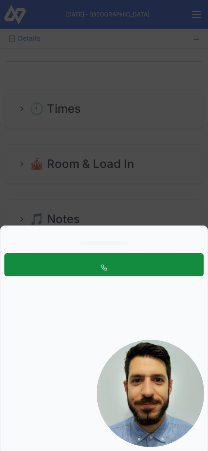
click at [123, 264] on button "scrollable content" at bounding box center [103, 264] width 199 height 23
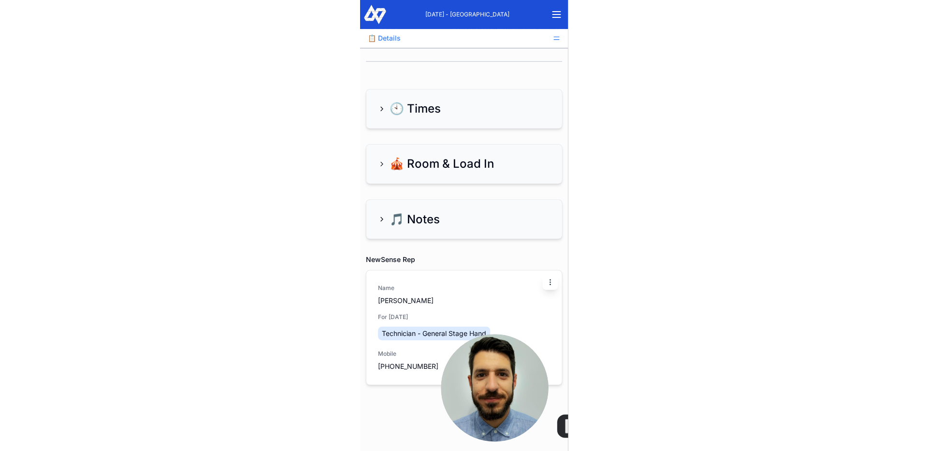
scroll to position [0, 0]
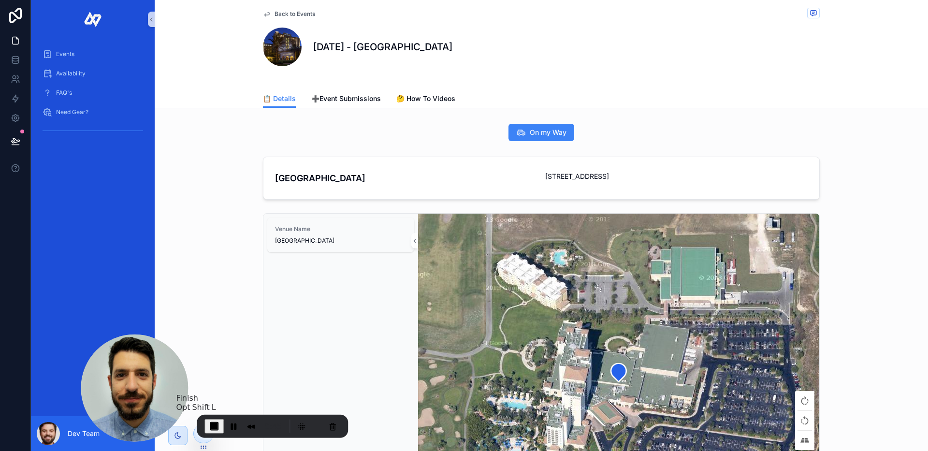
click at [216, 422] on span "End Recording" at bounding box center [214, 427] width 12 height 12
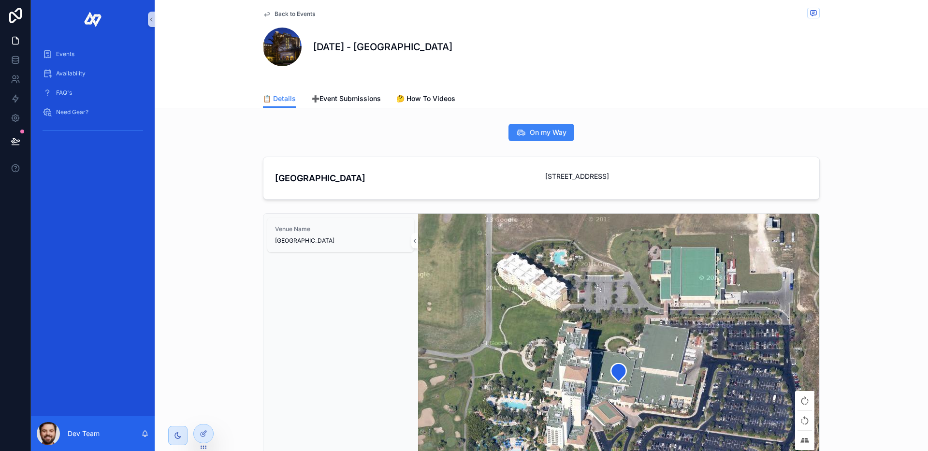
click at [277, 16] on span "Back to Events" at bounding box center [295, 14] width 41 height 8
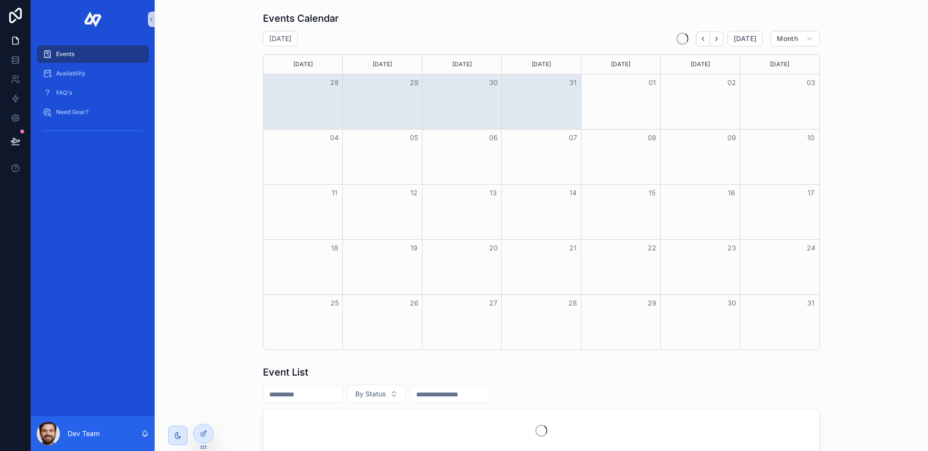
scroll to position [83, 0]
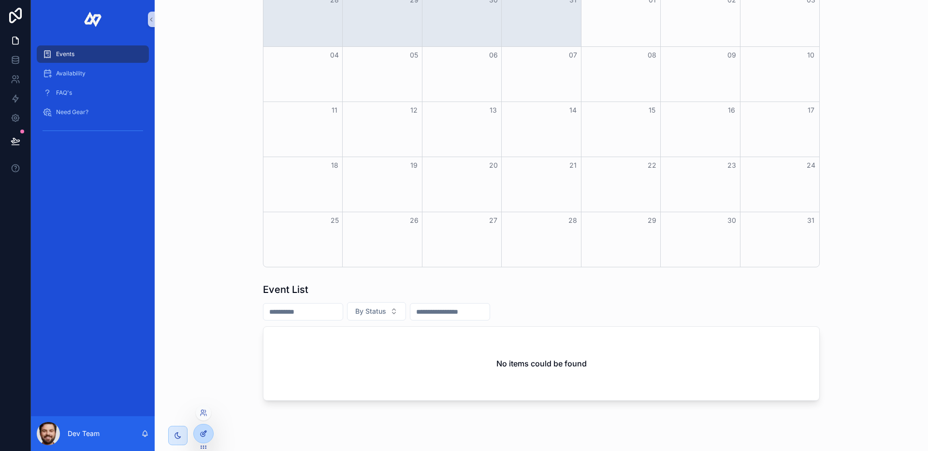
click at [205, 429] on div at bounding box center [203, 433] width 19 height 18
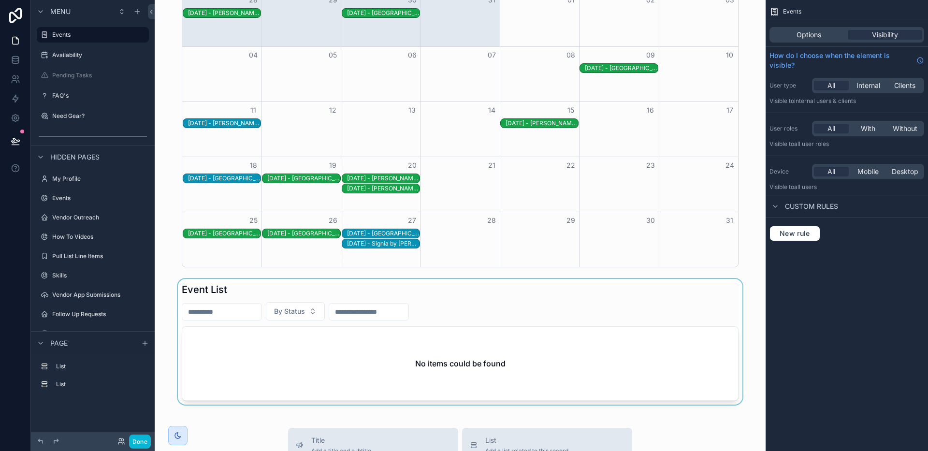
click at [525, 303] on div "scrollable content" at bounding box center [460, 342] width 596 height 126
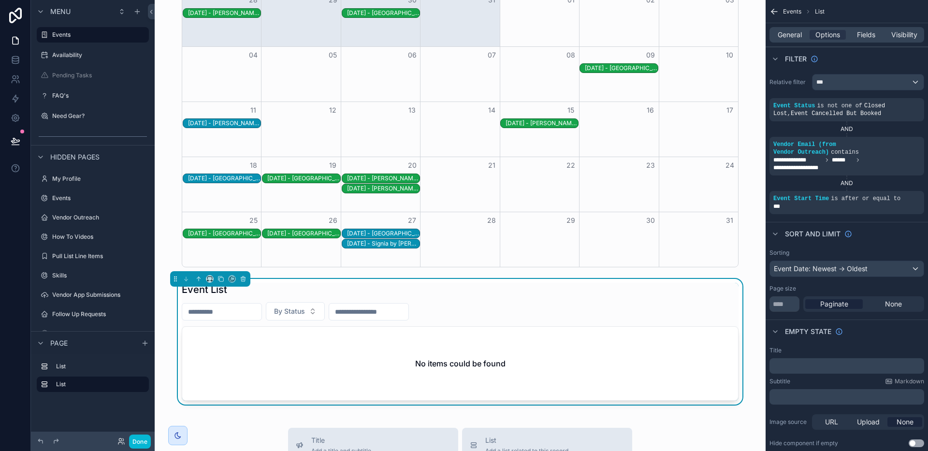
scroll to position [0, 0]
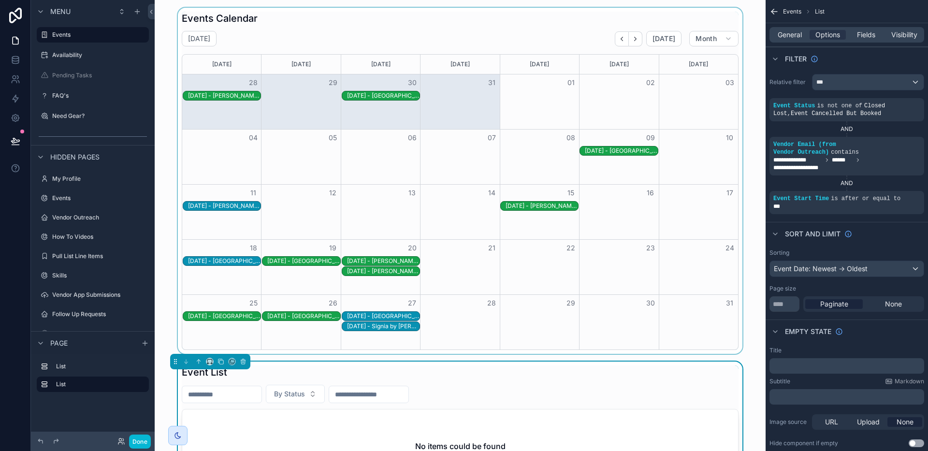
click at [536, 42] on div "scrollable content" at bounding box center [460, 181] width 596 height 346
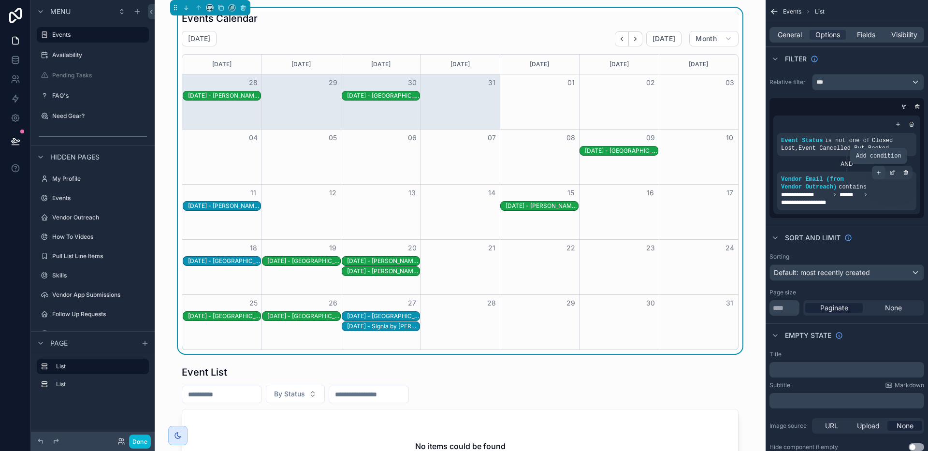
click at [881, 173] on icon "scrollable content" at bounding box center [879, 173] width 6 height 6
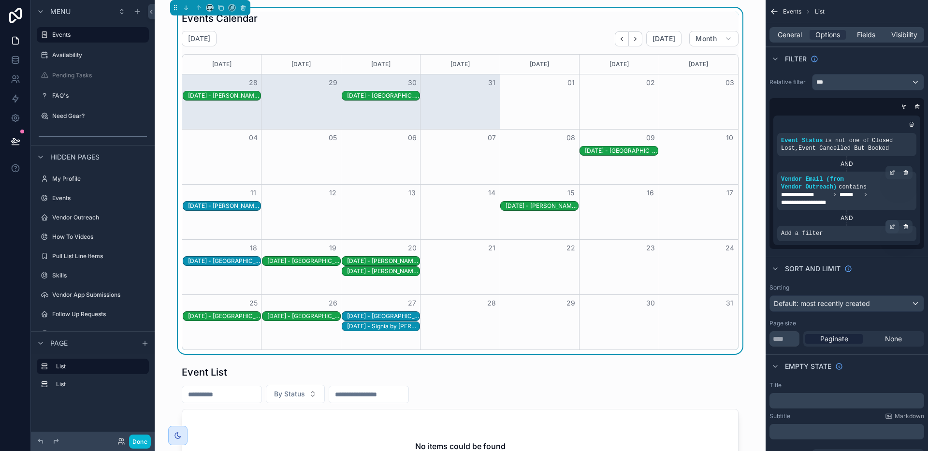
click at [893, 230] on div "scrollable content" at bounding box center [893, 227] width 14 height 14
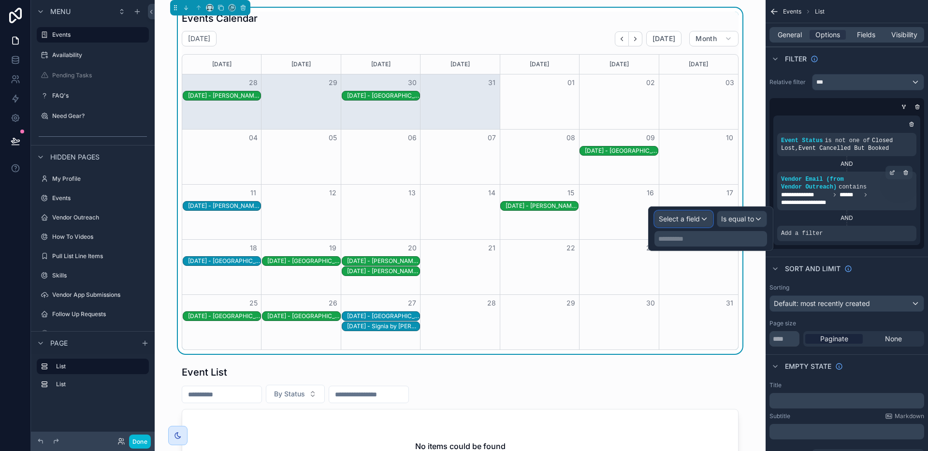
click at [691, 219] on span "Select a field" at bounding box center [679, 219] width 41 height 8
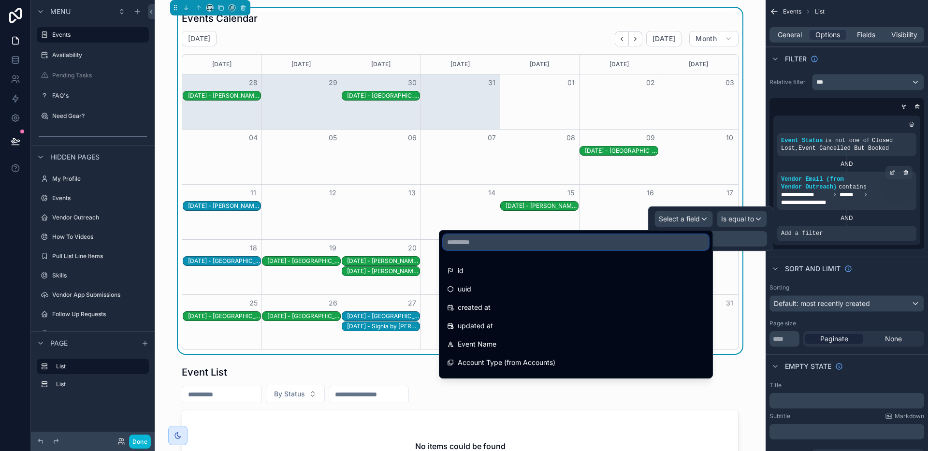
click at [631, 248] on input "text" at bounding box center [575, 241] width 265 height 15
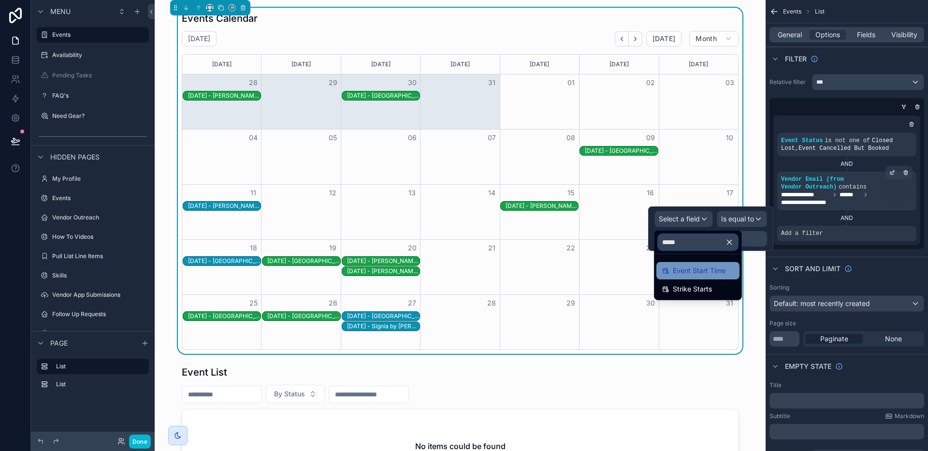
type input "*****"
click at [674, 269] on span "Event Start Time" at bounding box center [699, 271] width 53 height 12
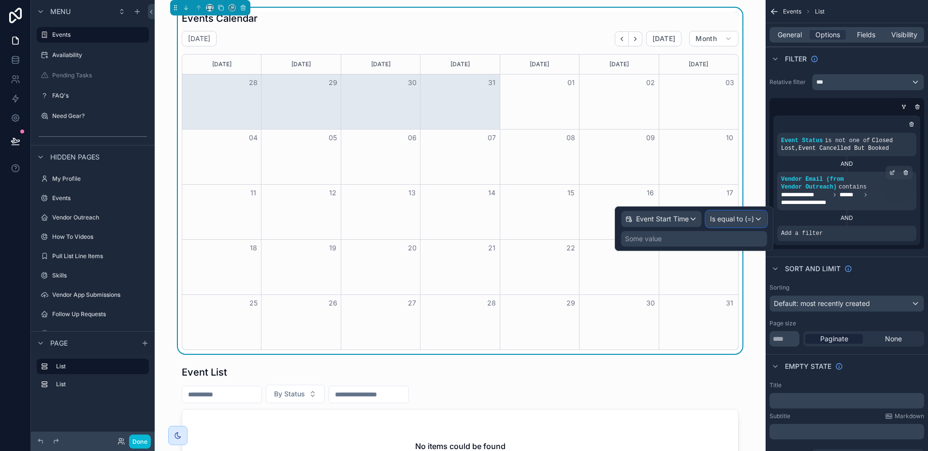
click at [727, 221] on span "Is equal to (=)" at bounding box center [732, 219] width 44 height 10
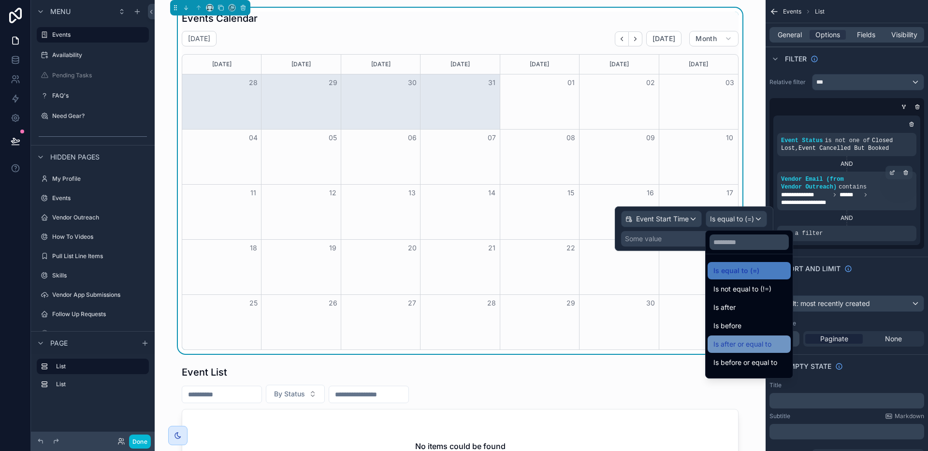
click at [771, 337] on div "Is after or equal to" at bounding box center [749, 343] width 83 height 17
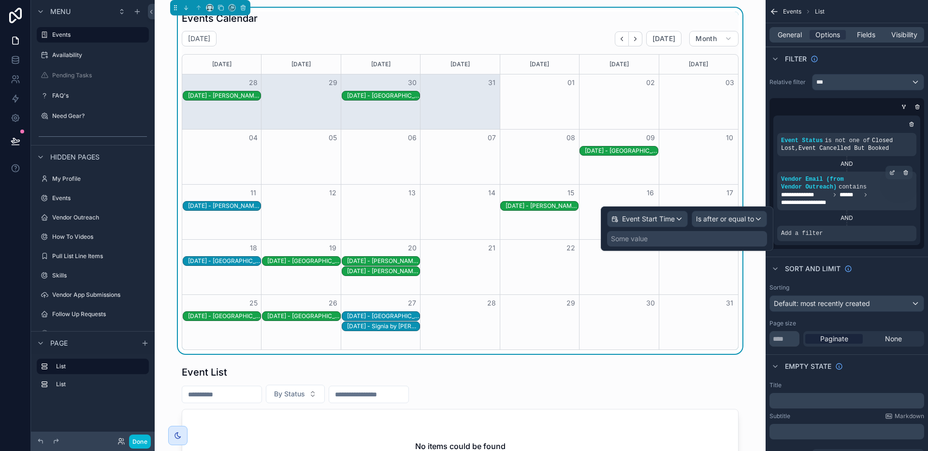
click at [711, 241] on div "Some value" at bounding box center [687, 238] width 160 height 15
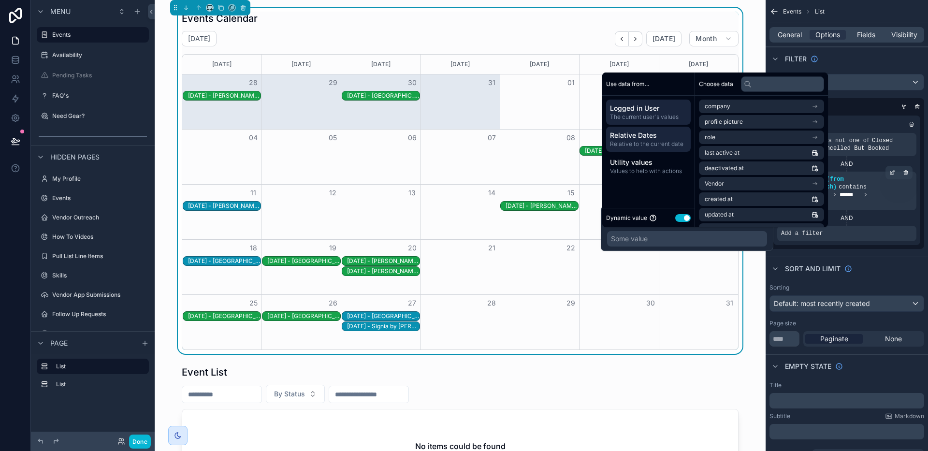
click at [660, 138] on span "Relative Dates" at bounding box center [648, 136] width 77 height 10
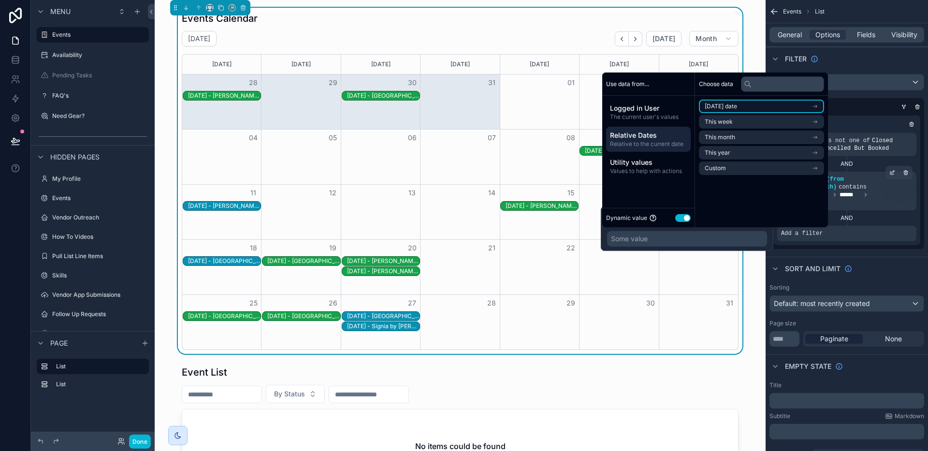
click at [732, 108] on span "Today's date" at bounding box center [721, 106] width 32 height 8
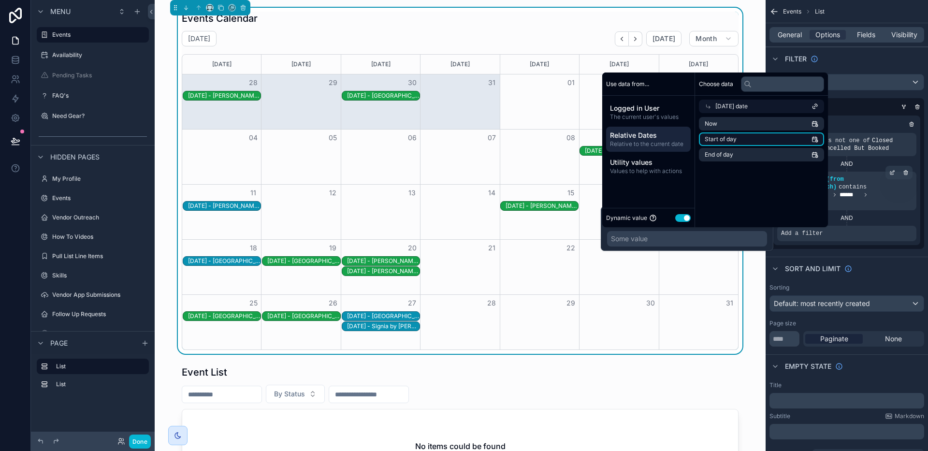
click at [742, 135] on li "Start of day" at bounding box center [761, 139] width 125 height 14
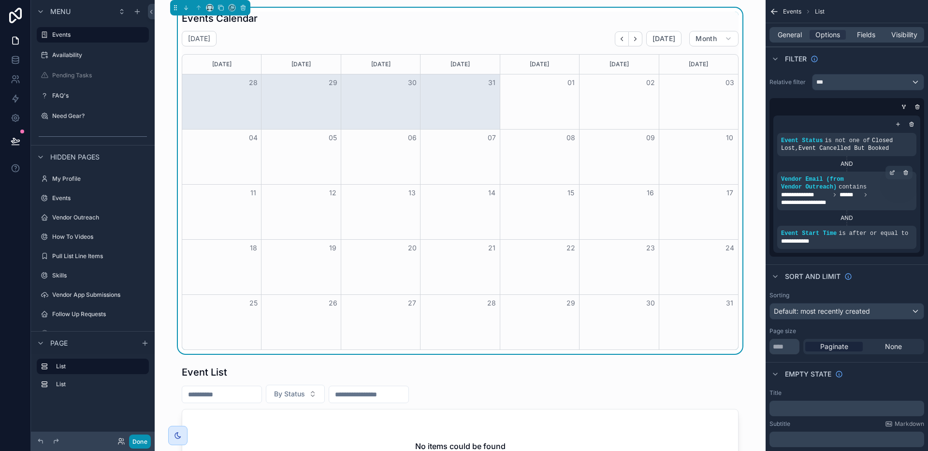
click at [144, 437] on button "Done" at bounding box center [140, 442] width 22 height 14
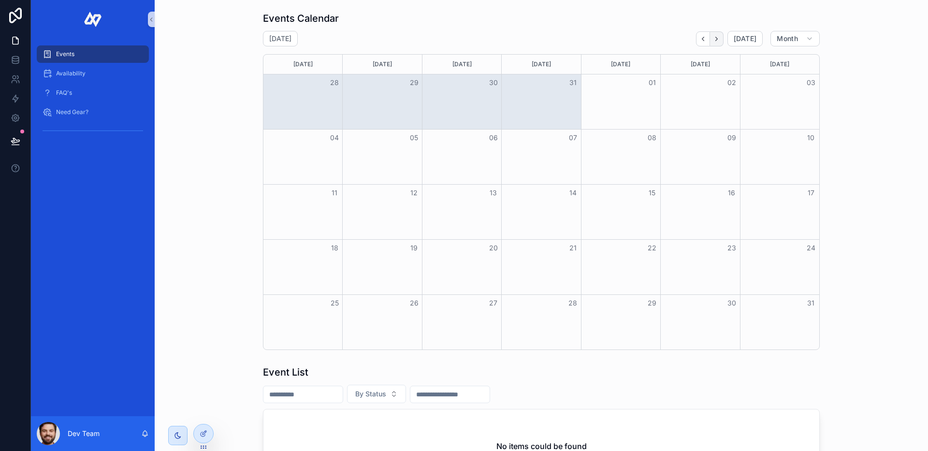
click at [717, 37] on icon "Next" at bounding box center [716, 38] width 7 height 7
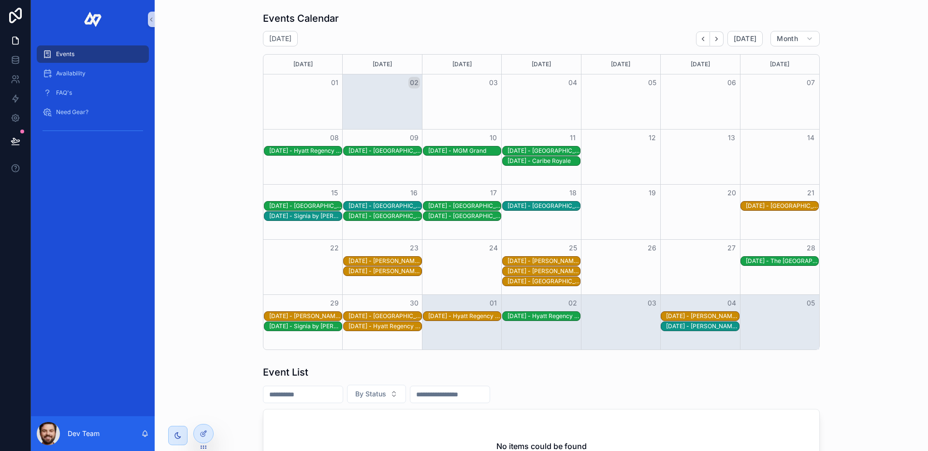
scroll to position [114, 0]
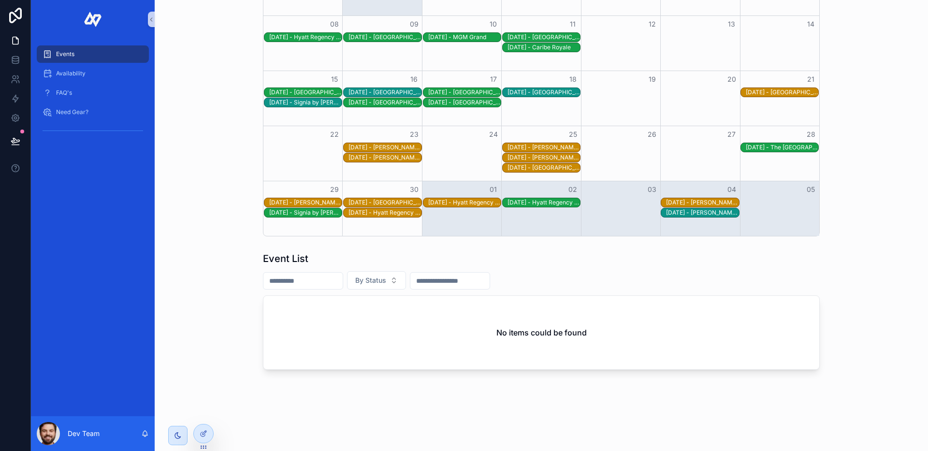
click at [528, 280] on div "By Status" at bounding box center [541, 280] width 557 height 18
click at [208, 430] on div at bounding box center [203, 433] width 19 height 18
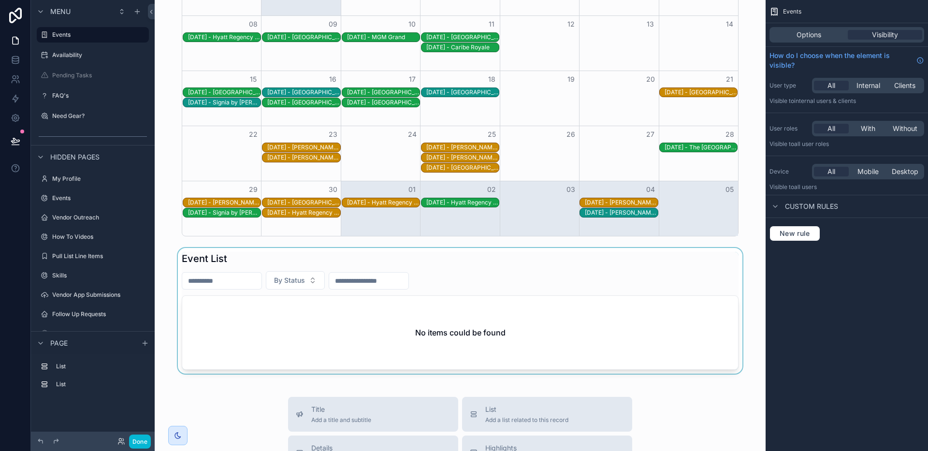
click at [556, 276] on div "scrollable content" at bounding box center [460, 311] width 596 height 126
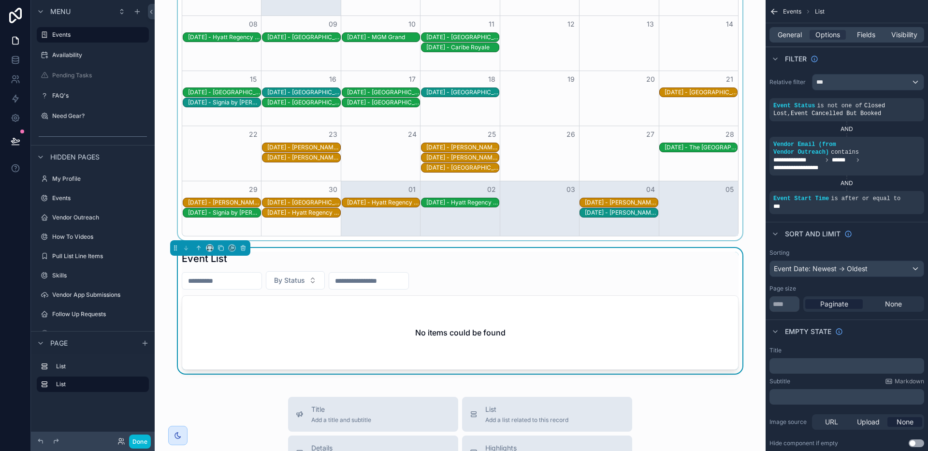
click at [729, 232] on div "scrollable content" at bounding box center [460, 67] width 596 height 346
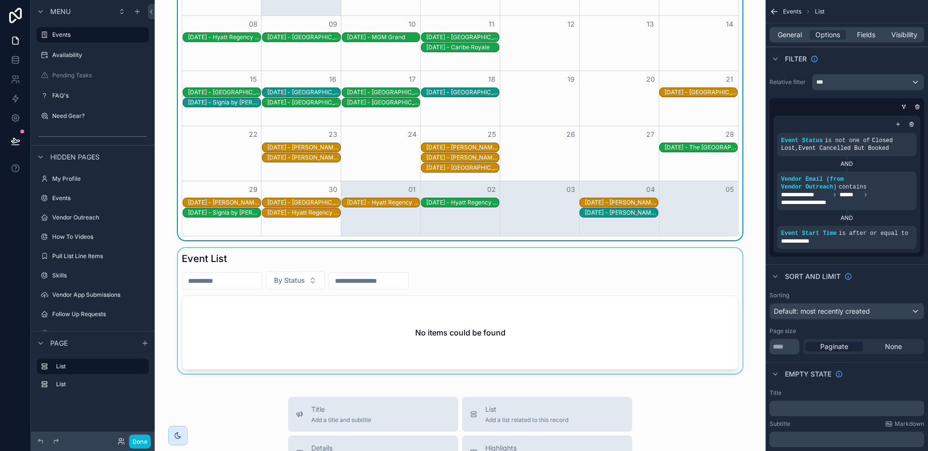
click at [716, 269] on div "scrollable content" at bounding box center [460, 311] width 596 height 126
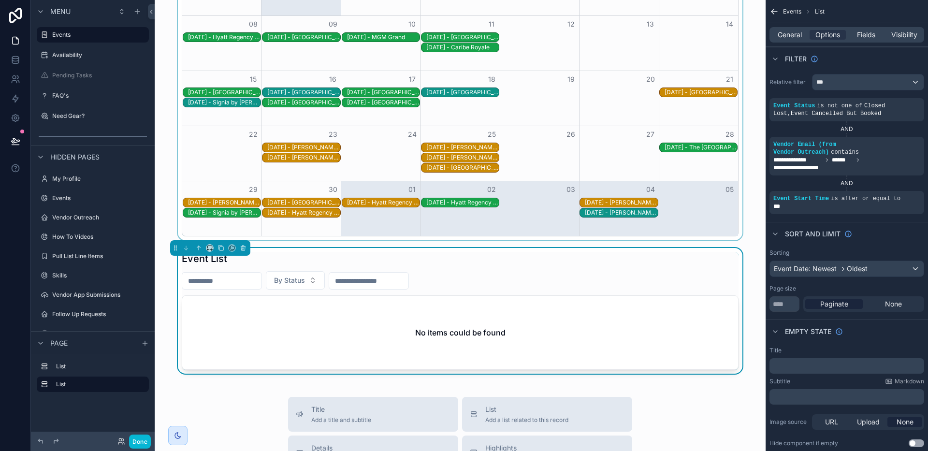
click at [731, 203] on div "9/29/2025 - Gaylord Palms Resort and Convention Center 9/30/2025 - Portofino Ba…" at bounding box center [460, 203] width 556 height 10
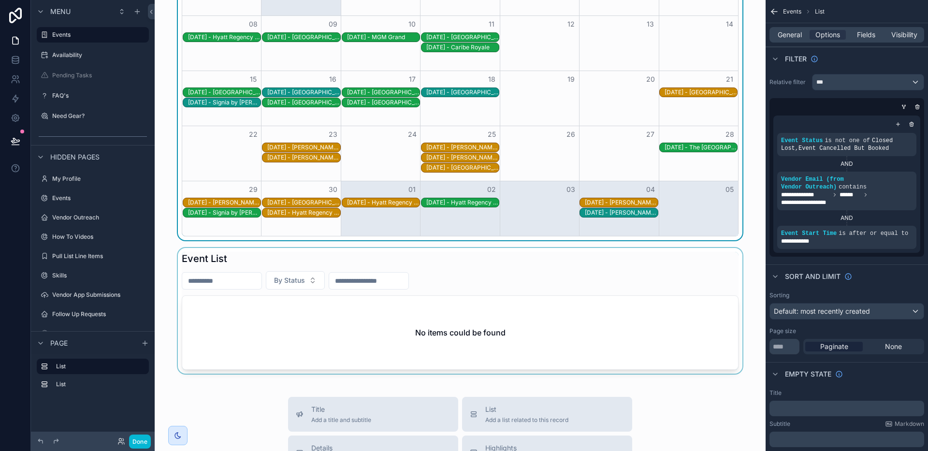
click at [720, 270] on div "scrollable content" at bounding box center [460, 311] width 596 height 126
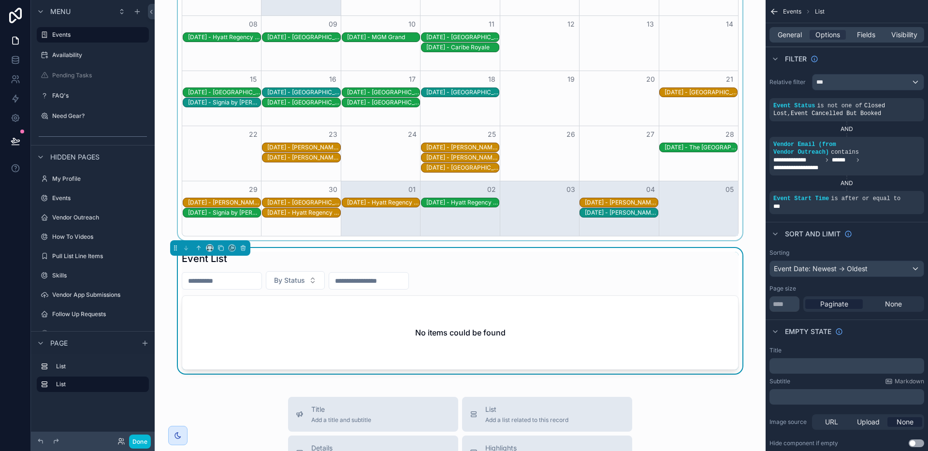
click at [721, 227] on div "scrollable content" at bounding box center [460, 67] width 596 height 346
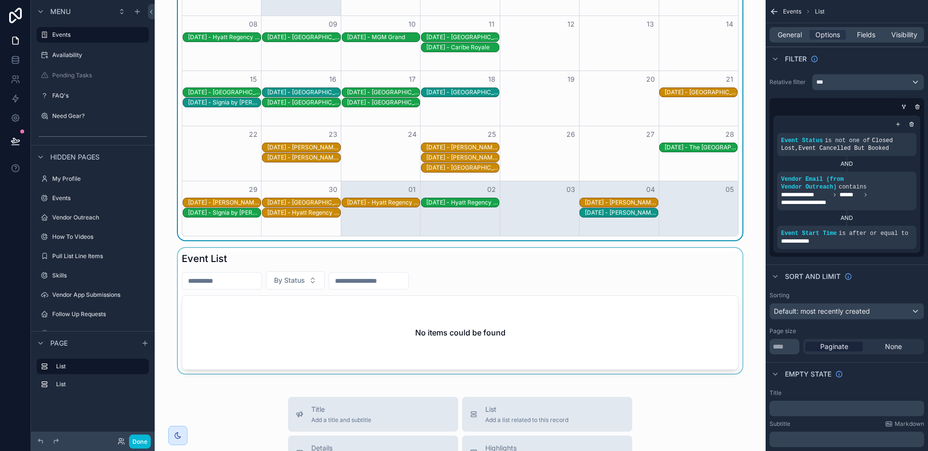
click at [722, 274] on div "scrollable content" at bounding box center [460, 311] width 596 height 126
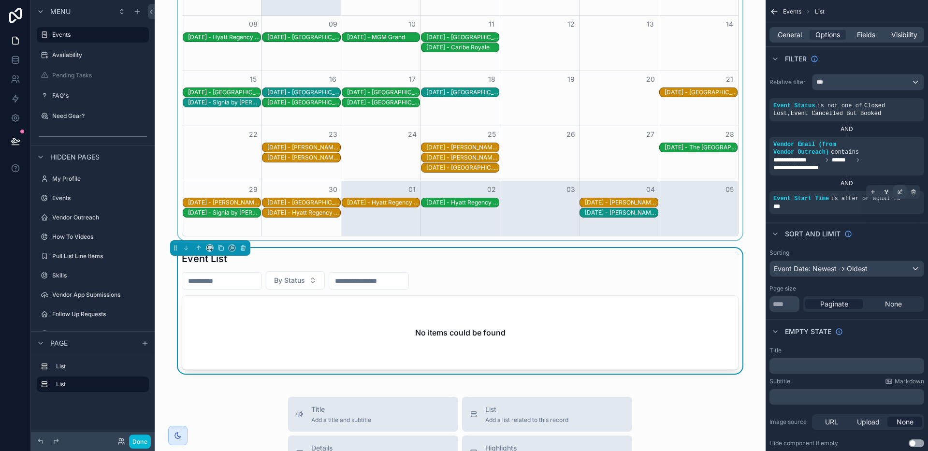
click at [899, 194] on icon "scrollable content" at bounding box center [900, 192] width 6 height 6
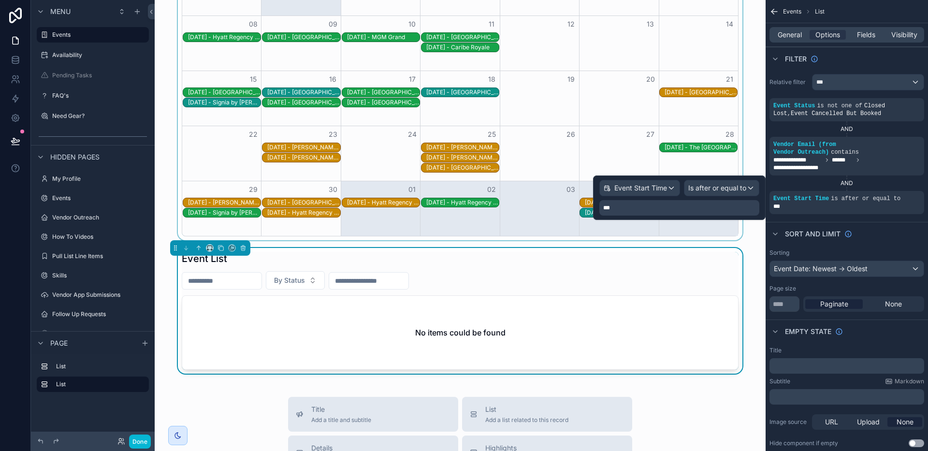
click at [641, 210] on div "***" at bounding box center [679, 207] width 160 height 15
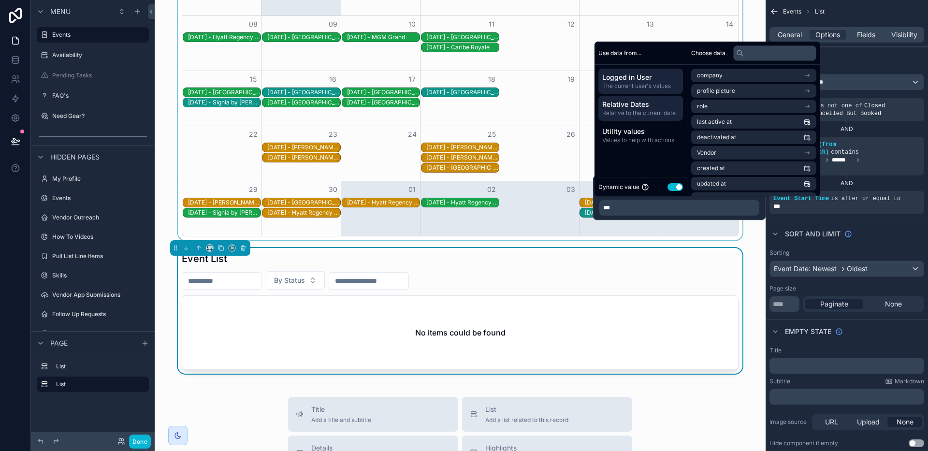
click at [642, 103] on span "Relative Dates" at bounding box center [640, 105] width 77 height 10
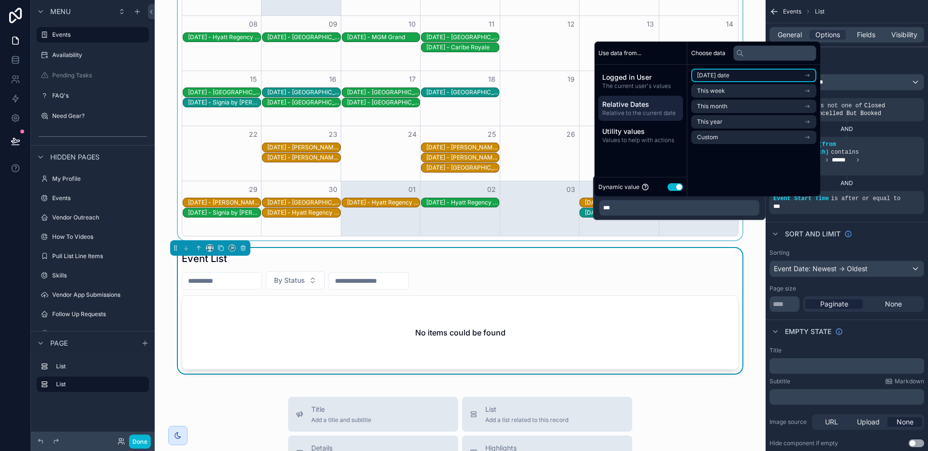
click at [729, 79] on span "Today's date" at bounding box center [713, 76] width 32 height 8
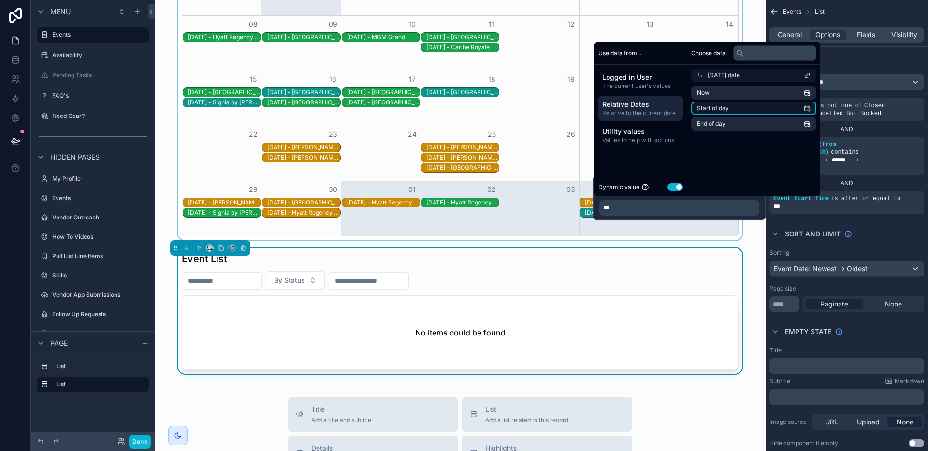
click at [731, 107] on li "Start of day" at bounding box center [753, 109] width 125 height 14
click at [140, 442] on button "Done" at bounding box center [140, 442] width 22 height 14
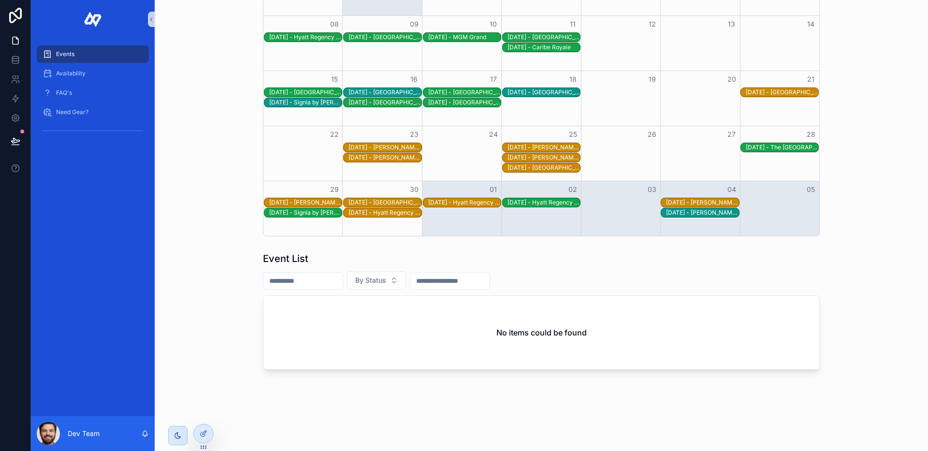
scroll to position [0, 0]
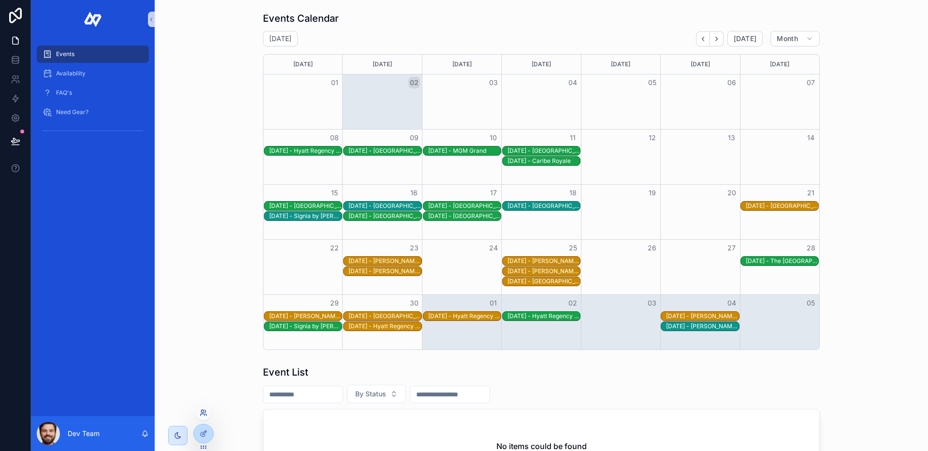
click at [204, 415] on icon at bounding box center [204, 413] width 8 height 8
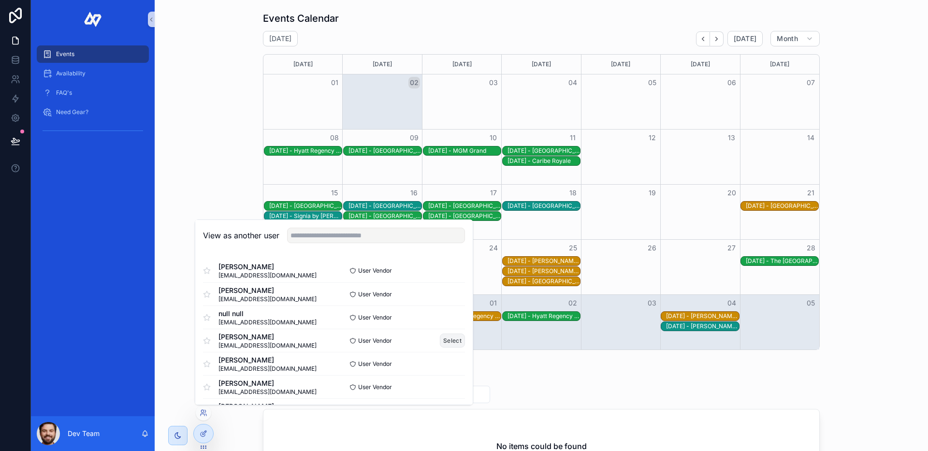
click at [448, 336] on button "Select" at bounding box center [452, 341] width 25 height 14
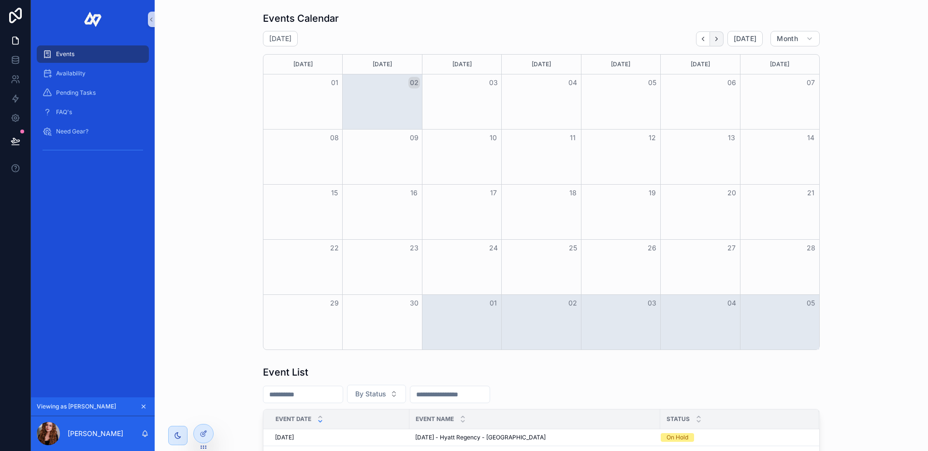
click at [720, 40] on button "Next" at bounding box center [717, 38] width 14 height 15
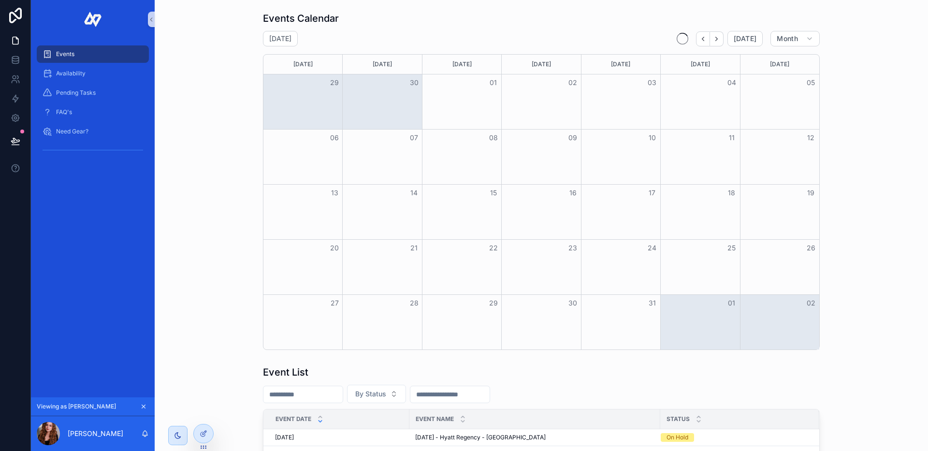
click at [720, 40] on button "Next" at bounding box center [717, 38] width 14 height 15
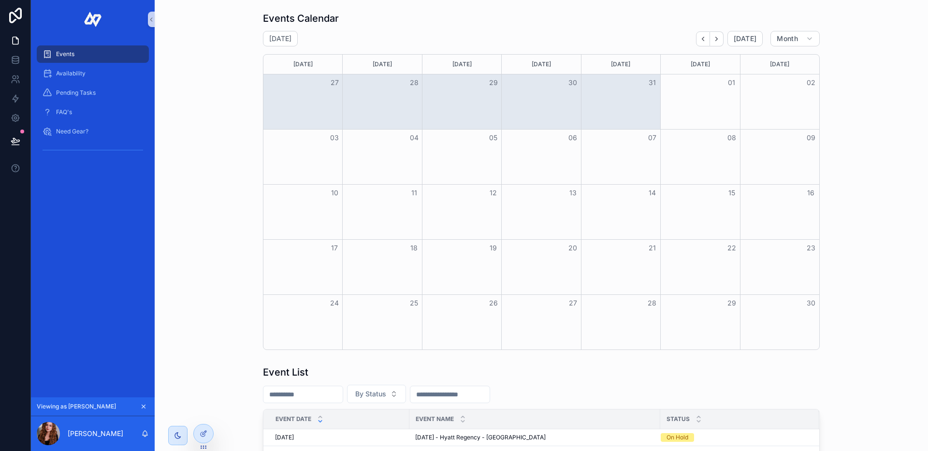
click at [720, 41] on button "Next" at bounding box center [717, 38] width 14 height 15
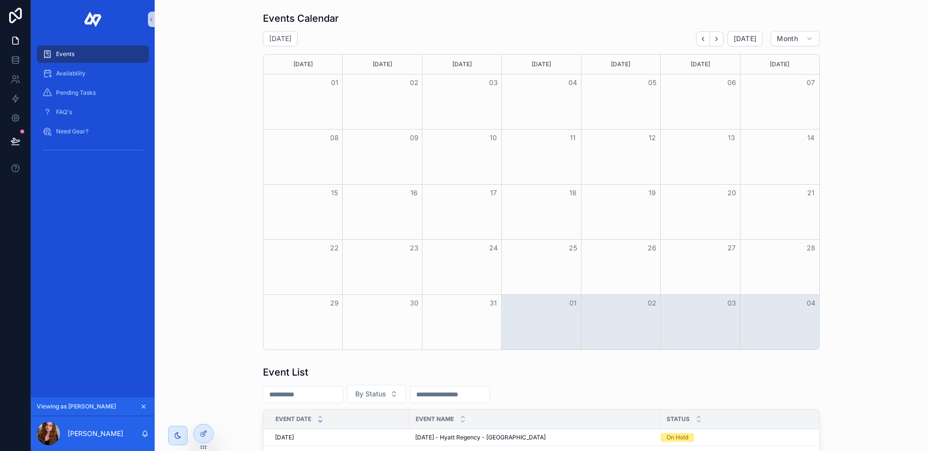
click at [720, 41] on button "Next" at bounding box center [717, 38] width 14 height 15
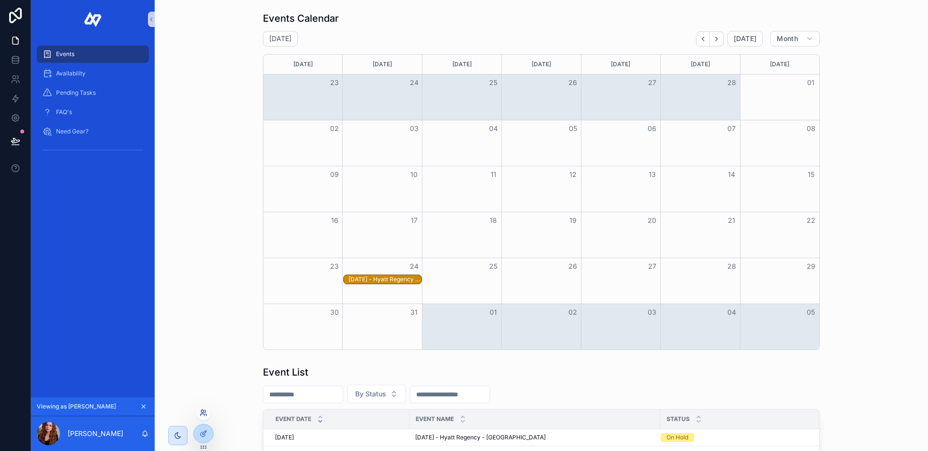
click at [205, 415] on icon at bounding box center [204, 413] width 8 height 8
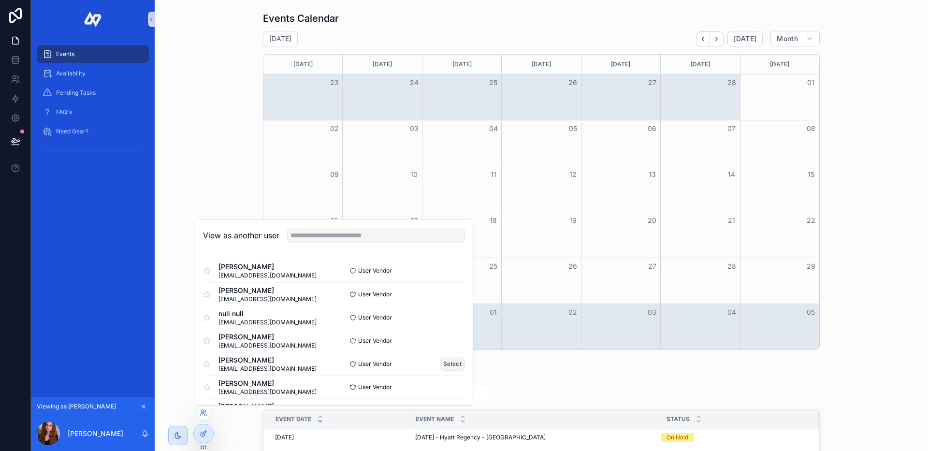
click at [442, 365] on button "Select" at bounding box center [452, 364] width 25 height 14
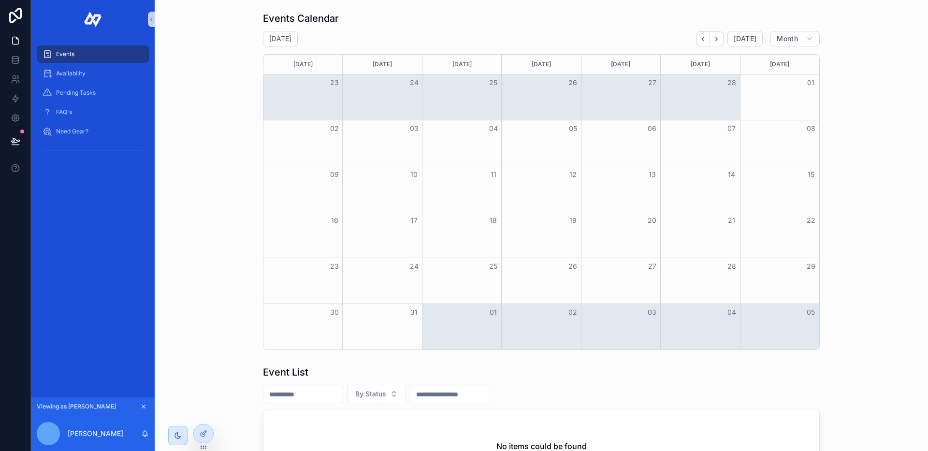
scroll to position [114, 0]
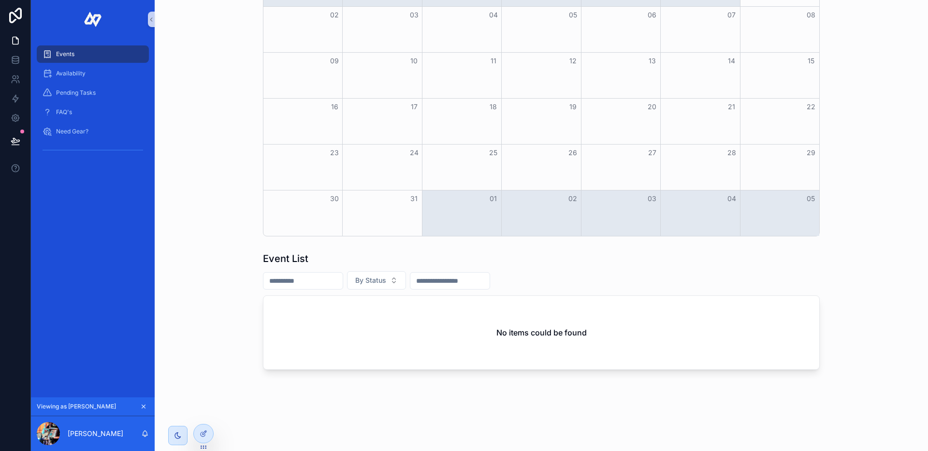
click at [143, 406] on icon "scrollable content" at bounding box center [143, 406] width 7 height 7
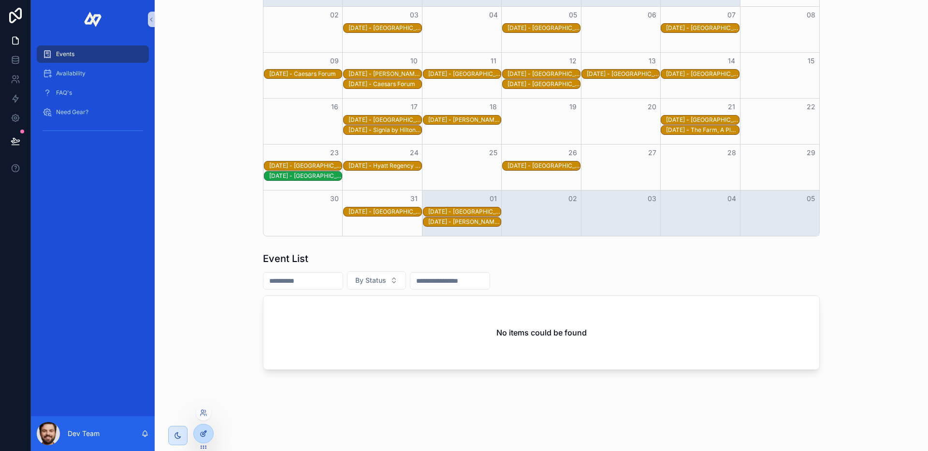
click at [203, 433] on icon at bounding box center [205, 433] width 4 height 4
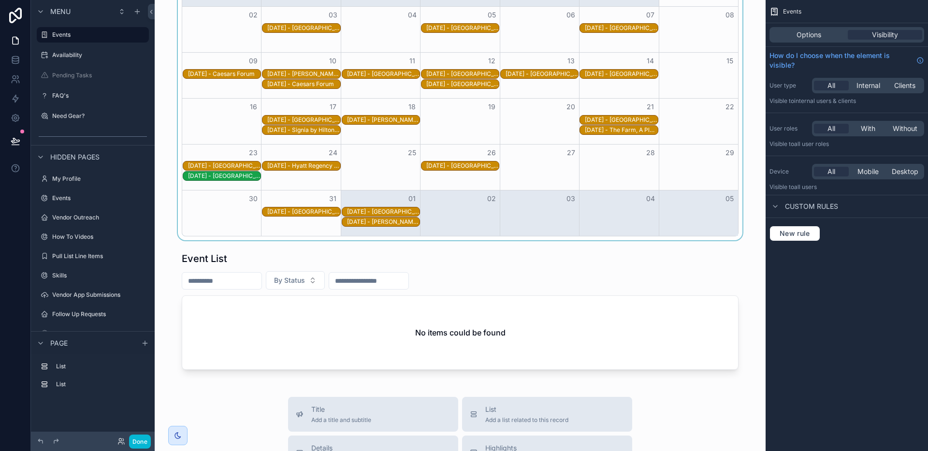
scroll to position [0, 0]
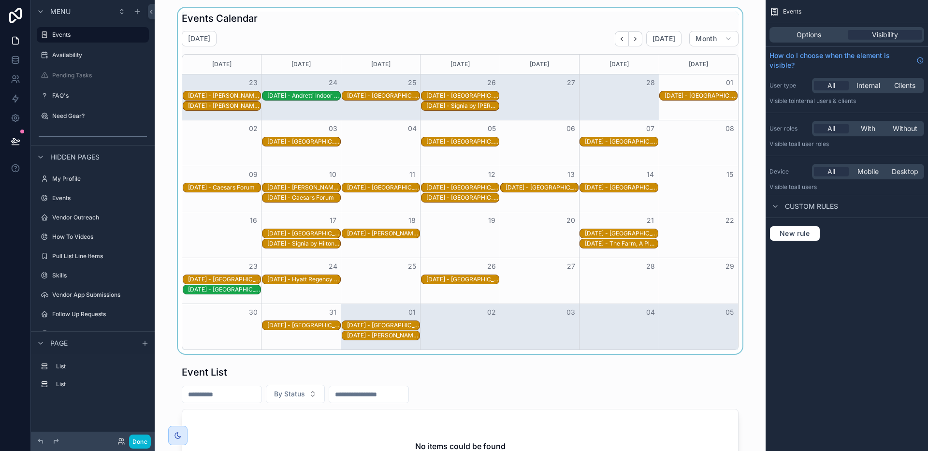
click at [606, 19] on div "scrollable content" at bounding box center [460, 181] width 596 height 346
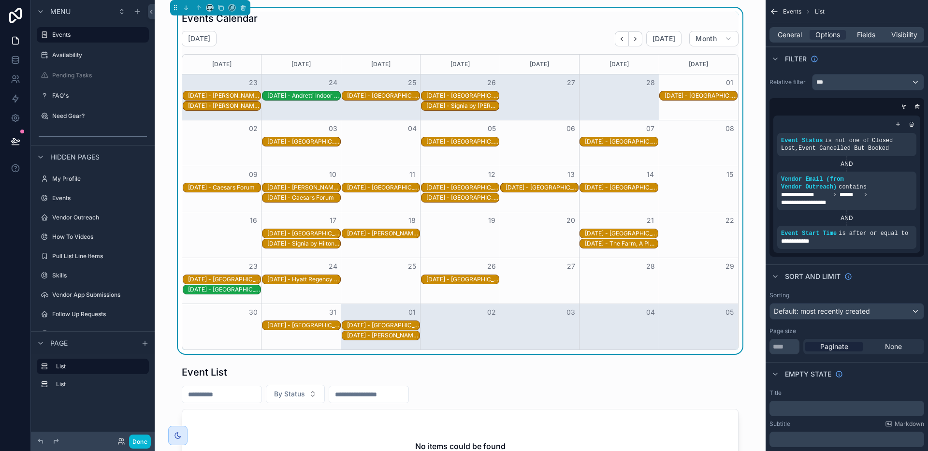
scroll to position [138, 0]
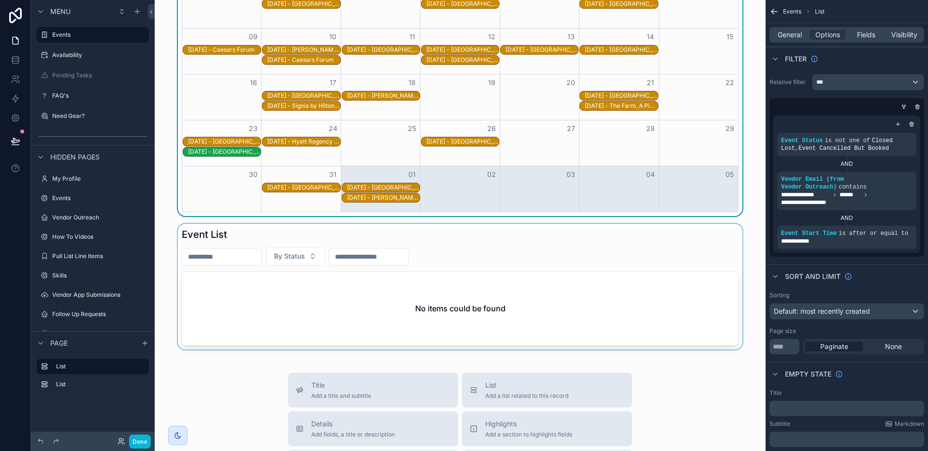
click at [705, 256] on div "scrollable content" at bounding box center [460, 287] width 596 height 126
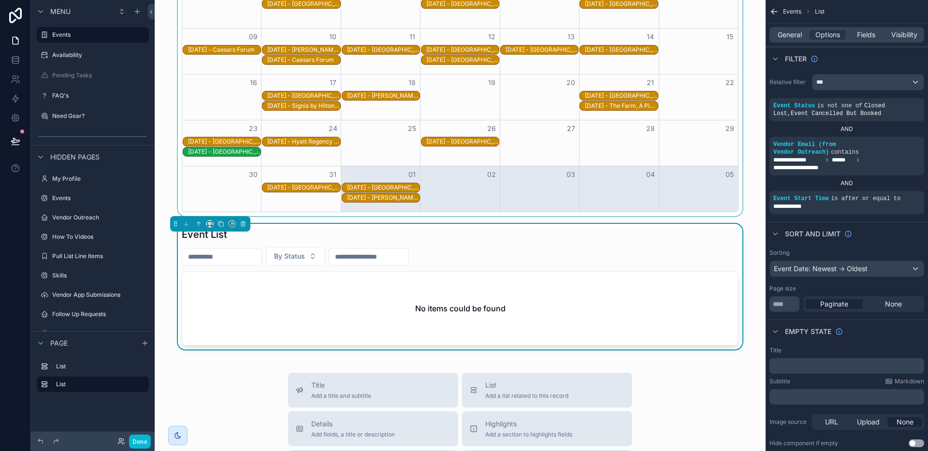
click at [737, 213] on div "scrollable content" at bounding box center [460, 43] width 596 height 346
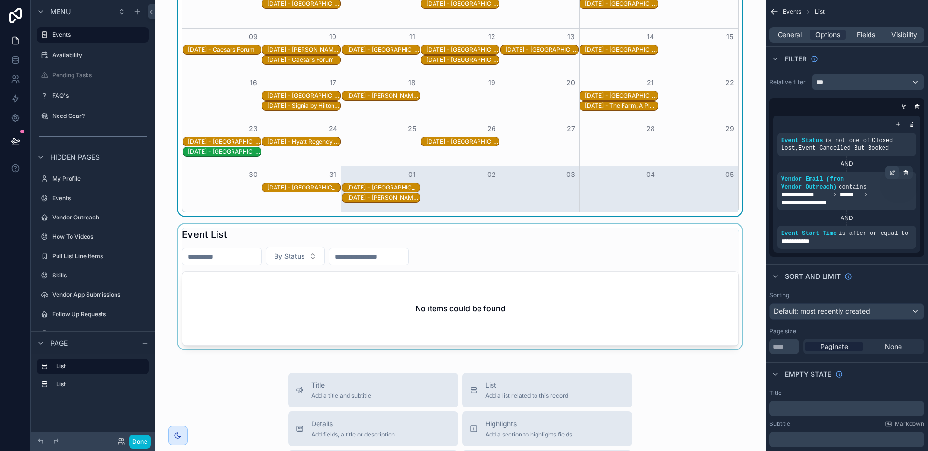
click at [891, 172] on icon "scrollable content" at bounding box center [892, 173] width 6 height 6
click at [143, 441] on button "Done" at bounding box center [140, 442] width 22 height 14
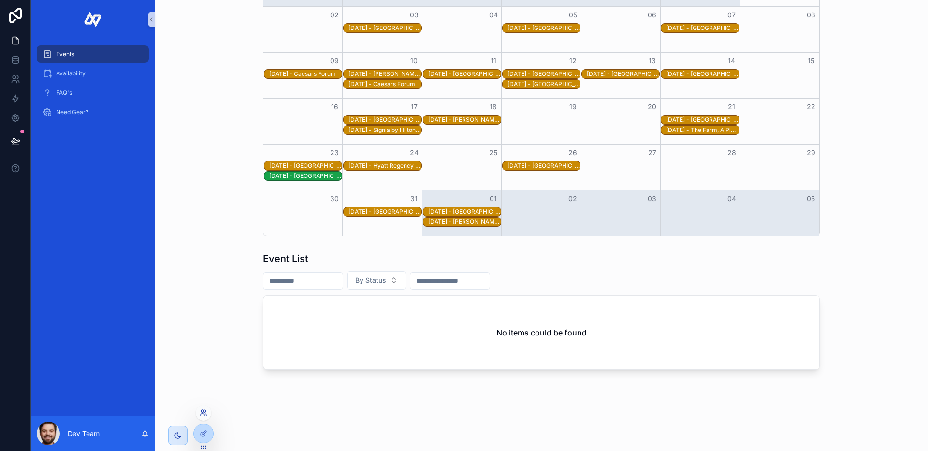
click at [203, 415] on icon at bounding box center [204, 413] width 8 height 8
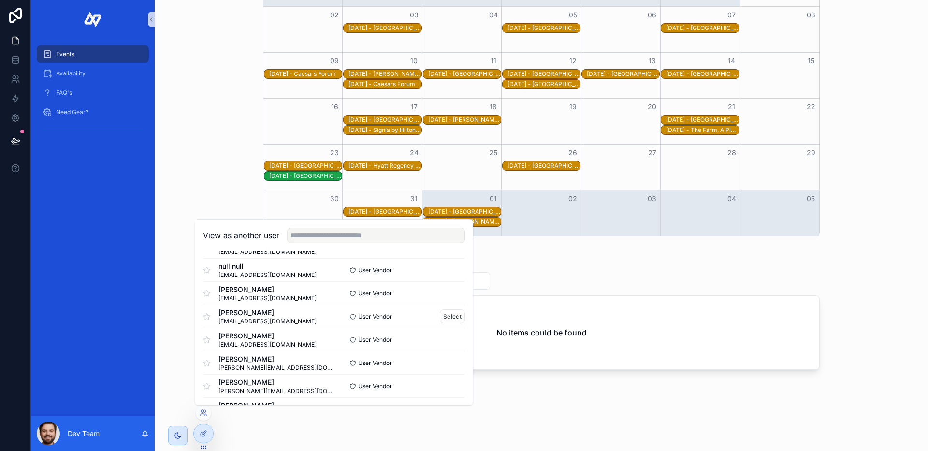
scroll to position [54, 0]
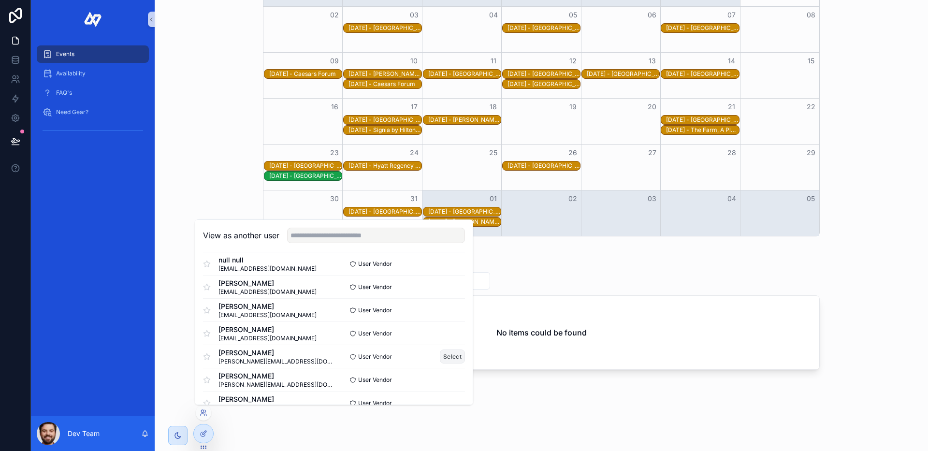
click at [443, 352] on button "Select" at bounding box center [452, 357] width 25 height 14
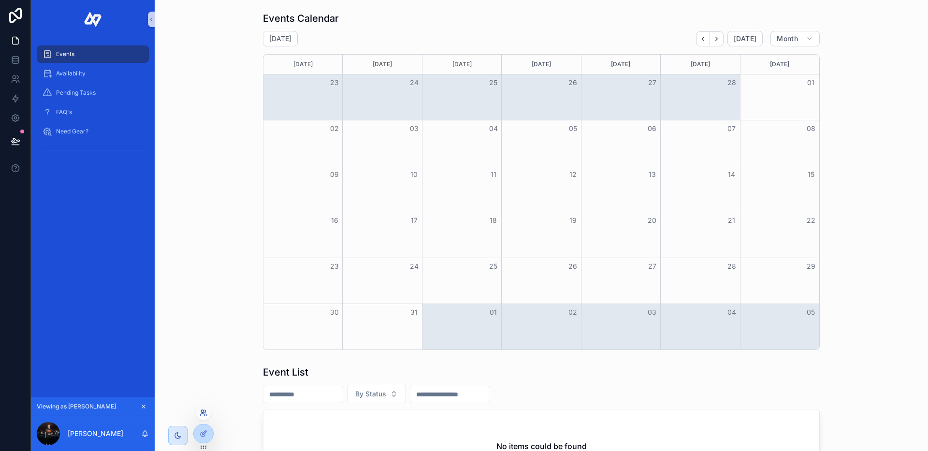
click at [204, 416] on icon at bounding box center [204, 413] width 8 height 8
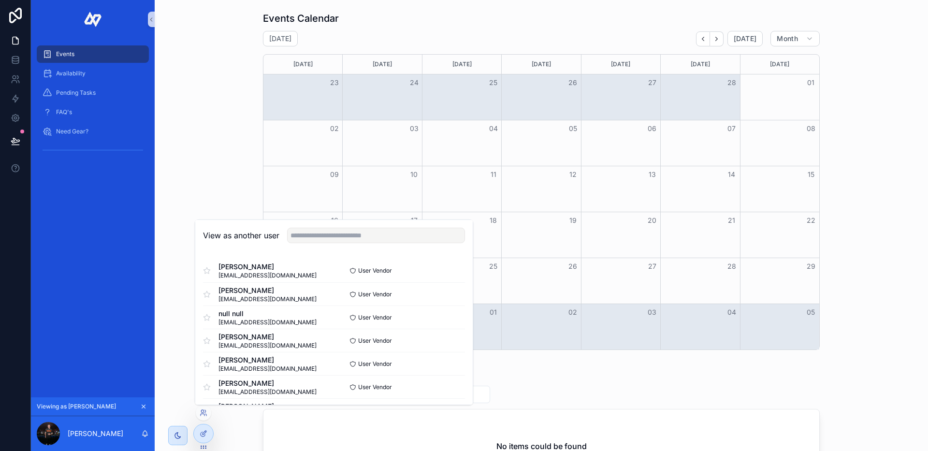
scroll to position [155, 0]
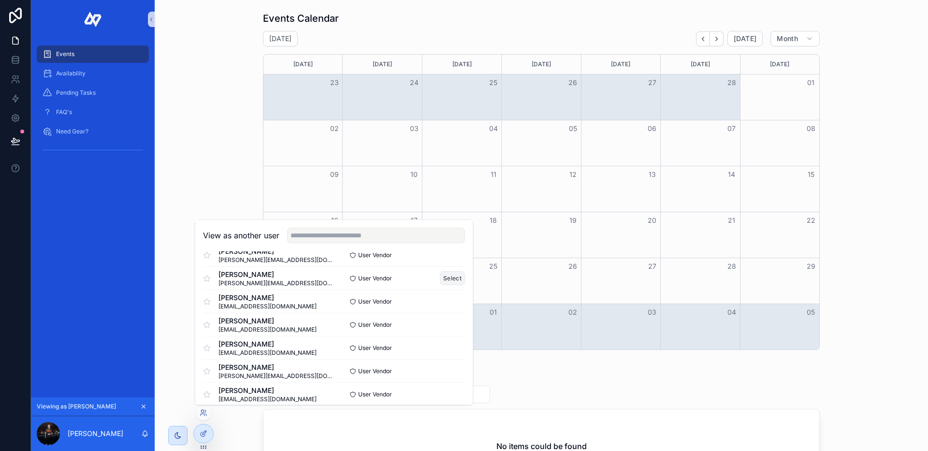
click at [440, 277] on button "Select" at bounding box center [452, 278] width 25 height 14
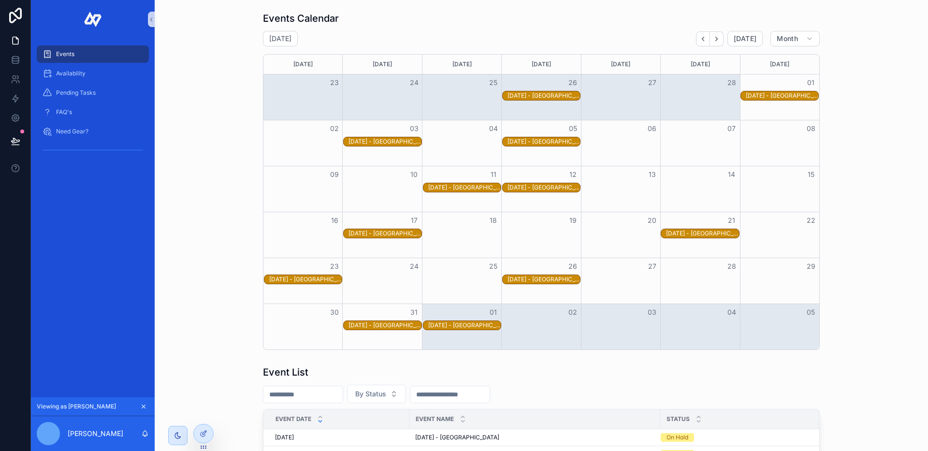
scroll to position [137, 0]
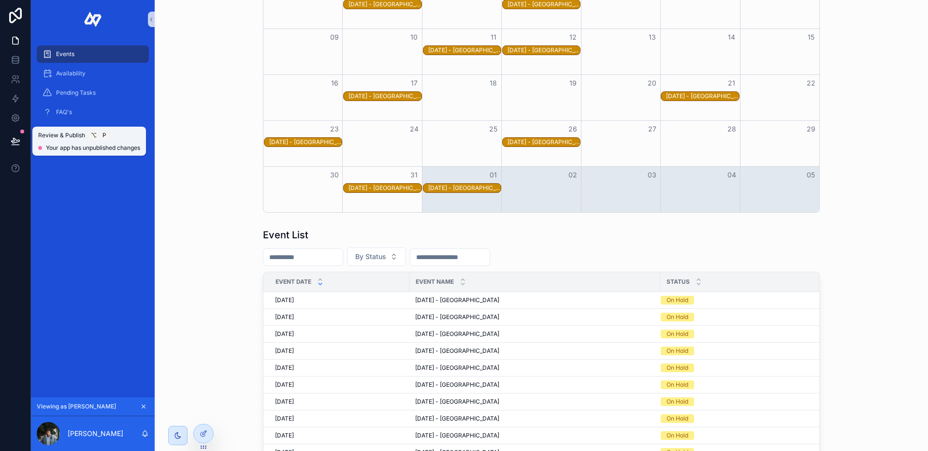
click at [18, 143] on icon at bounding box center [16, 141] width 10 height 10
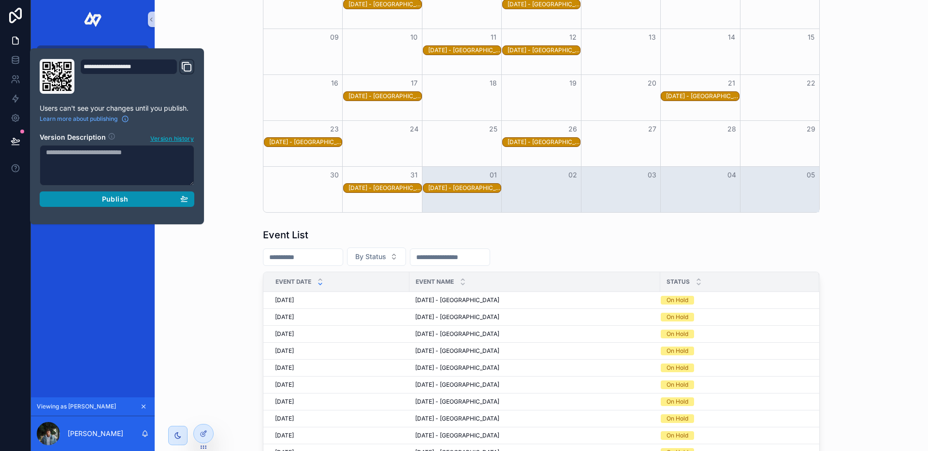
click at [160, 196] on div "Publish" at bounding box center [117, 199] width 142 height 9
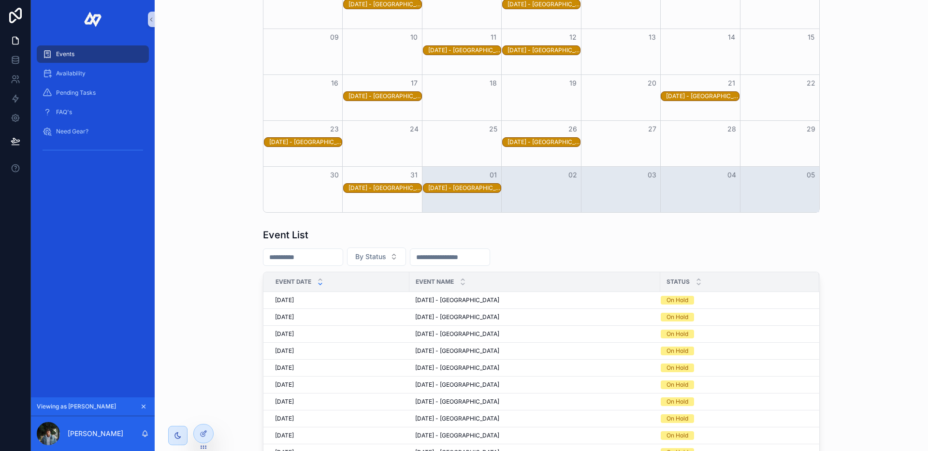
click at [471, 183] on div "30 31 01 02 03 04 05 [DATE] - [GEOGRAPHIC_DATA] [DATE] - [GEOGRAPHIC_DATA]" at bounding box center [541, 180] width 556 height 27
click at [470, 188] on div "[DATE] - [GEOGRAPHIC_DATA]" at bounding box center [464, 188] width 73 height 8
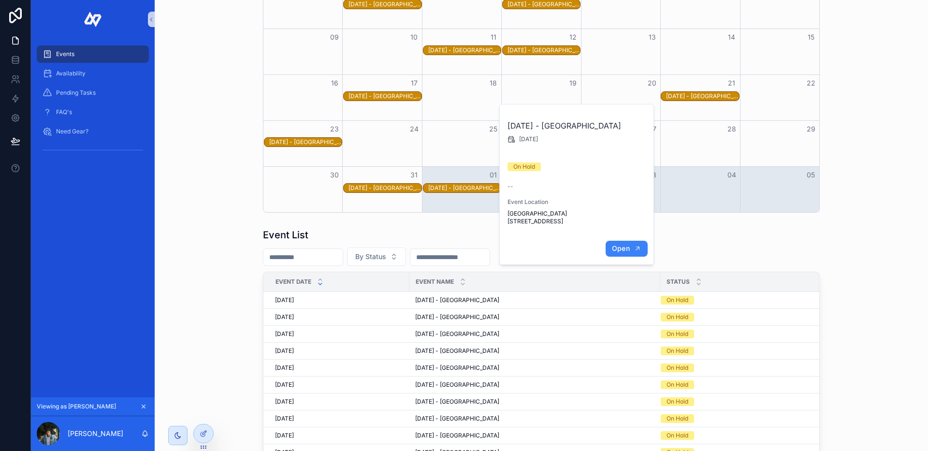
click at [616, 251] on span "Open" at bounding box center [621, 248] width 18 height 9
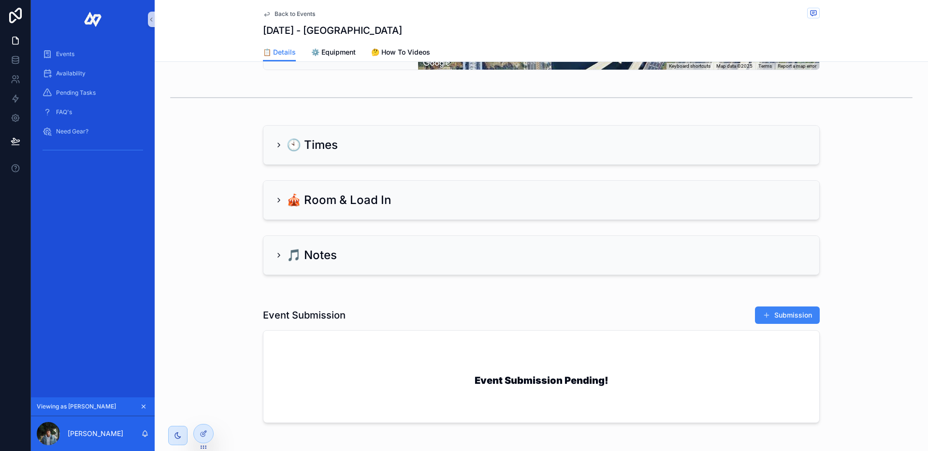
scroll to position [479, 0]
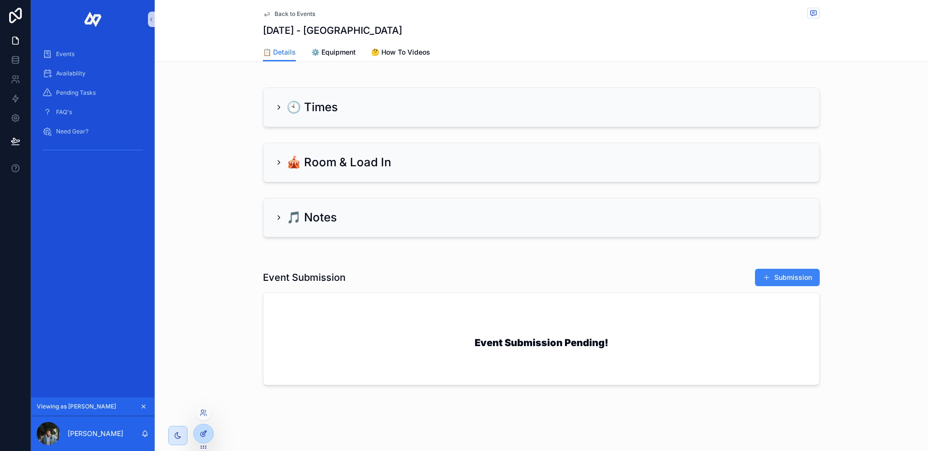
click at [201, 437] on icon at bounding box center [204, 434] width 8 height 8
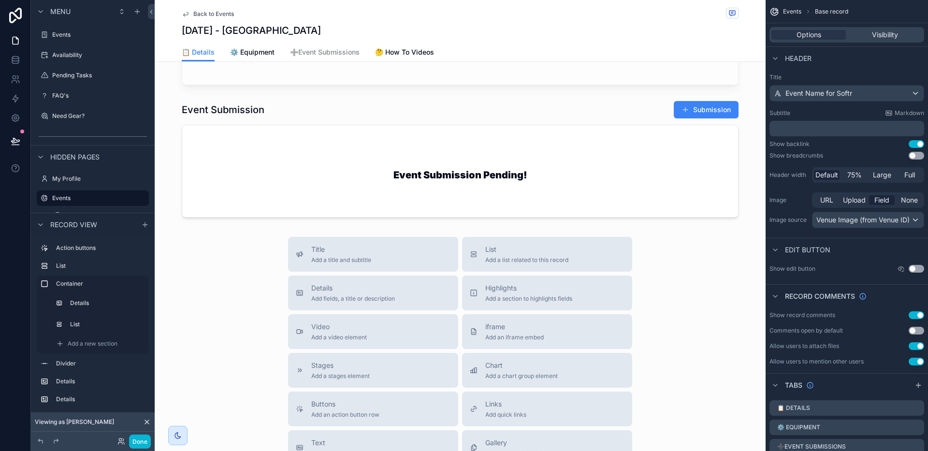
scroll to position [656, 0]
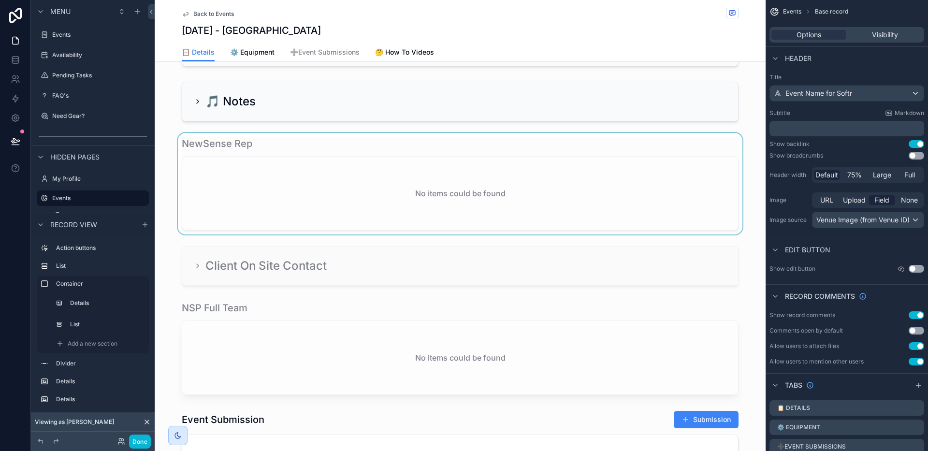
click at [267, 151] on div "scrollable content" at bounding box center [460, 184] width 611 height 102
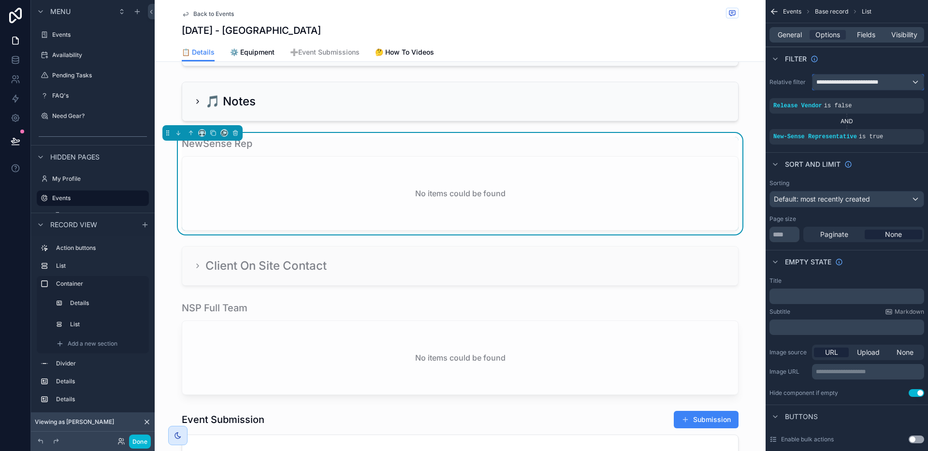
click at [841, 83] on span "**********" at bounding box center [852, 82] width 73 height 8
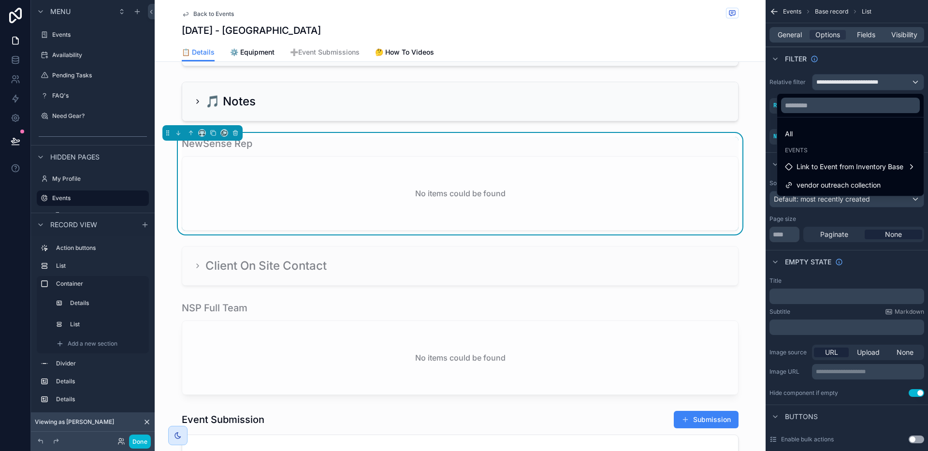
click at [833, 53] on div "scrollable content" at bounding box center [464, 225] width 928 height 451
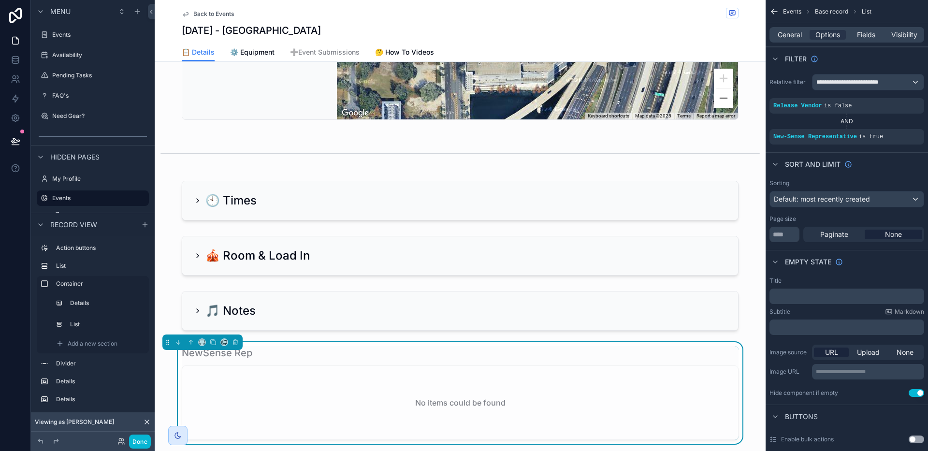
scroll to position [602, 0]
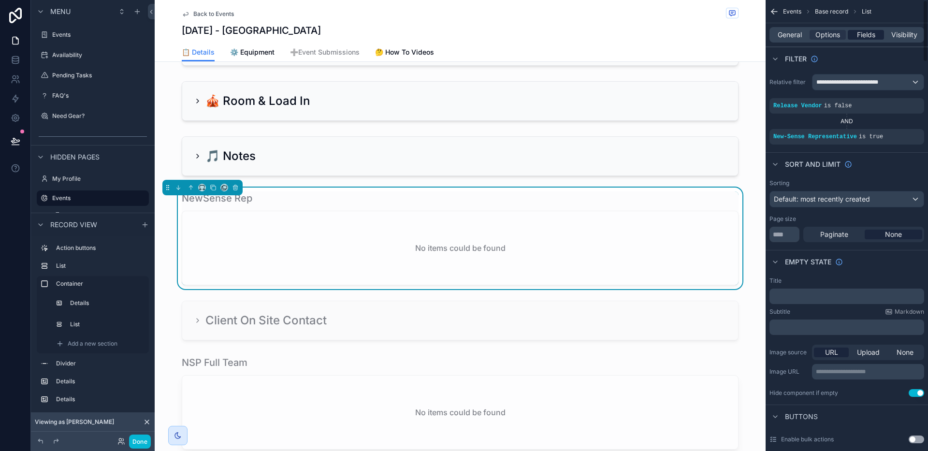
click at [874, 34] on span "Fields" at bounding box center [866, 35] width 18 height 10
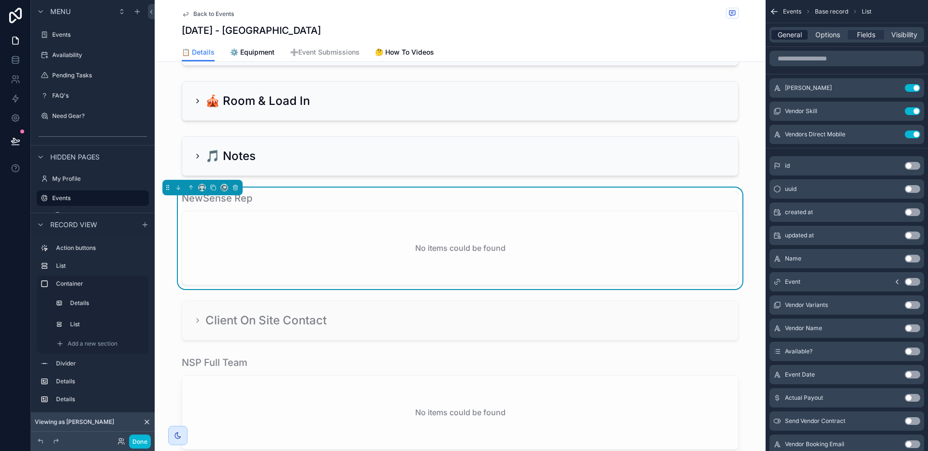
click at [801, 38] on span "General" at bounding box center [790, 35] width 24 height 10
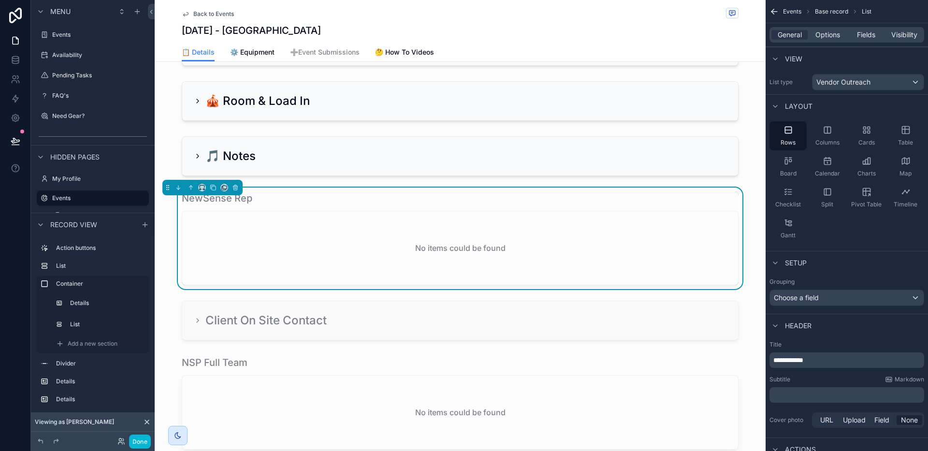
click at [358, 201] on div "NewSense Rep" at bounding box center [460, 198] width 557 height 14
click at [866, 38] on span "Fields" at bounding box center [866, 35] width 18 height 10
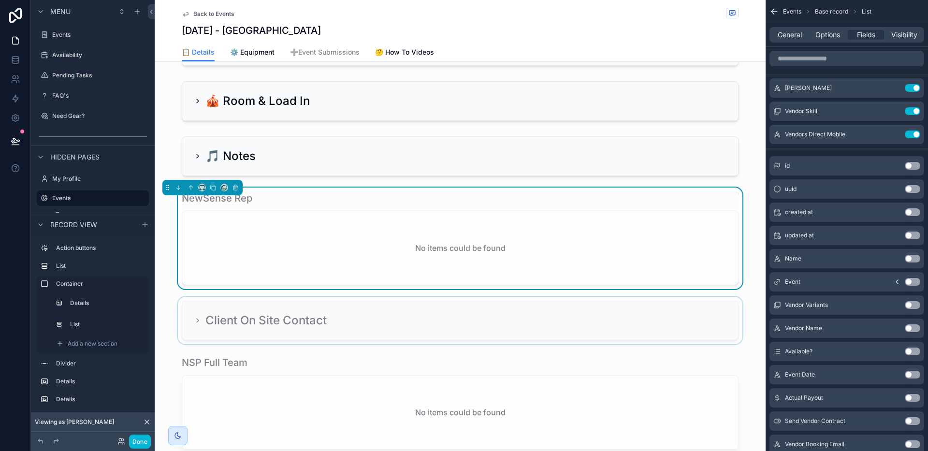
click at [194, 329] on div "scrollable content" at bounding box center [460, 320] width 611 height 47
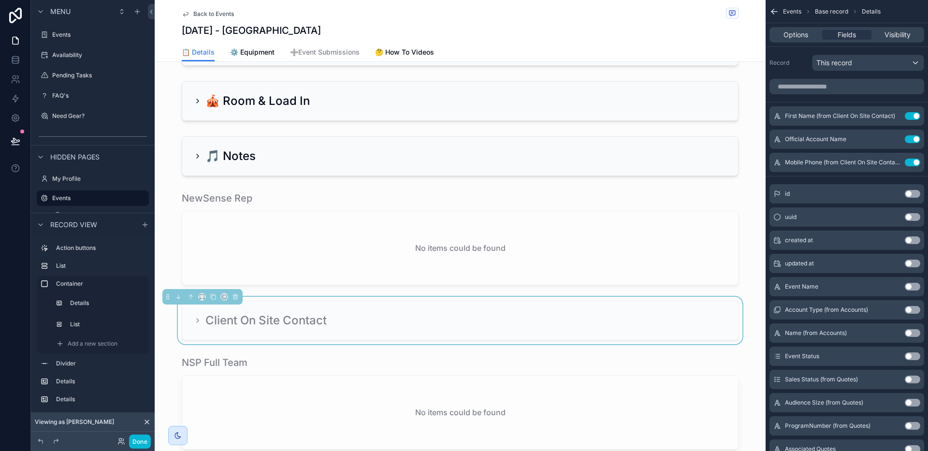
click at [194, 324] on icon "scrollable content" at bounding box center [198, 321] width 8 height 8
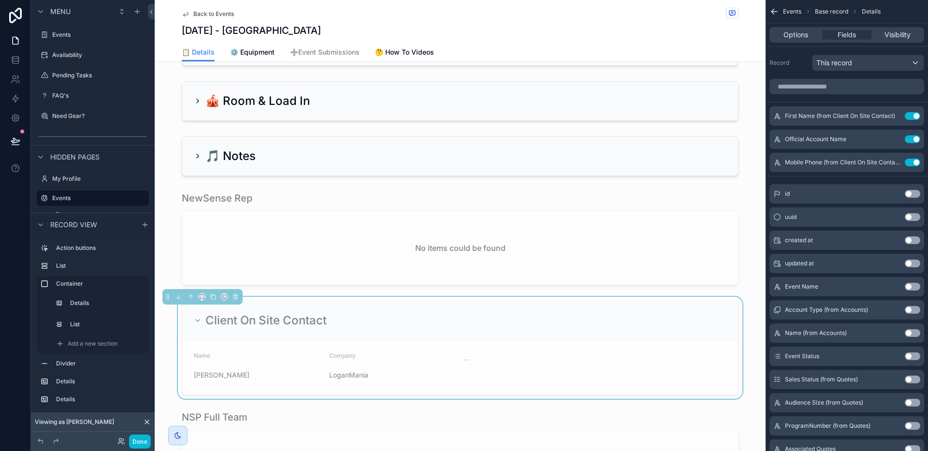
click at [485, 364] on div "--" at bounding box center [528, 360] width 128 height 10
click at [505, 364] on div "--" at bounding box center [528, 360] width 128 height 10
click at [439, 364] on div "Company" at bounding box center [393, 358] width 128 height 12
click at [198, 10] on span "Back to Events" at bounding box center [213, 14] width 41 height 8
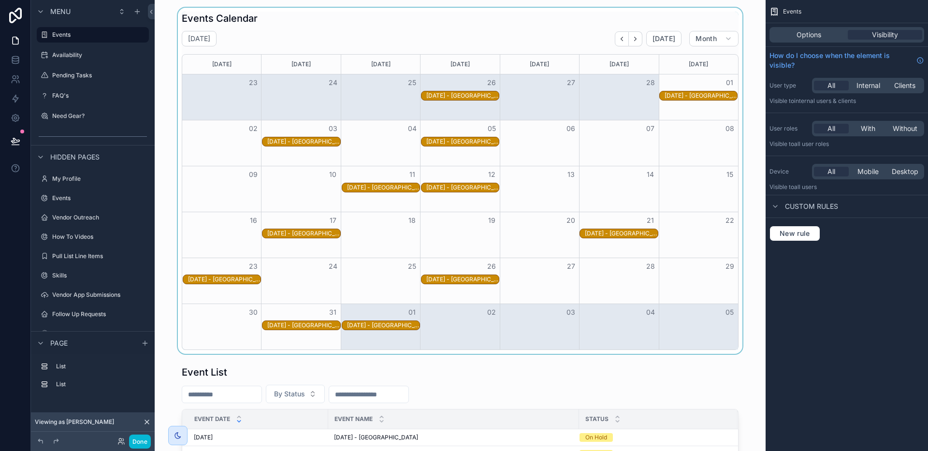
scroll to position [48, 0]
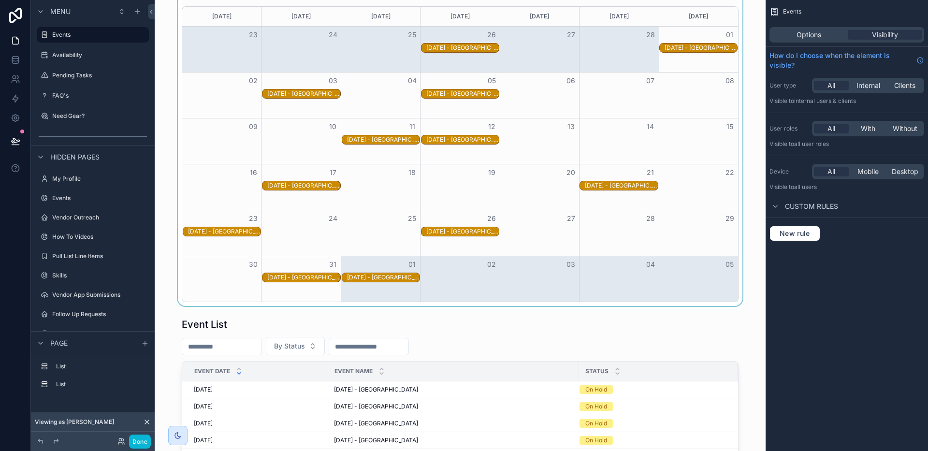
click at [453, 46] on div "[DATE] - [GEOGRAPHIC_DATA]" at bounding box center [462, 48] width 73 height 8
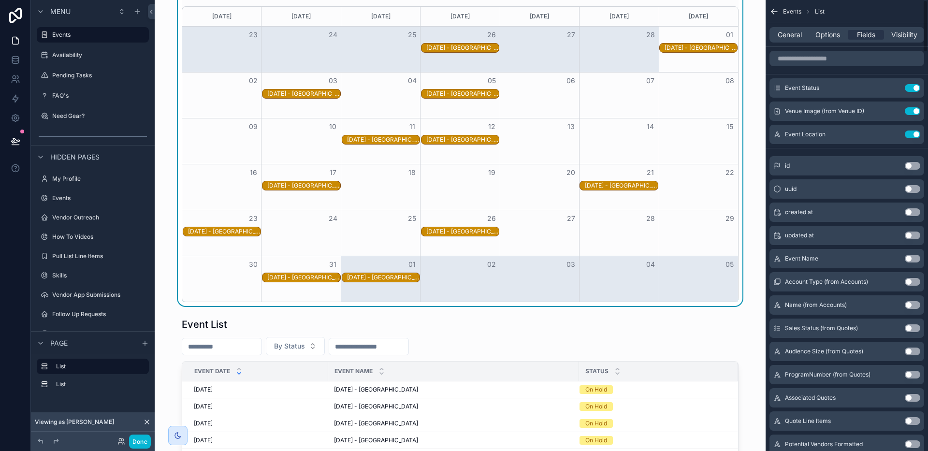
click at [473, 46] on div "[DATE] - [GEOGRAPHIC_DATA]" at bounding box center [462, 48] width 73 height 8
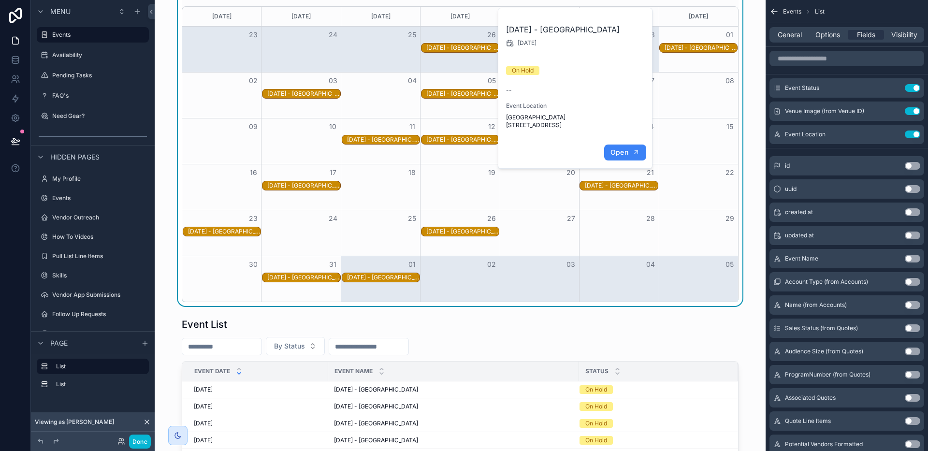
click at [611, 155] on button "Open" at bounding box center [625, 153] width 42 height 16
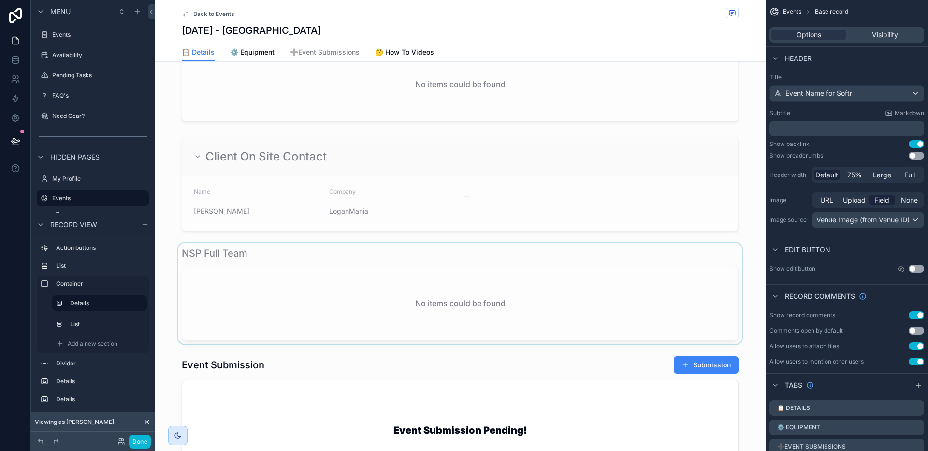
scroll to position [772, 0]
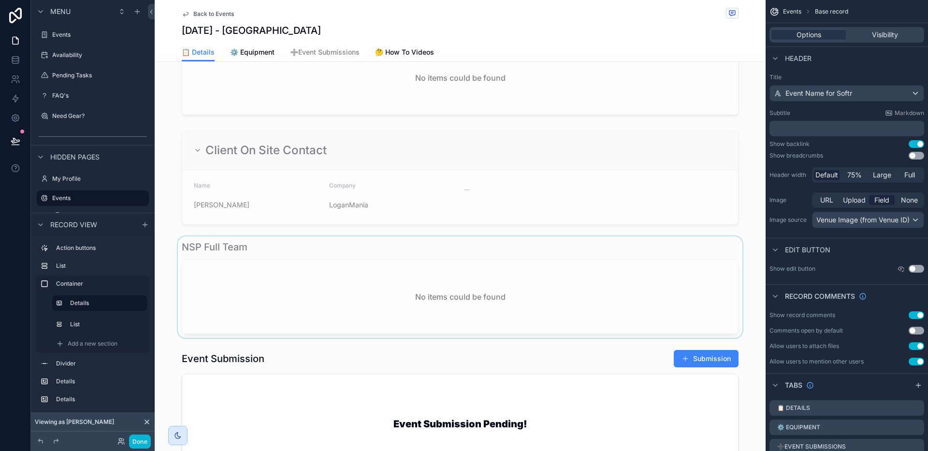
click at [391, 246] on div "scrollable content" at bounding box center [460, 287] width 611 height 102
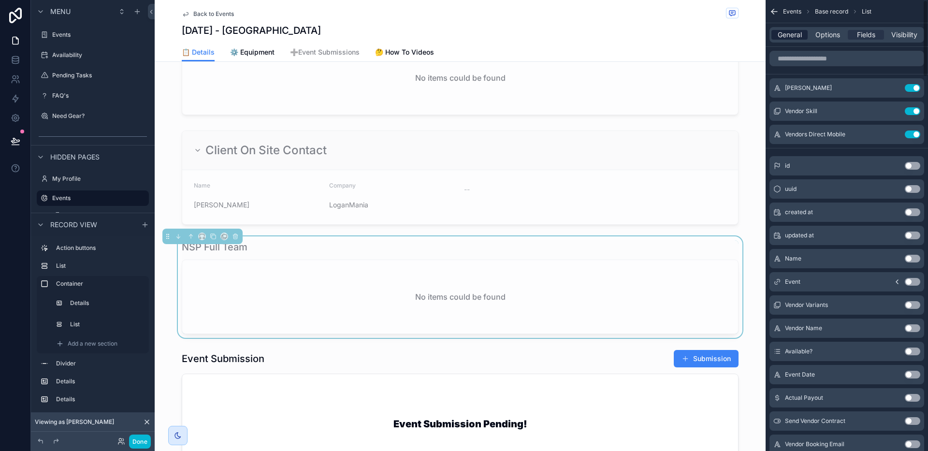
click at [792, 35] on span "General" at bounding box center [790, 35] width 24 height 10
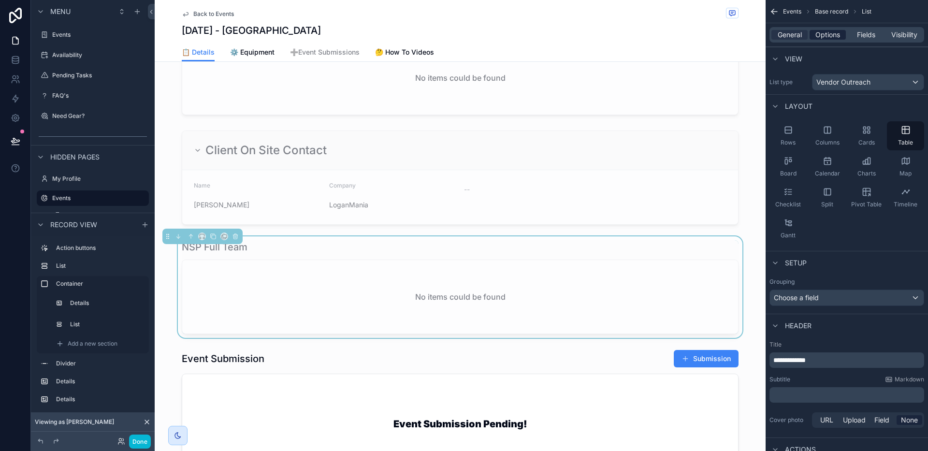
click at [824, 34] on span "Options" at bounding box center [828, 35] width 25 height 10
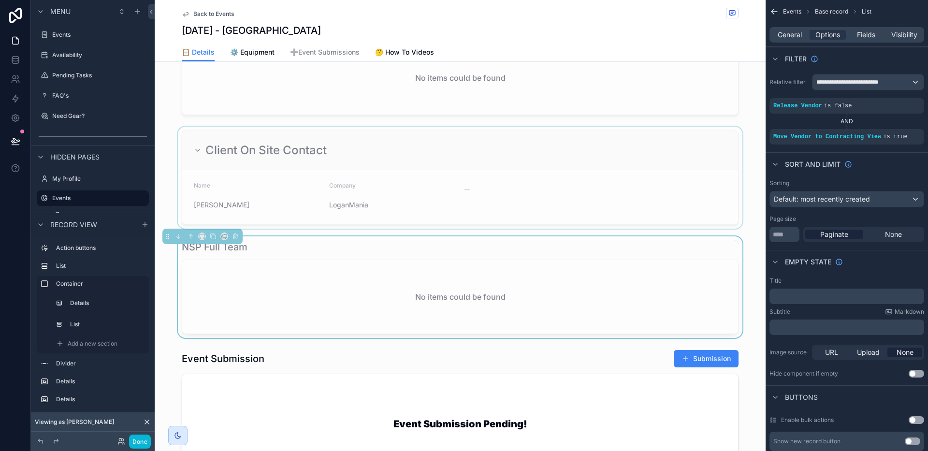
scroll to position [720, 0]
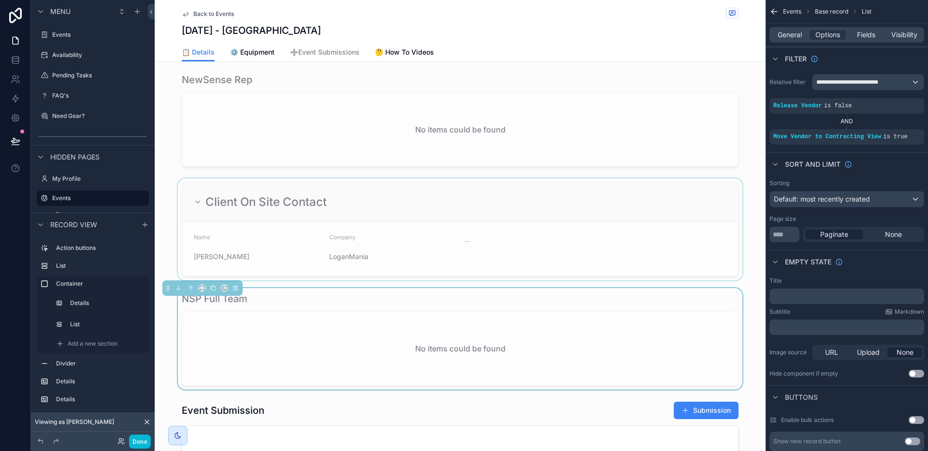
click at [480, 266] on div "scrollable content" at bounding box center [460, 229] width 611 height 102
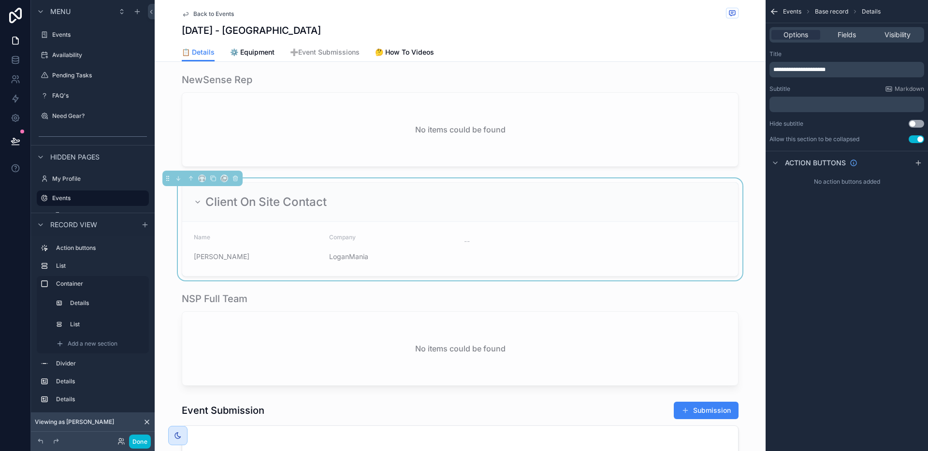
click at [480, 264] on div "--" at bounding box center [528, 248] width 128 height 31
click at [845, 34] on span "Fields" at bounding box center [847, 35] width 18 height 10
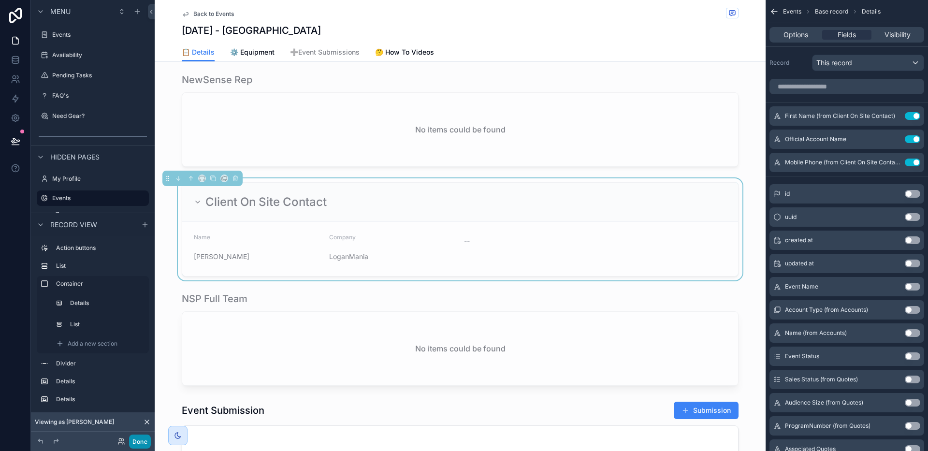
click at [136, 439] on button "Done" at bounding box center [140, 442] width 22 height 14
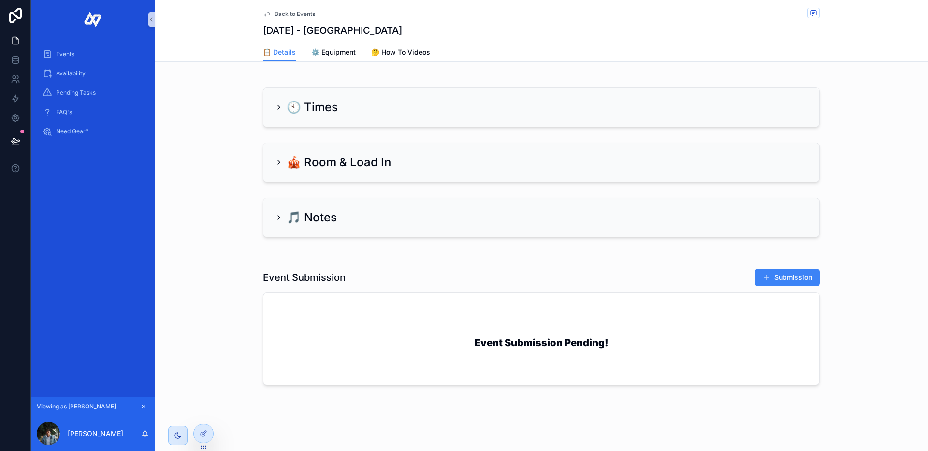
scroll to position [479, 0]
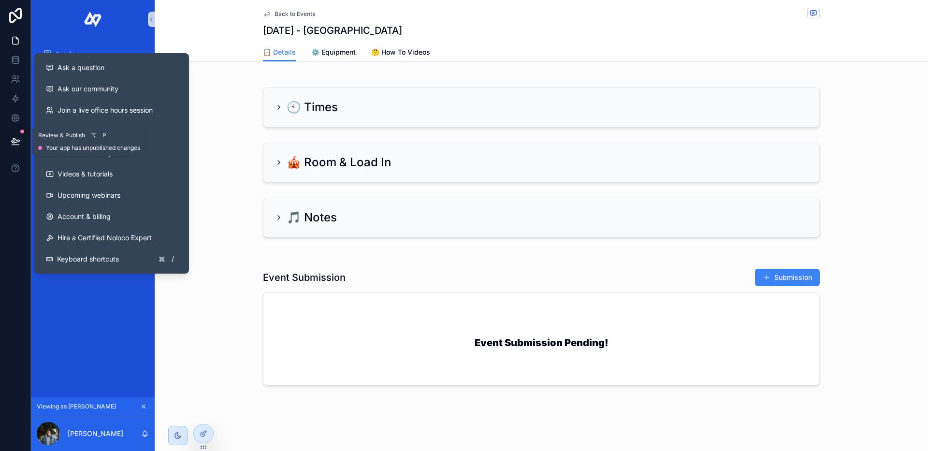
click at [18, 144] on icon at bounding box center [16, 141] width 10 height 10
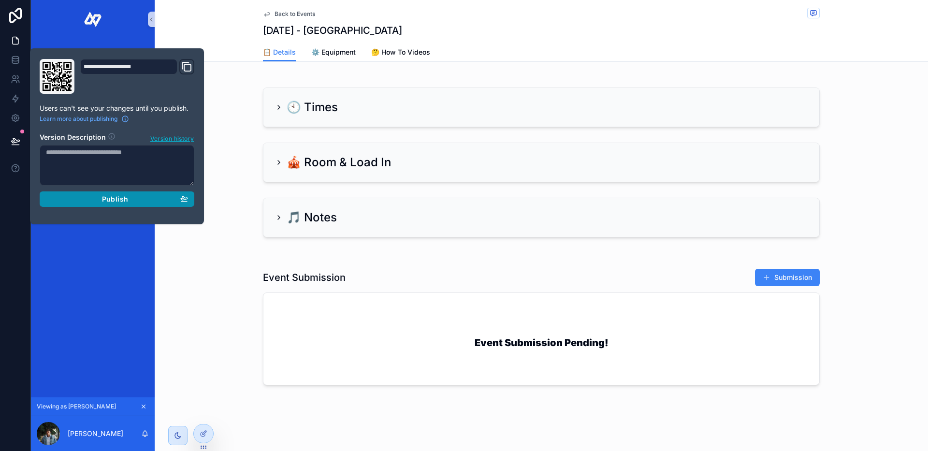
click at [160, 198] on div "Publish" at bounding box center [117, 199] width 142 height 9
